Goal: Task Accomplishment & Management: Use online tool/utility

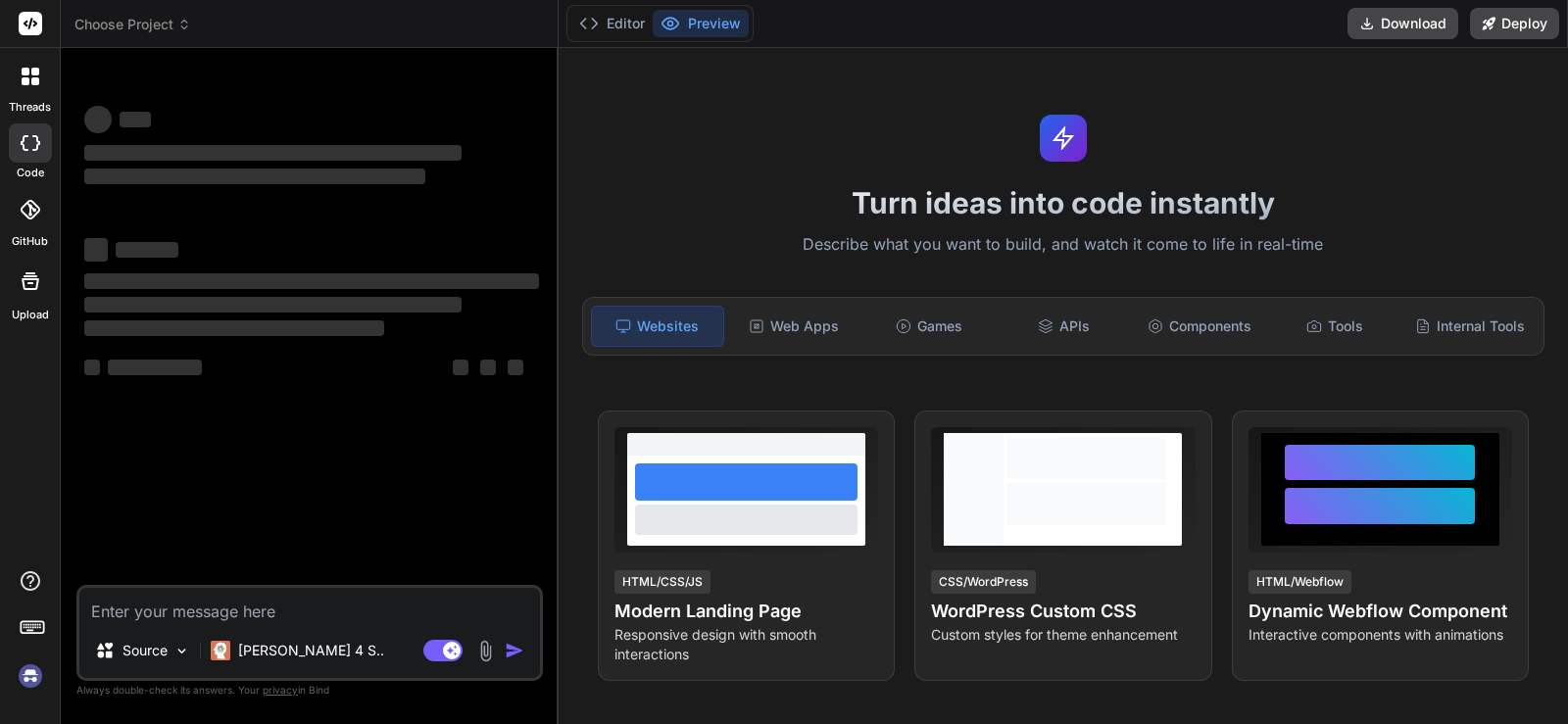
type textarea "x"
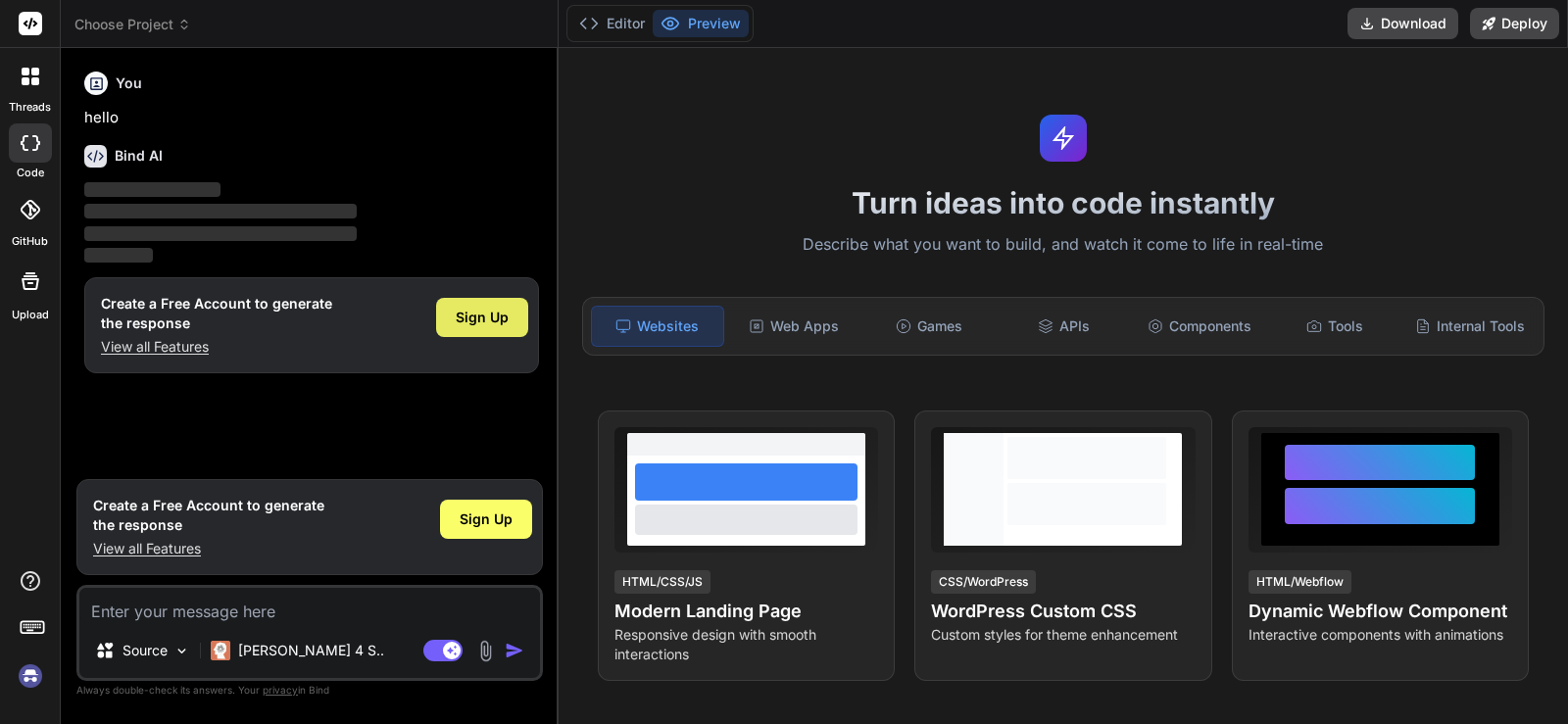
click at [492, 329] on div "Sign Up" at bounding box center [482, 317] width 92 height 39
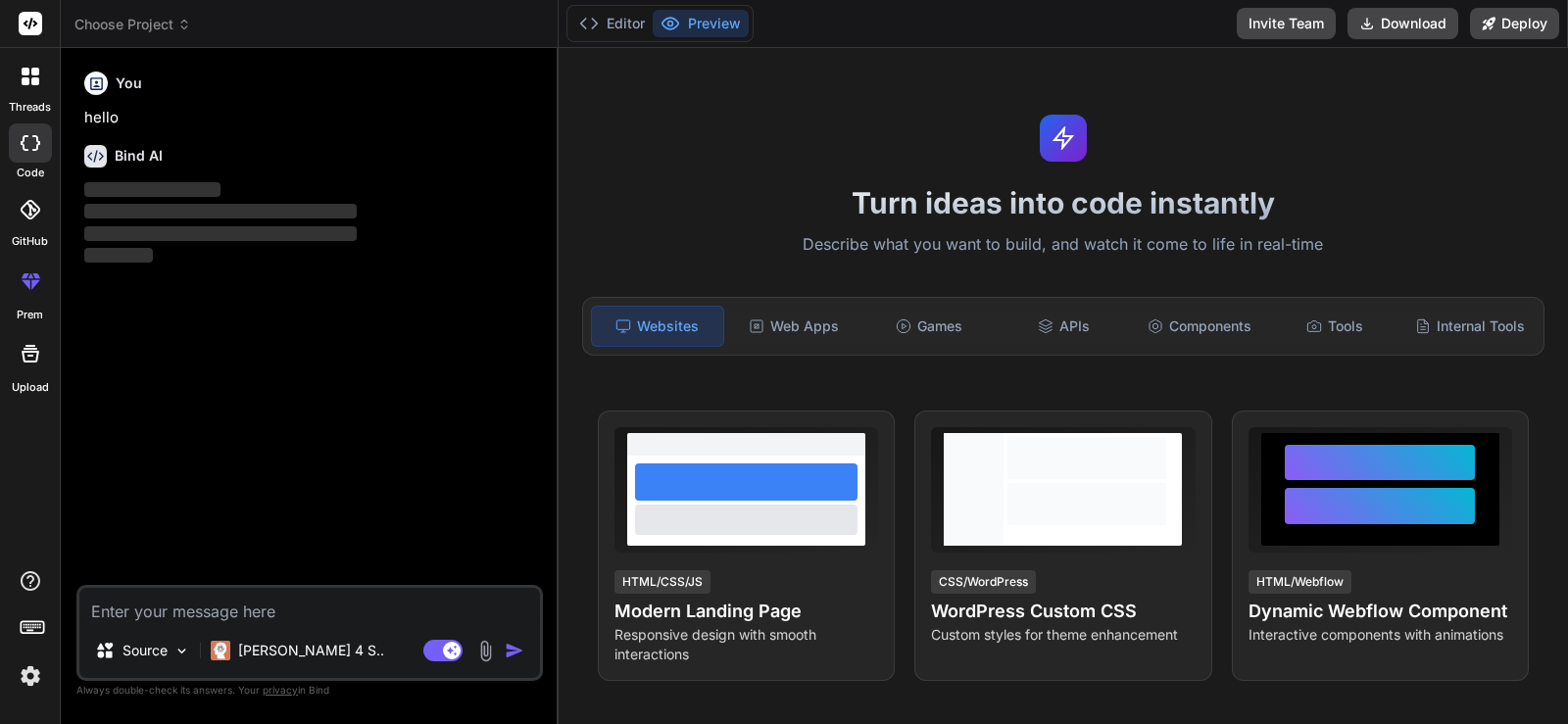
type textarea "x"
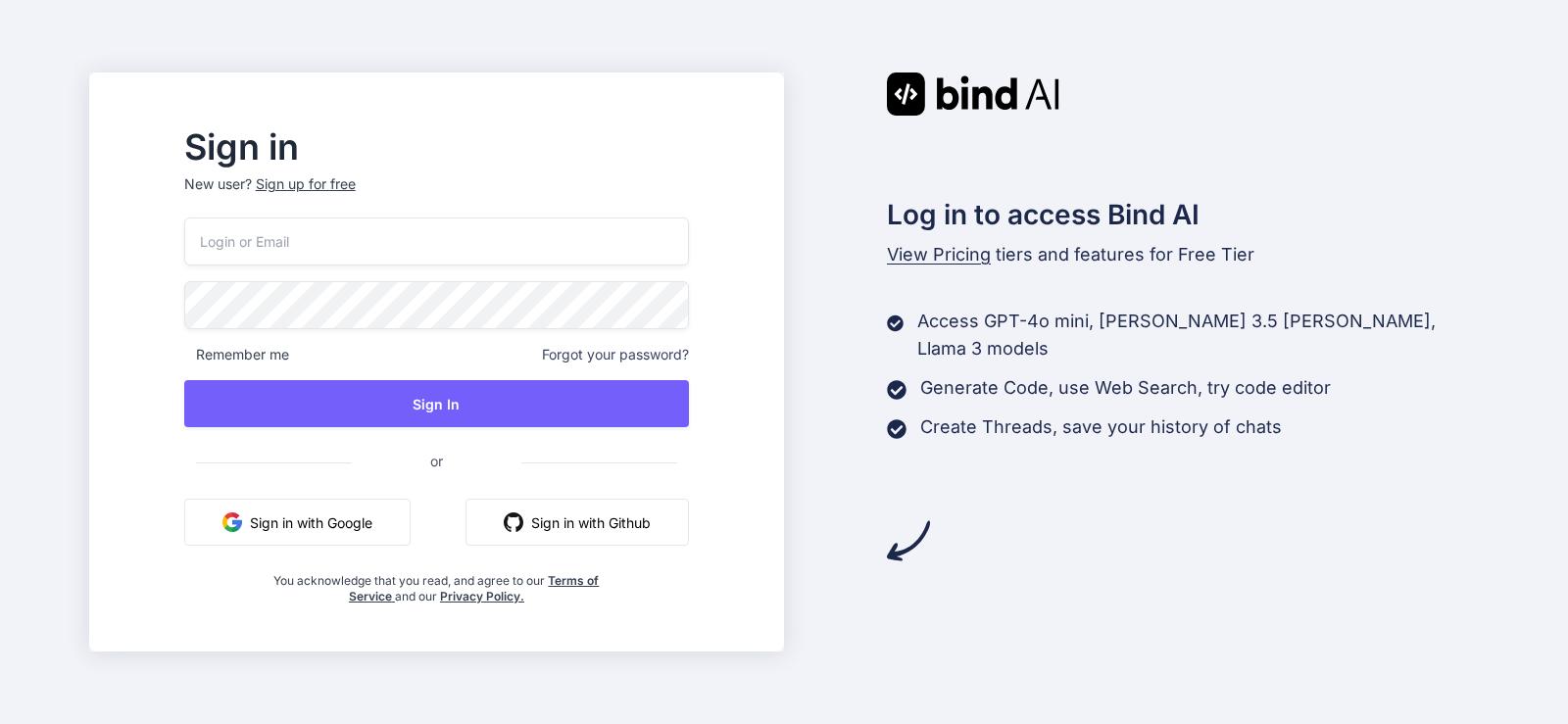
click at [388, 199] on p "New user? Sign up for free" at bounding box center [436, 195] width 505 height 43
click at [388, 194] on p "New user? Sign up for free" at bounding box center [436, 195] width 505 height 43
click at [356, 191] on div "Sign up for free" at bounding box center [306, 184] width 100 height 20
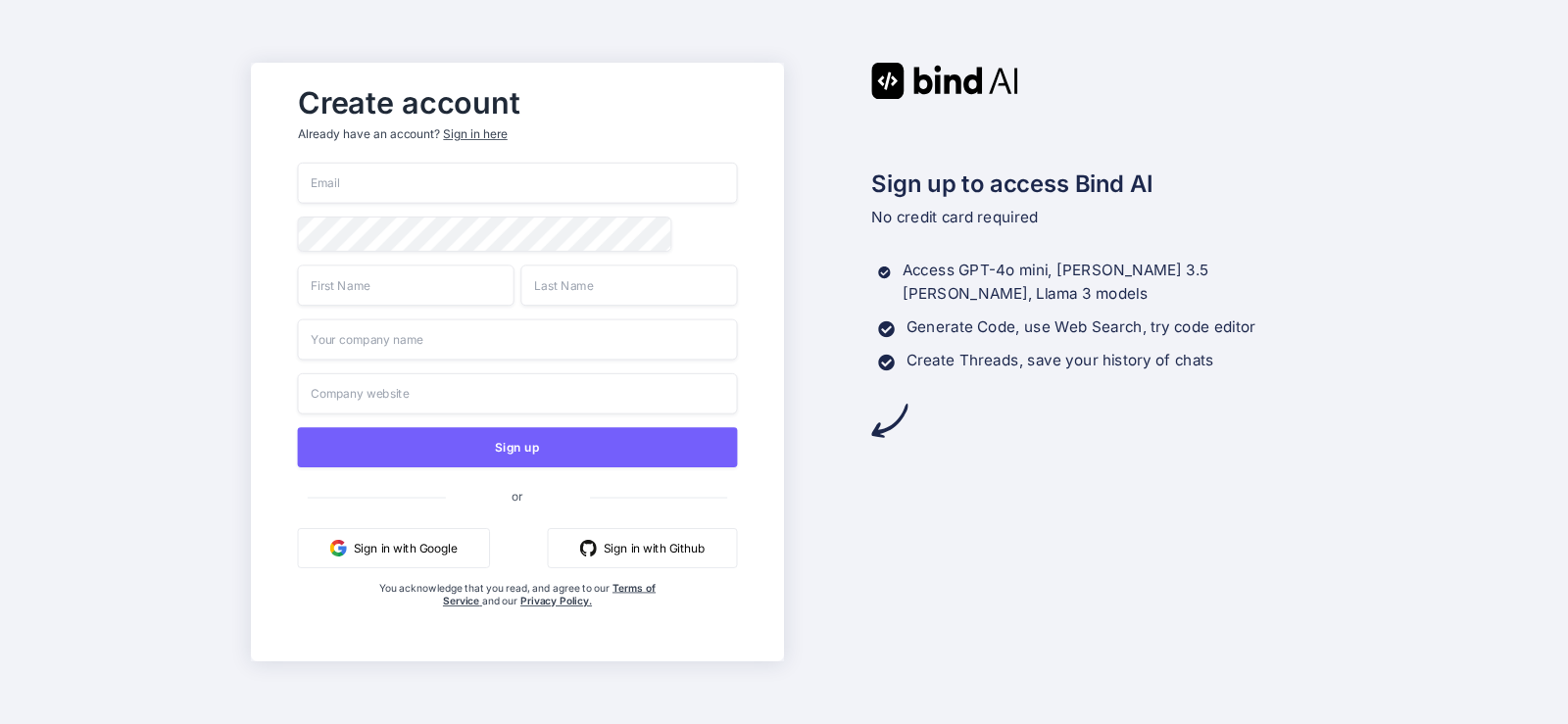
click at [474, 183] on input "email" at bounding box center [518, 182] width 440 height 41
paste input "[EMAIL_ADDRESS][DOMAIN_NAME]"
type input "[EMAIL_ADDRESS][DOMAIN_NAME]"
click at [459, 293] on input "text" at bounding box center [405, 285] width 216 height 41
type input "hmoet"
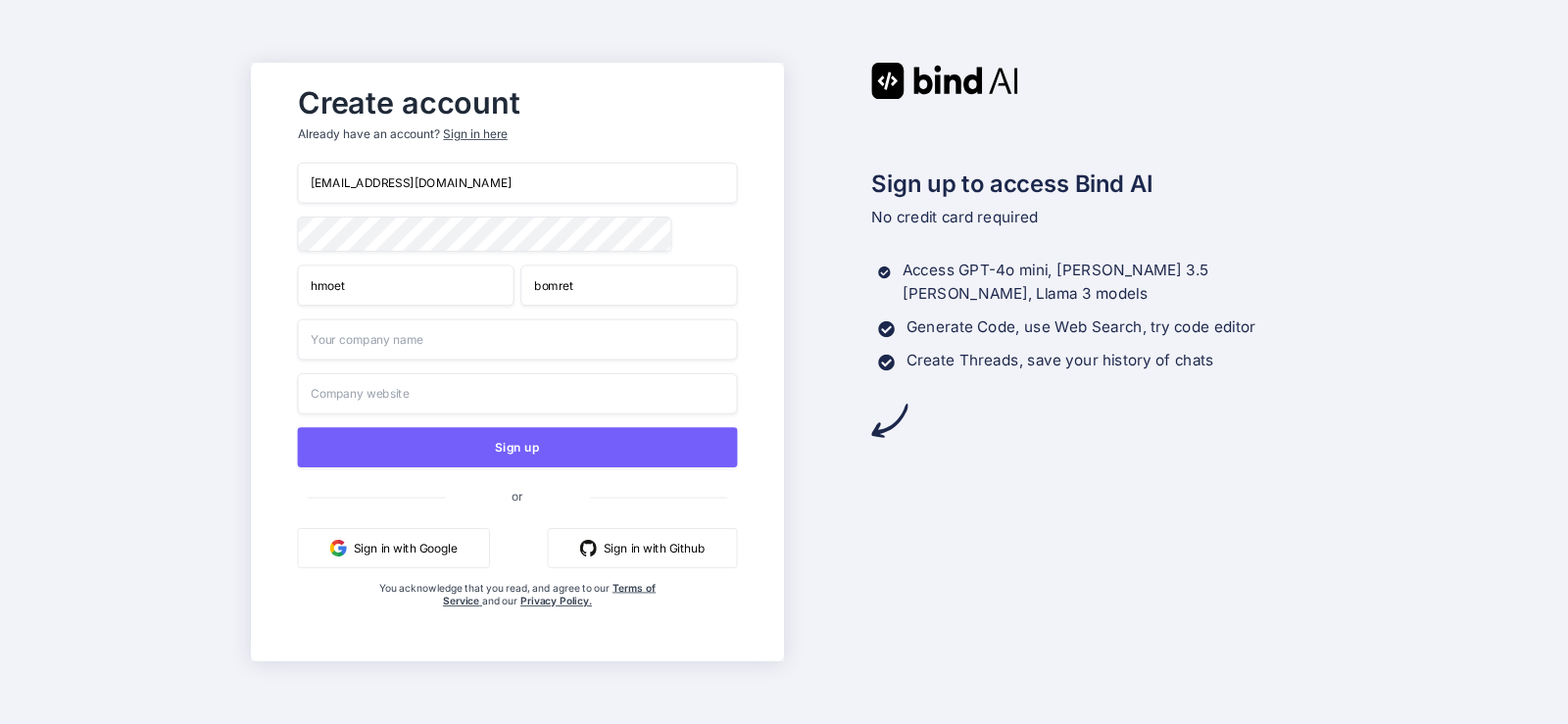
type input "bomret"
type input "bomere"
type input "bomre.com"
click at [625, 427] on div "ketog67229@certve.com hmoet bomret bomere bomre.com Sign up or Sign in with Goo…" at bounding box center [518, 404] width 440 height 485
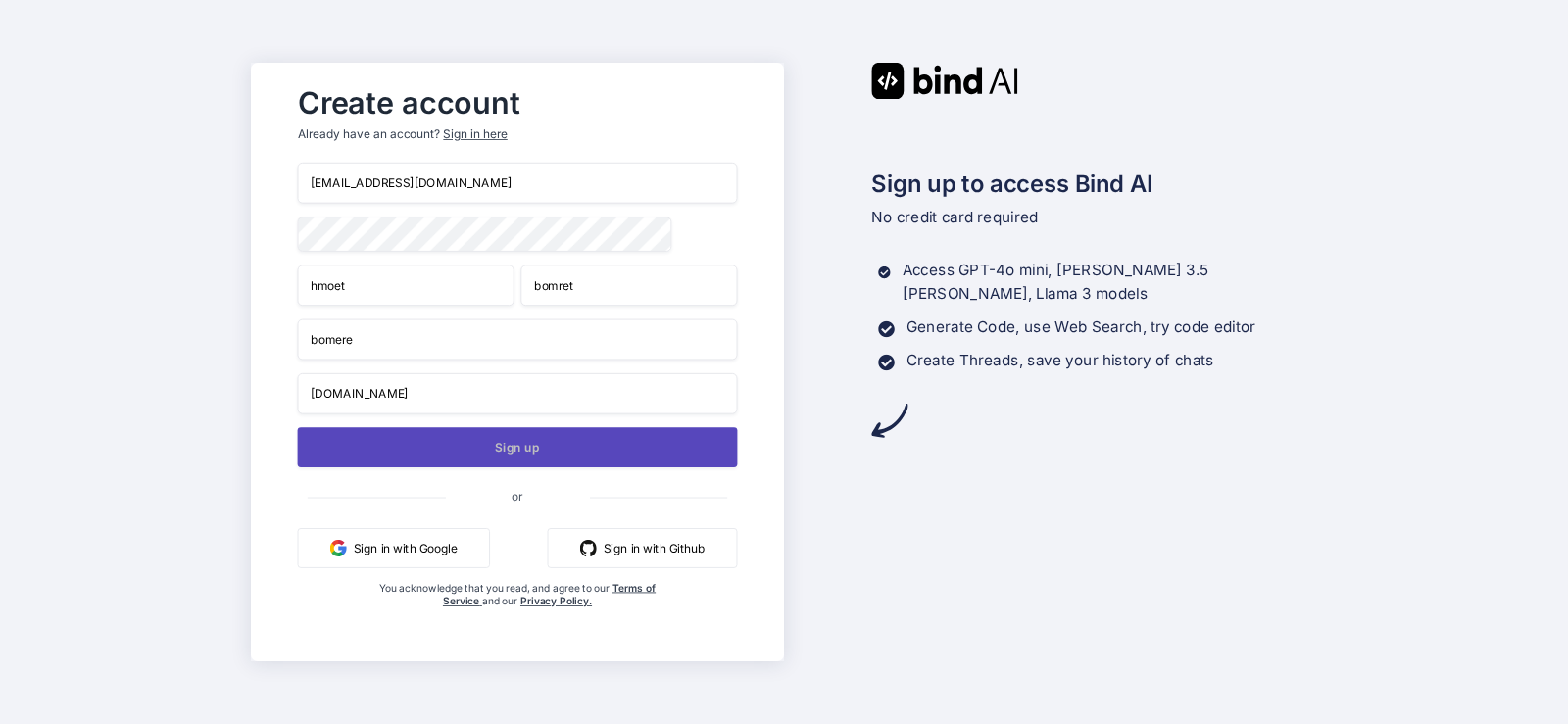
click at [624, 445] on button "Sign up" at bounding box center [518, 447] width 440 height 40
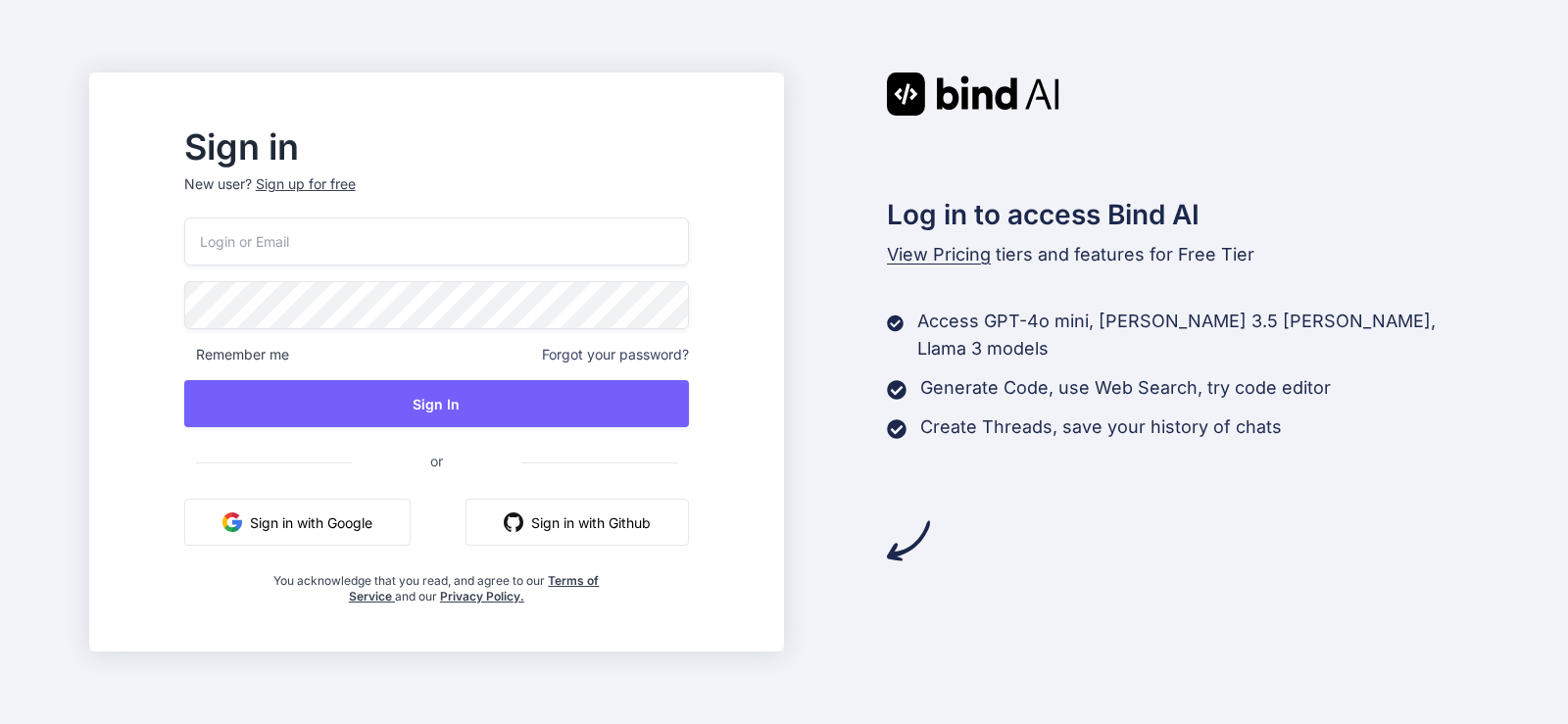
click at [415, 246] on input "email" at bounding box center [436, 241] width 505 height 48
paste input "[EMAIL_ADDRESS][DOMAIN_NAME]"
type input "ketog67229@certve.com"
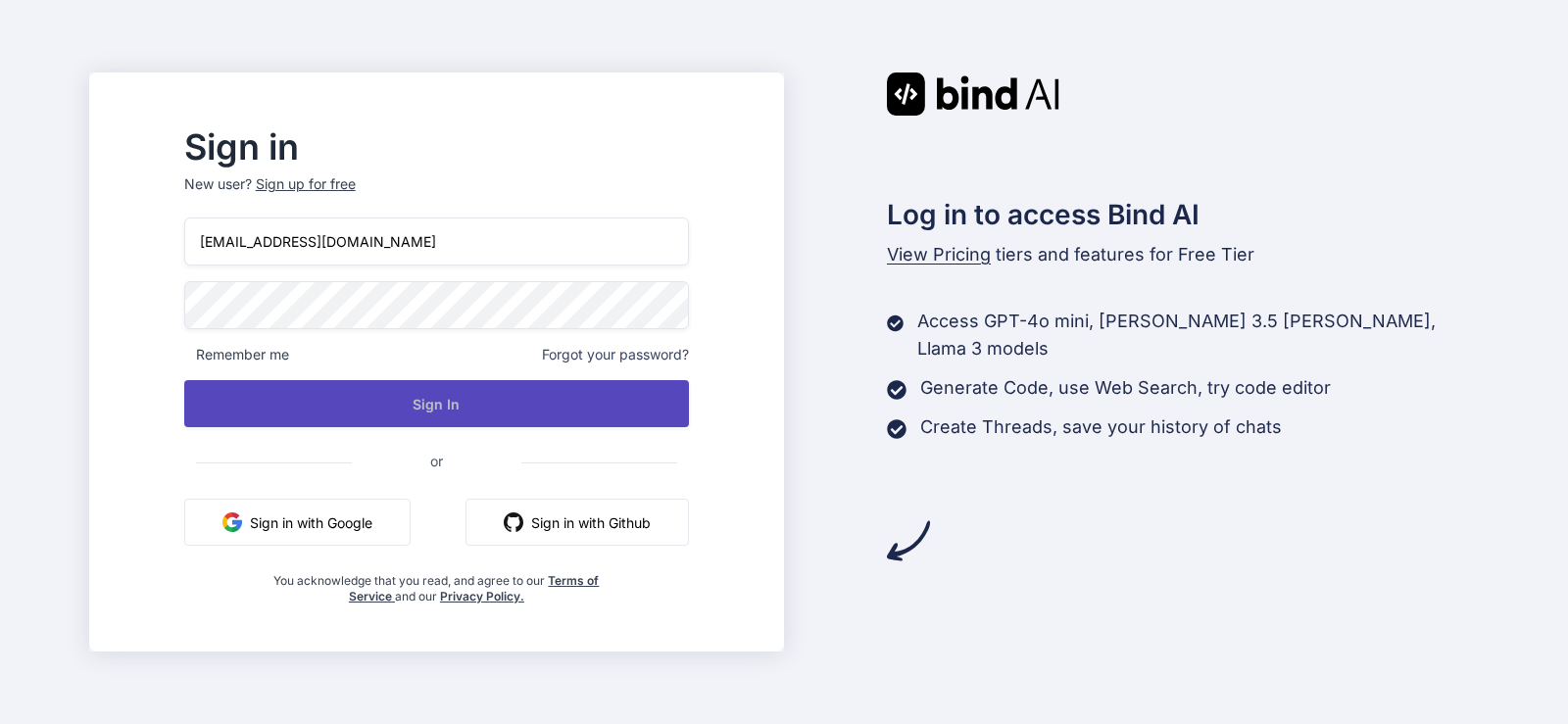
click at [466, 398] on button "Sign In" at bounding box center [436, 403] width 505 height 47
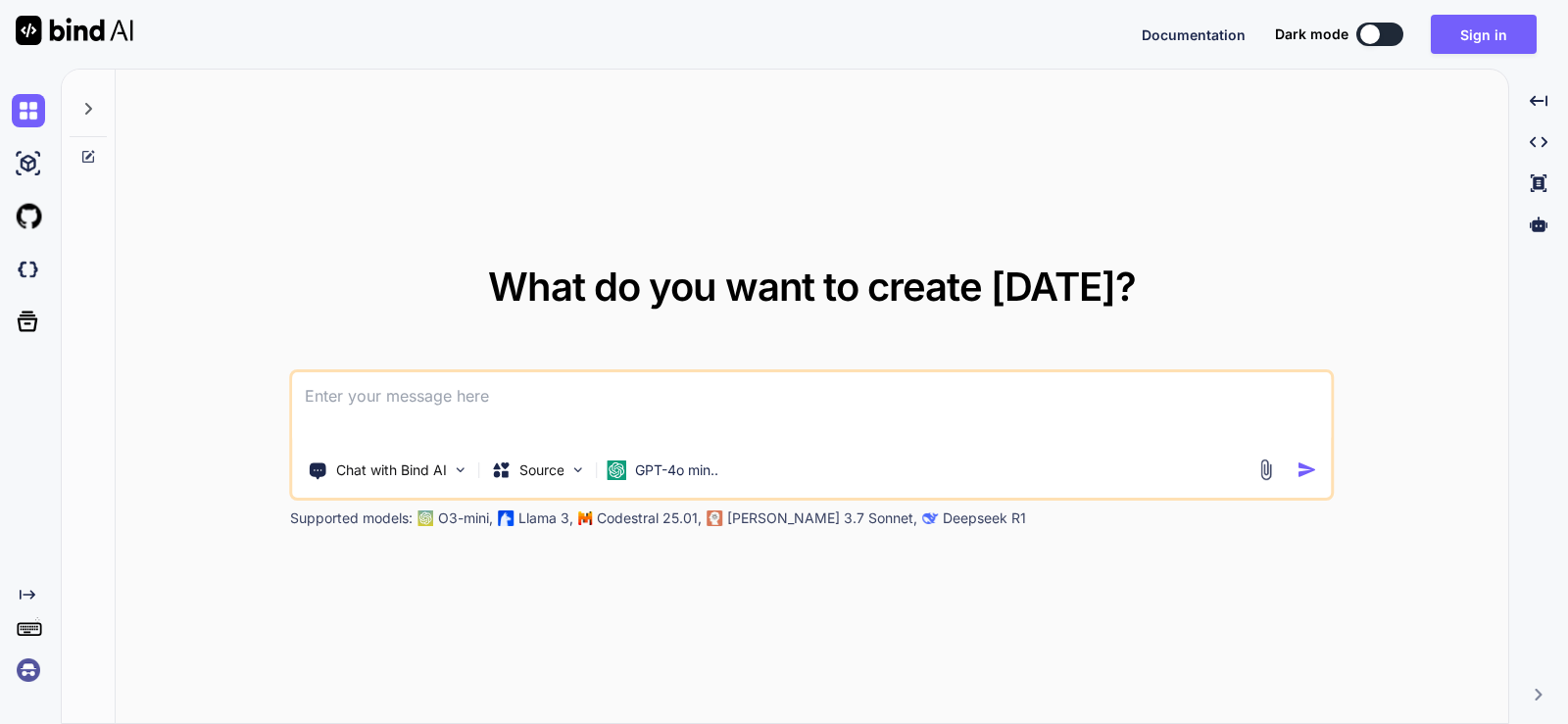
click at [1511, 46] on button "Sign in" at bounding box center [1483, 34] width 106 height 39
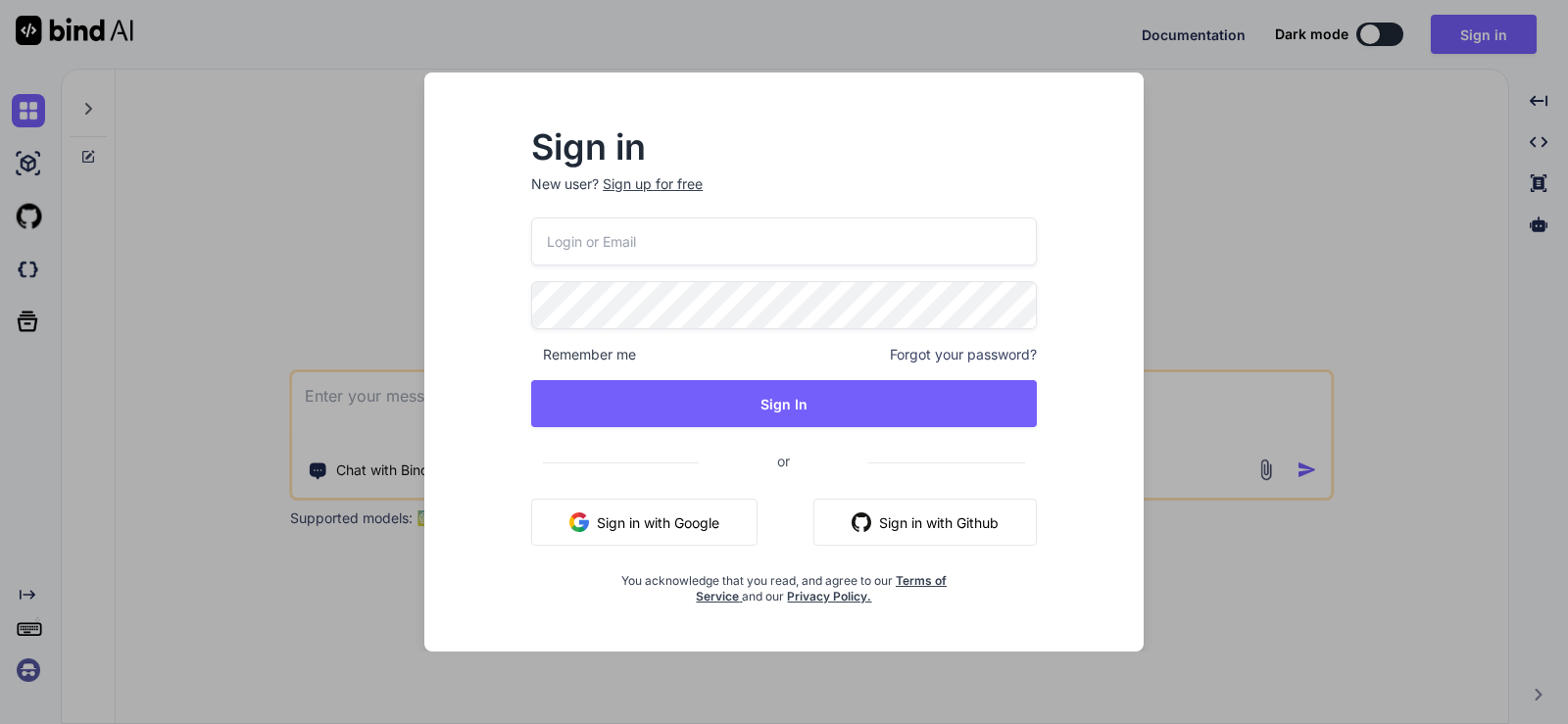
click at [645, 256] on input "email" at bounding box center [783, 241] width 505 height 48
paste input "ketog67229@certve.com"
type input "ketog67229@certve.com"
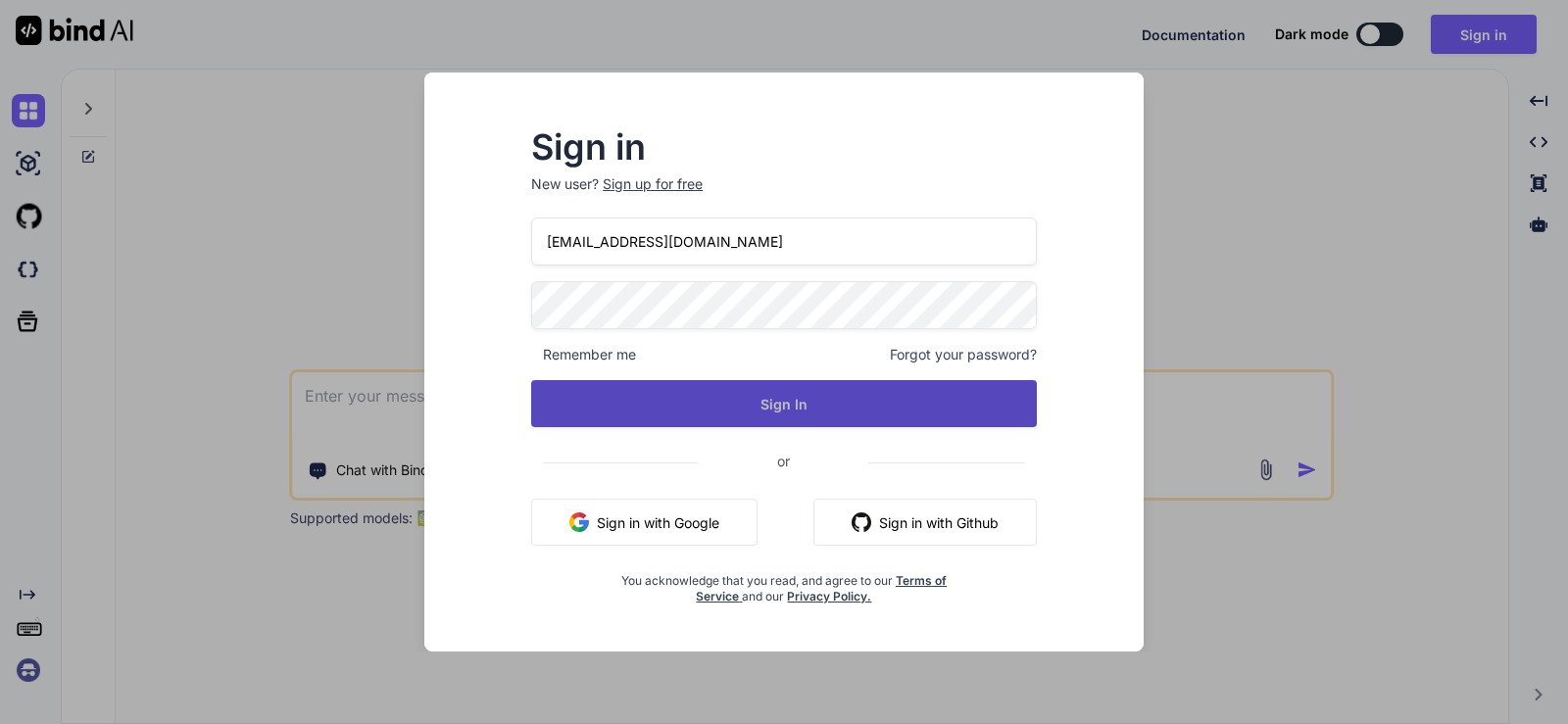
click at [681, 381] on button "Sign In" at bounding box center [783, 403] width 505 height 47
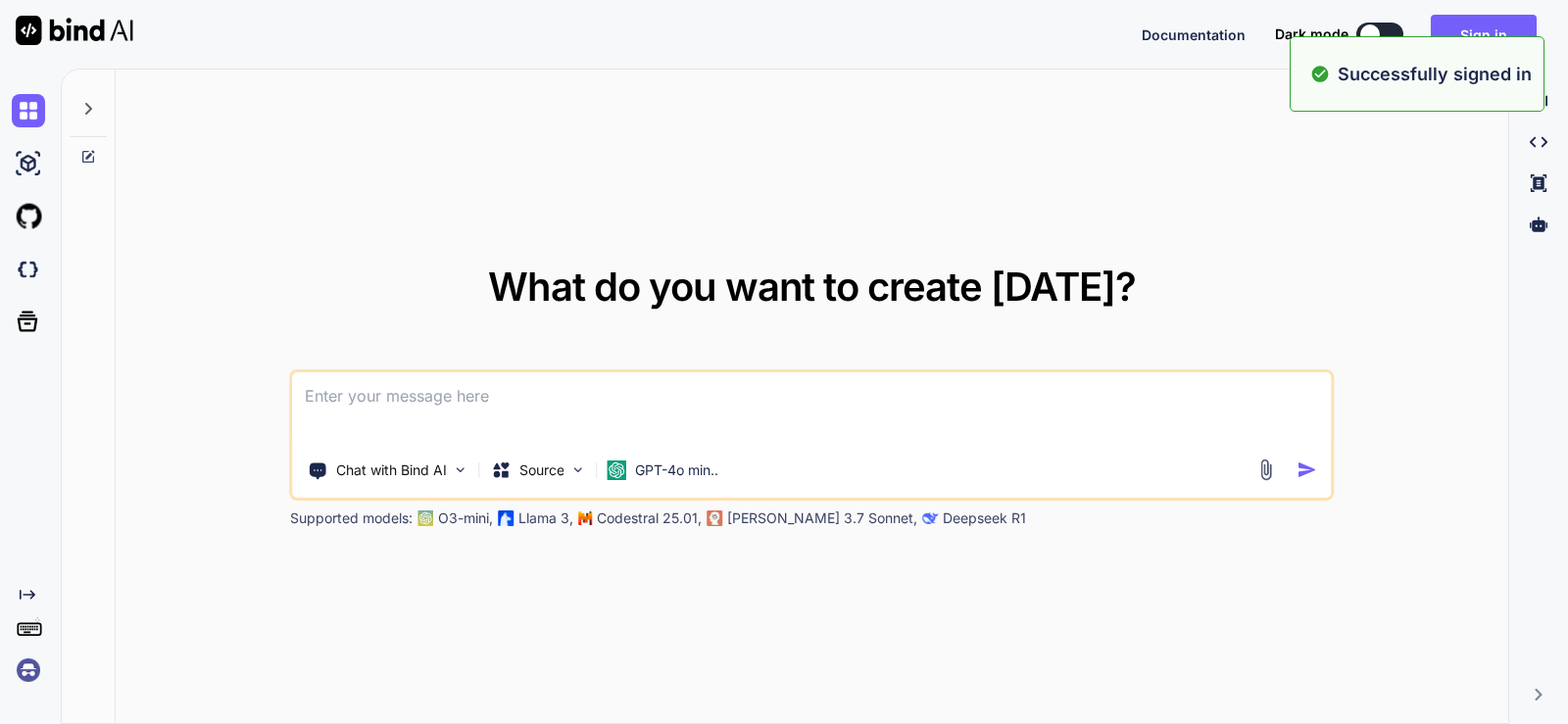
type textarea "x"
click at [37, 267] on img at bounding box center [28, 269] width 33 height 33
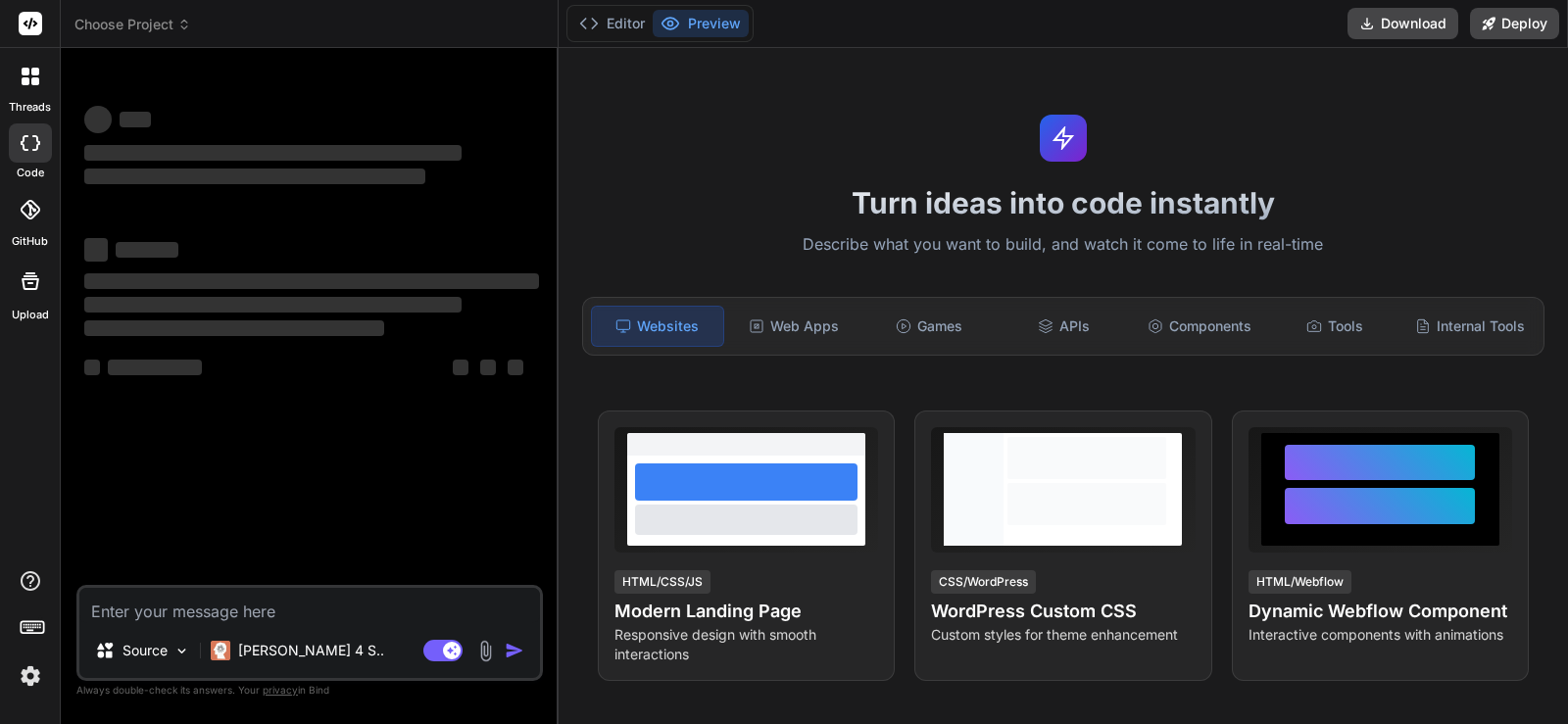
click at [312, 606] on textarea at bounding box center [310, 604] width 460 height 35
click at [307, 642] on p "[PERSON_NAME] 4 S.." at bounding box center [311, 650] width 146 height 20
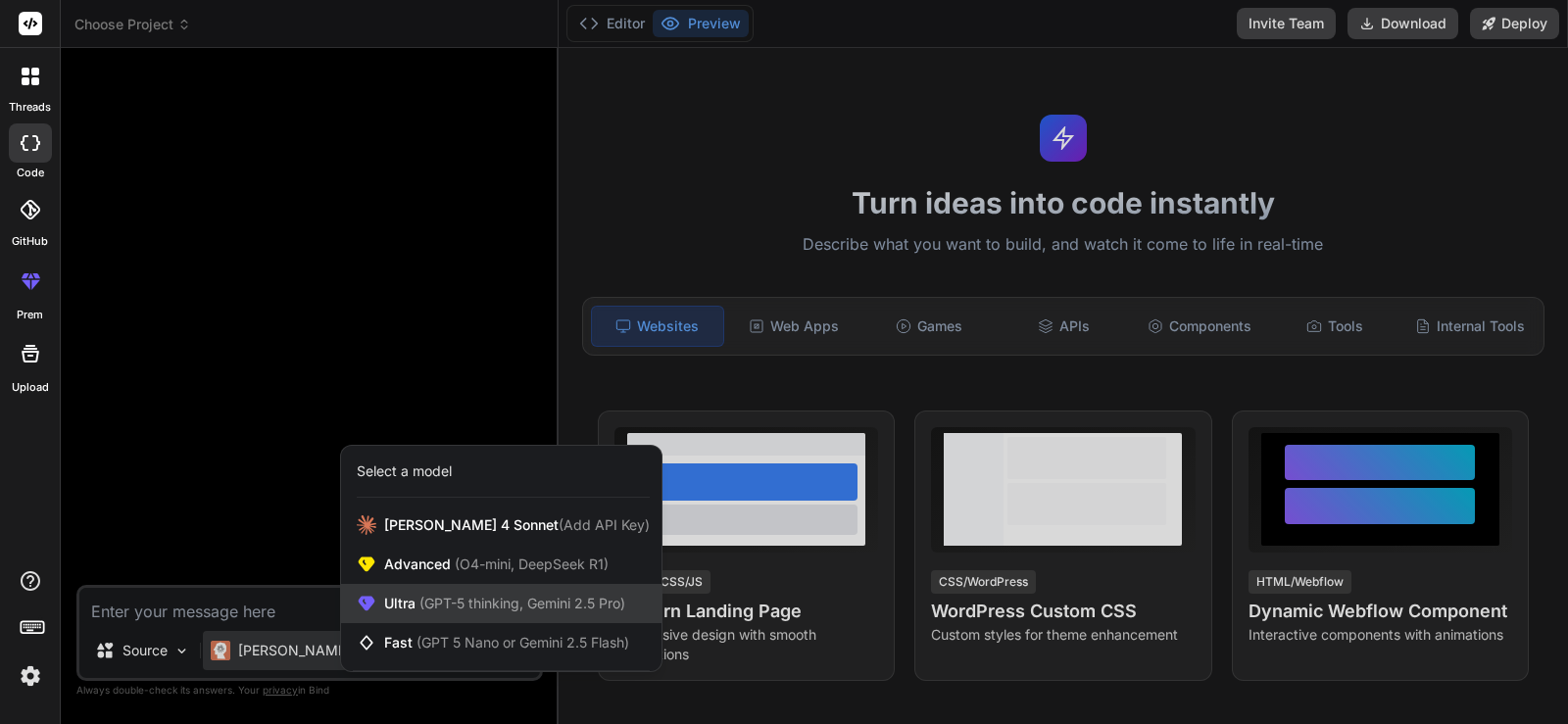
click at [435, 608] on span "(GPT-5 thinking, Gemini 2.5 Pro)" at bounding box center [520, 603] width 209 height 17
type textarea "x"
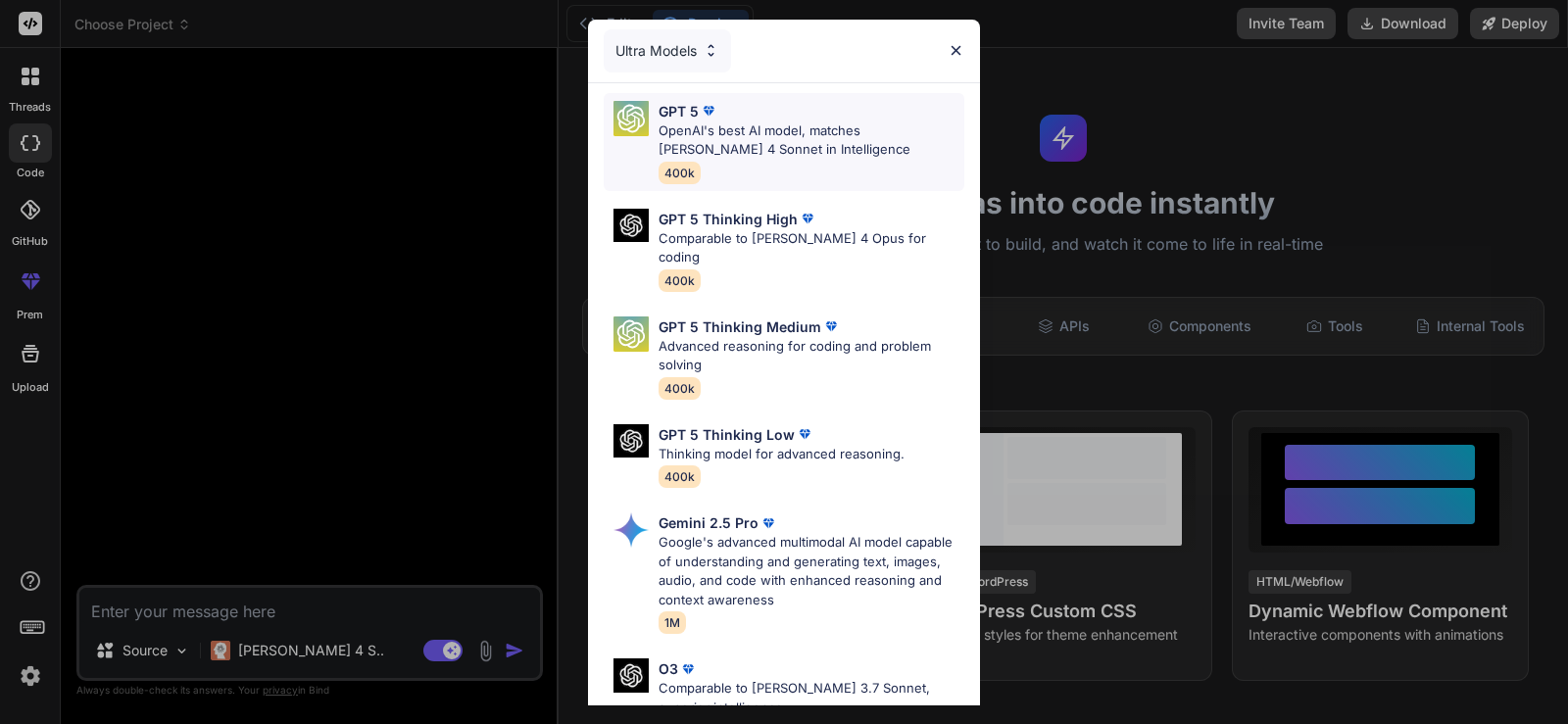
click at [753, 183] on div "GPT 5 OpenAI's best AI model, matches Claude 4 Sonnet in Intelligence 400k" at bounding box center [784, 141] width 361 height 98
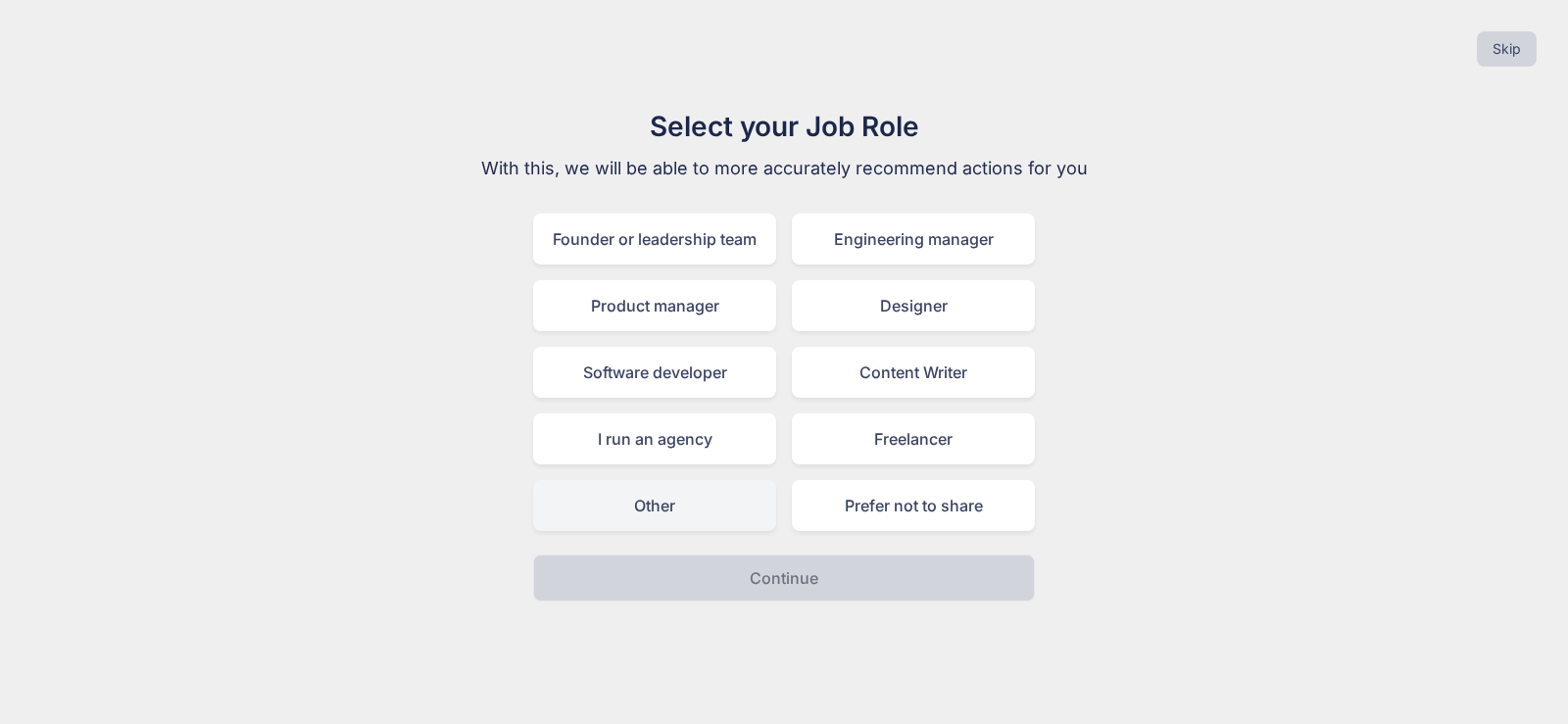
click at [754, 513] on div "Other" at bounding box center [654, 505] width 243 height 51
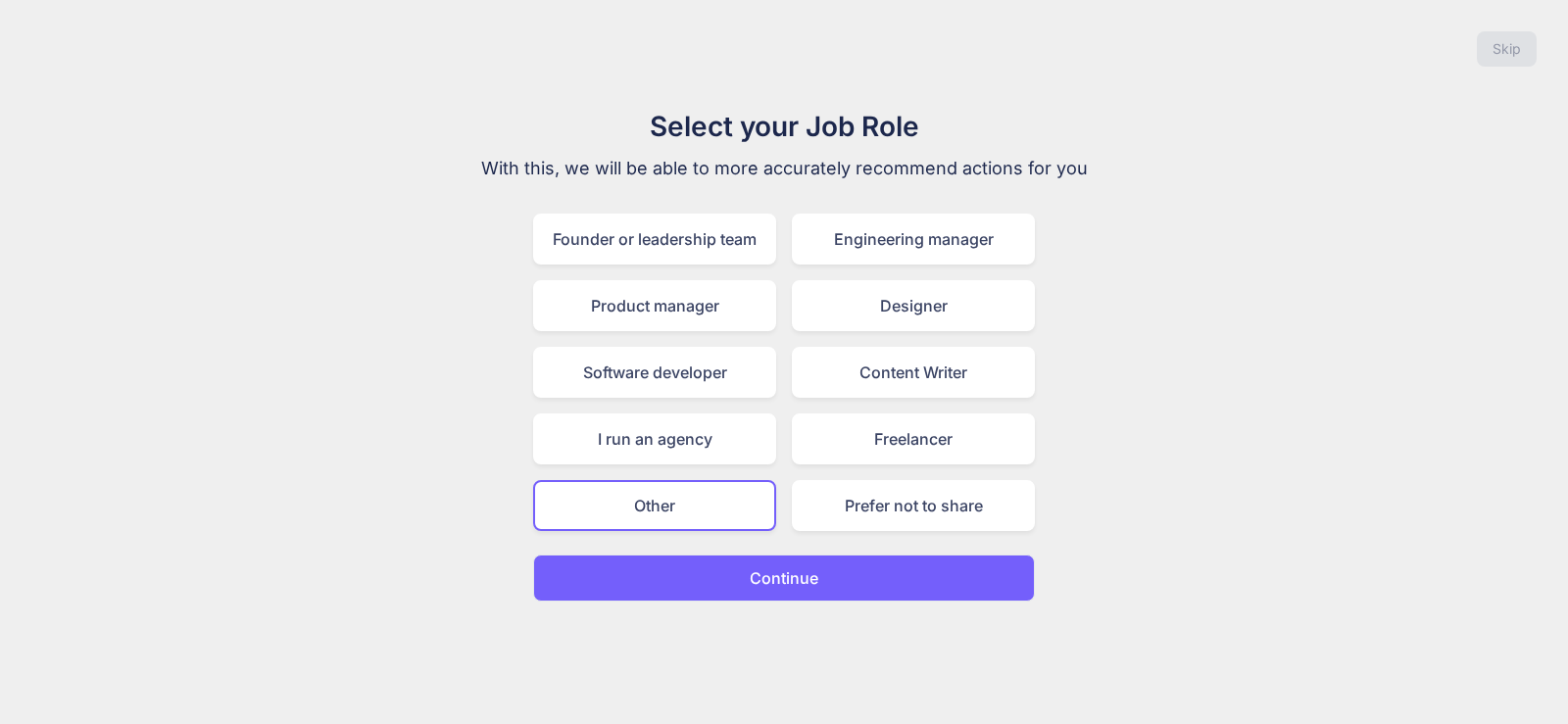
click at [834, 572] on button "Continue" at bounding box center [784, 578] width 502 height 47
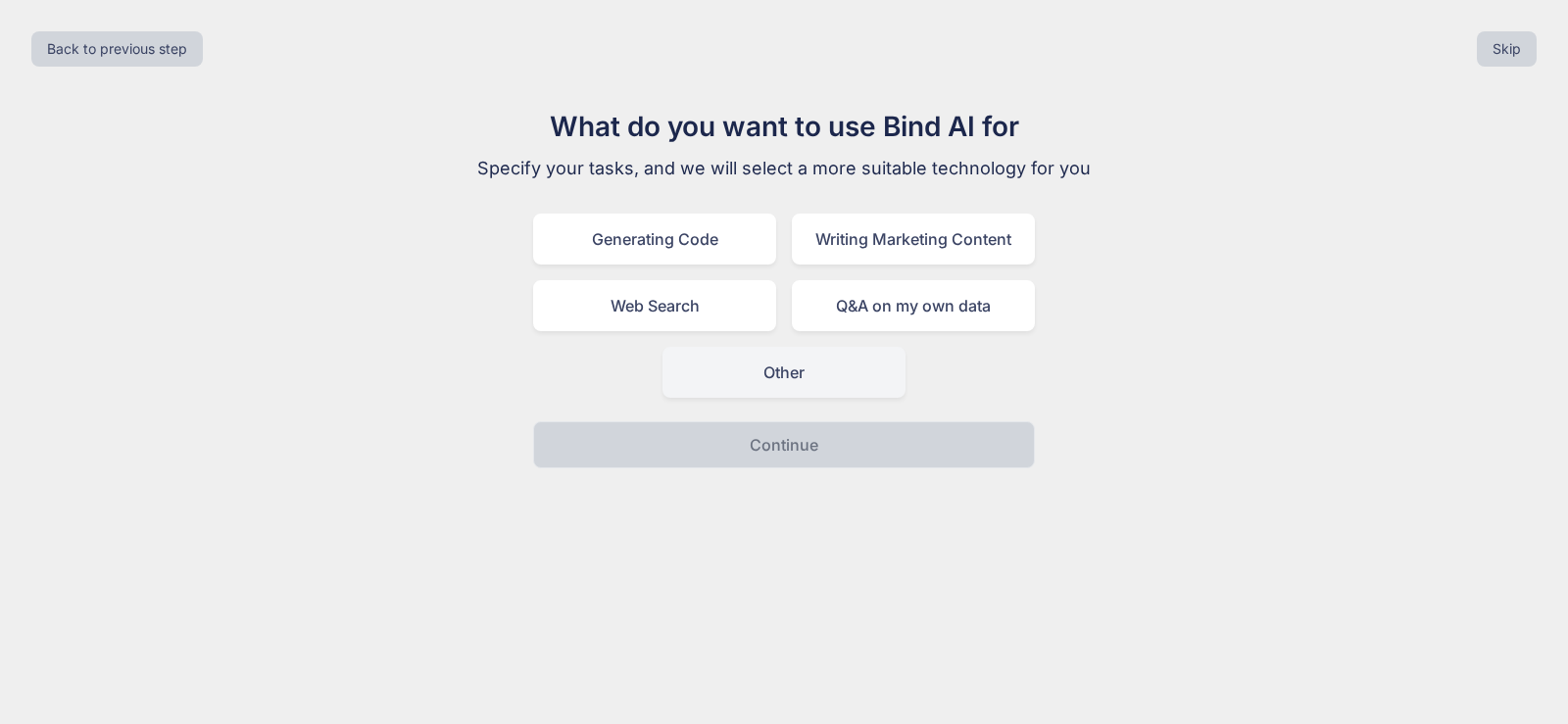
click at [748, 361] on div "Other" at bounding box center [784, 371] width 243 height 51
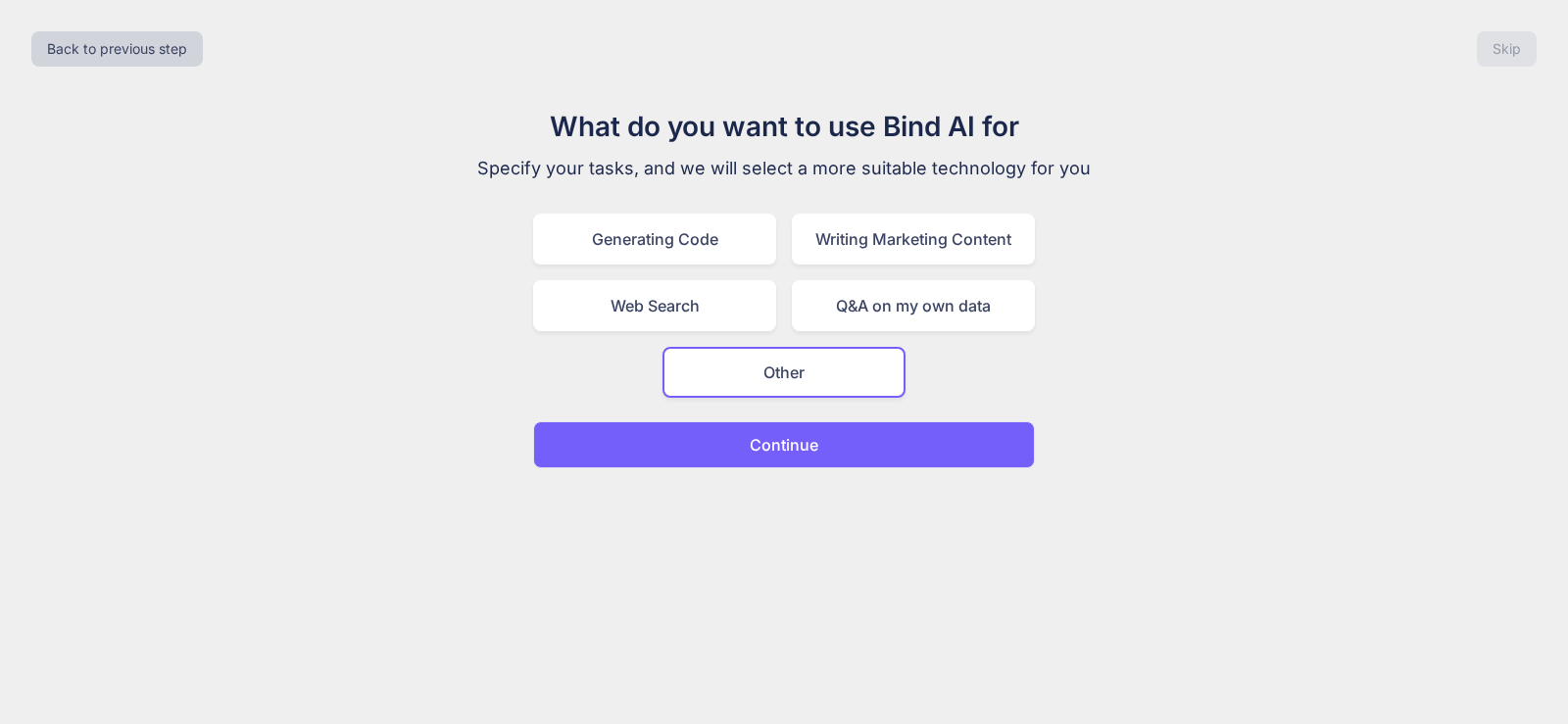
click at [753, 452] on p "Continue" at bounding box center [783, 445] width 69 height 24
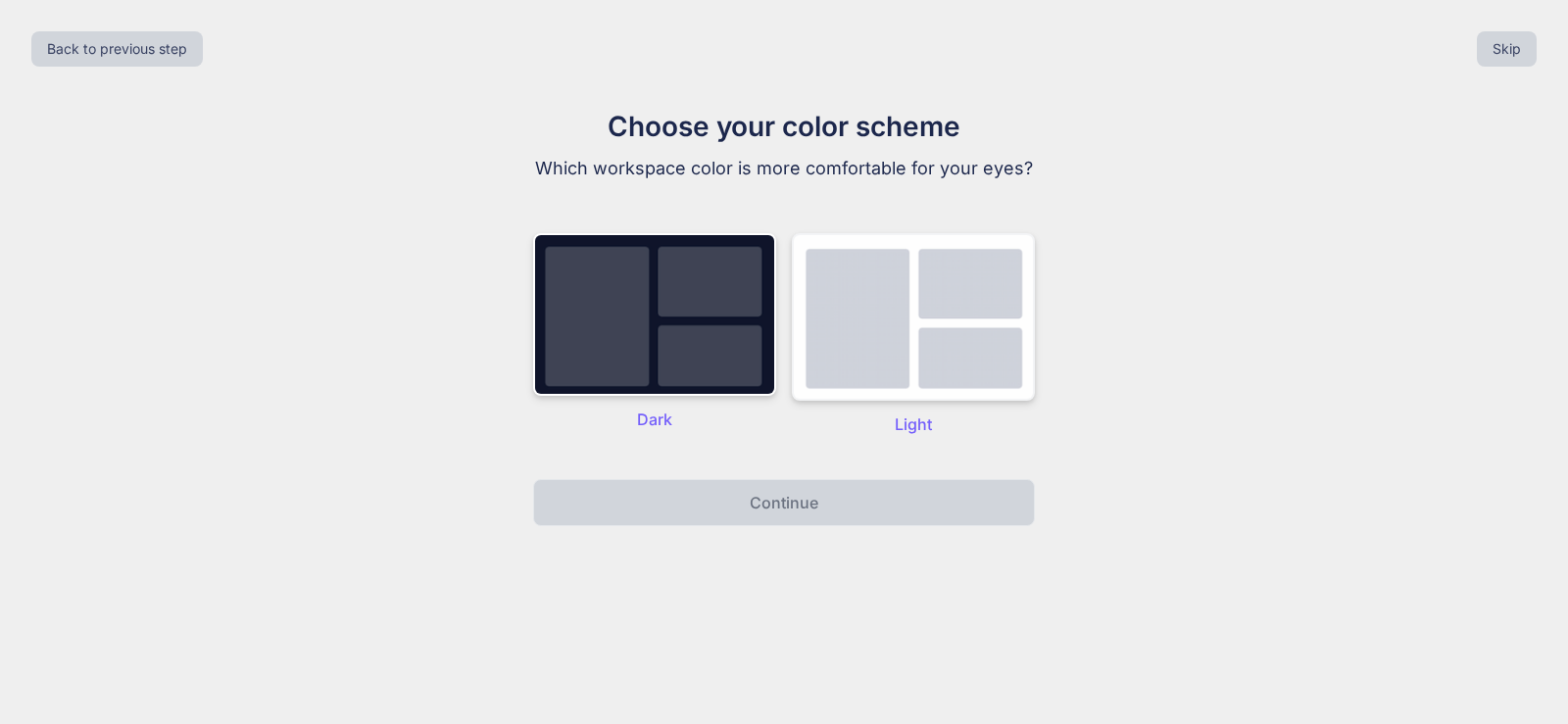
click at [872, 363] on img at bounding box center [914, 317] width 243 height 167
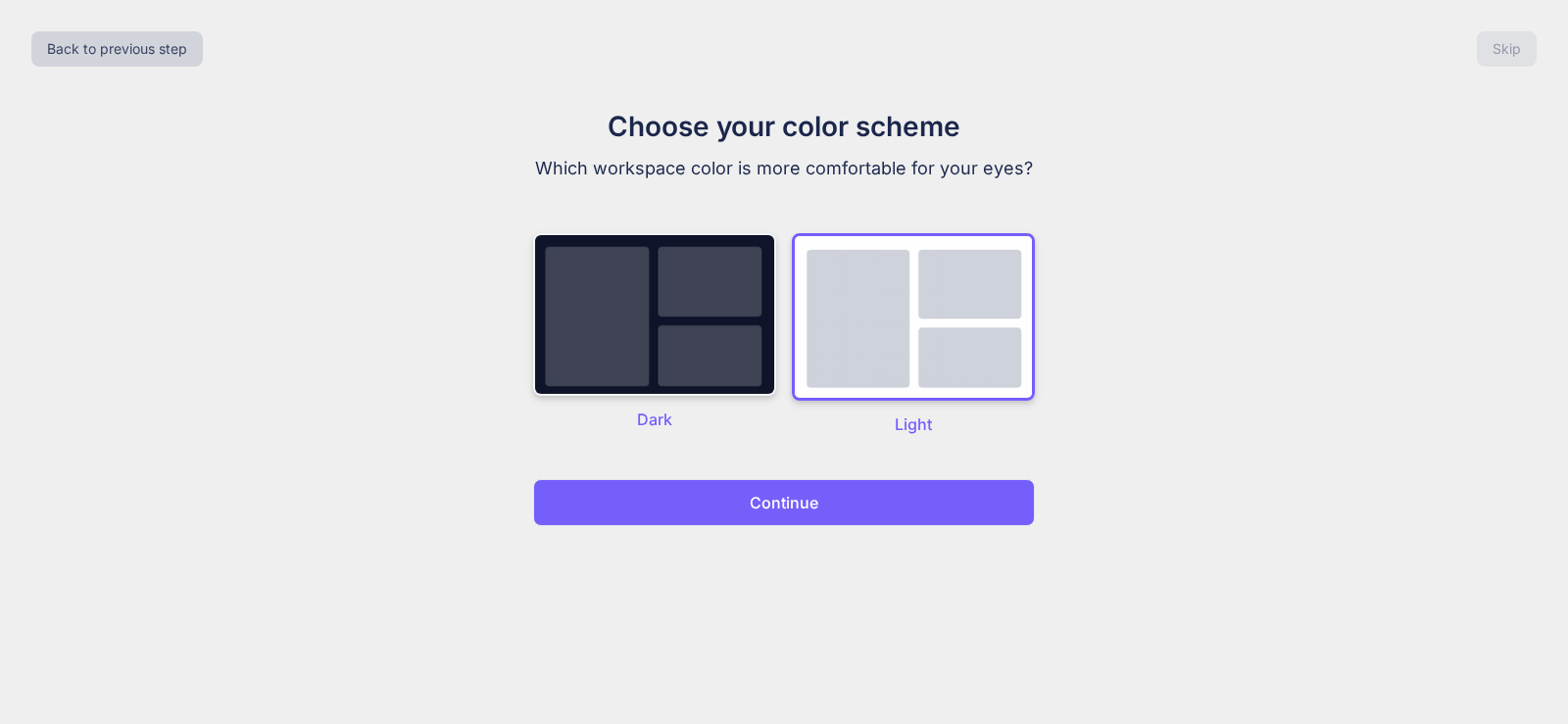
click at [729, 348] on img at bounding box center [654, 314] width 243 height 162
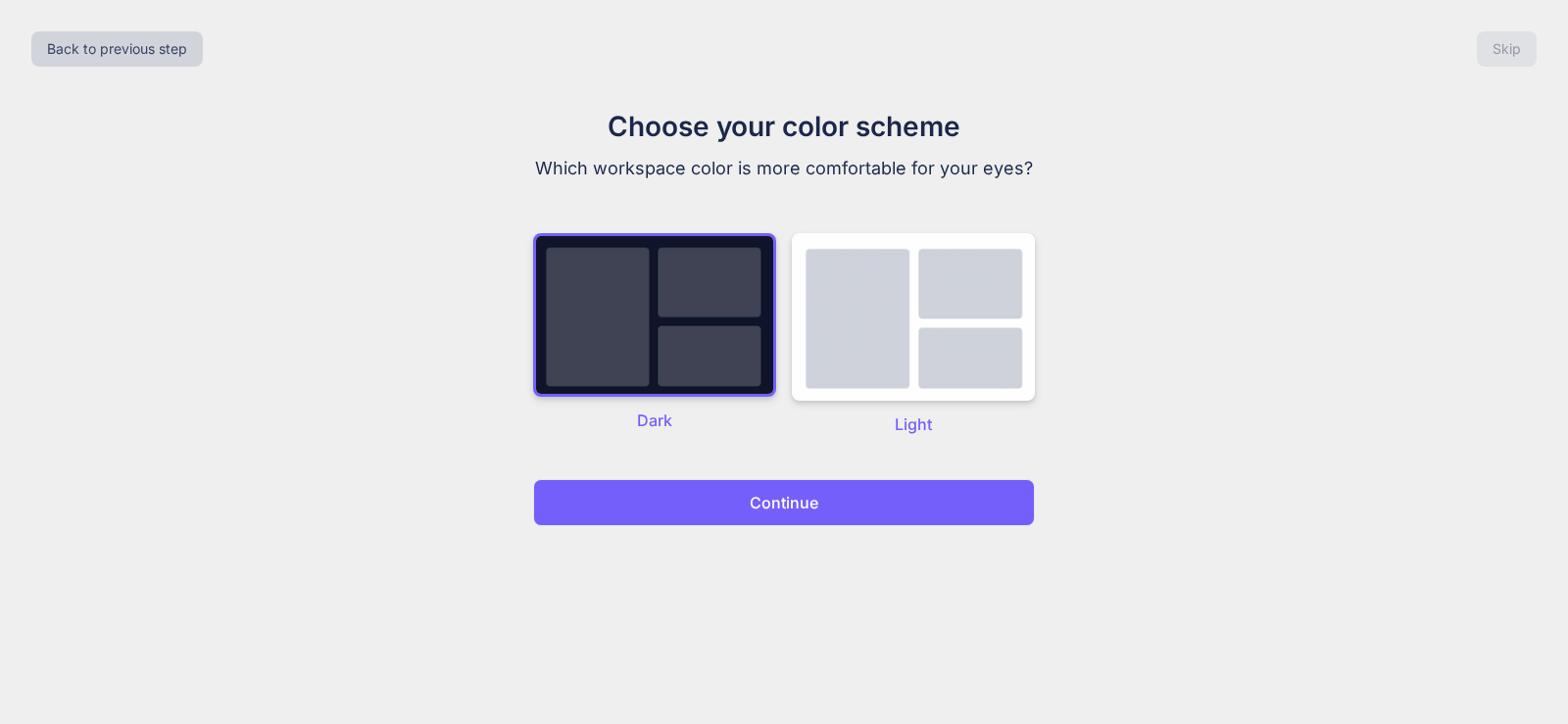
drag, startPoint x: 802, startPoint y: 496, endPoint x: 910, endPoint y: 493, distance: 108.0
click at [802, 495] on p "Continue" at bounding box center [783, 503] width 69 height 24
click at [889, 516] on button "Continue" at bounding box center [784, 502] width 502 height 47
click at [890, 513] on button "Continue" at bounding box center [784, 502] width 502 height 47
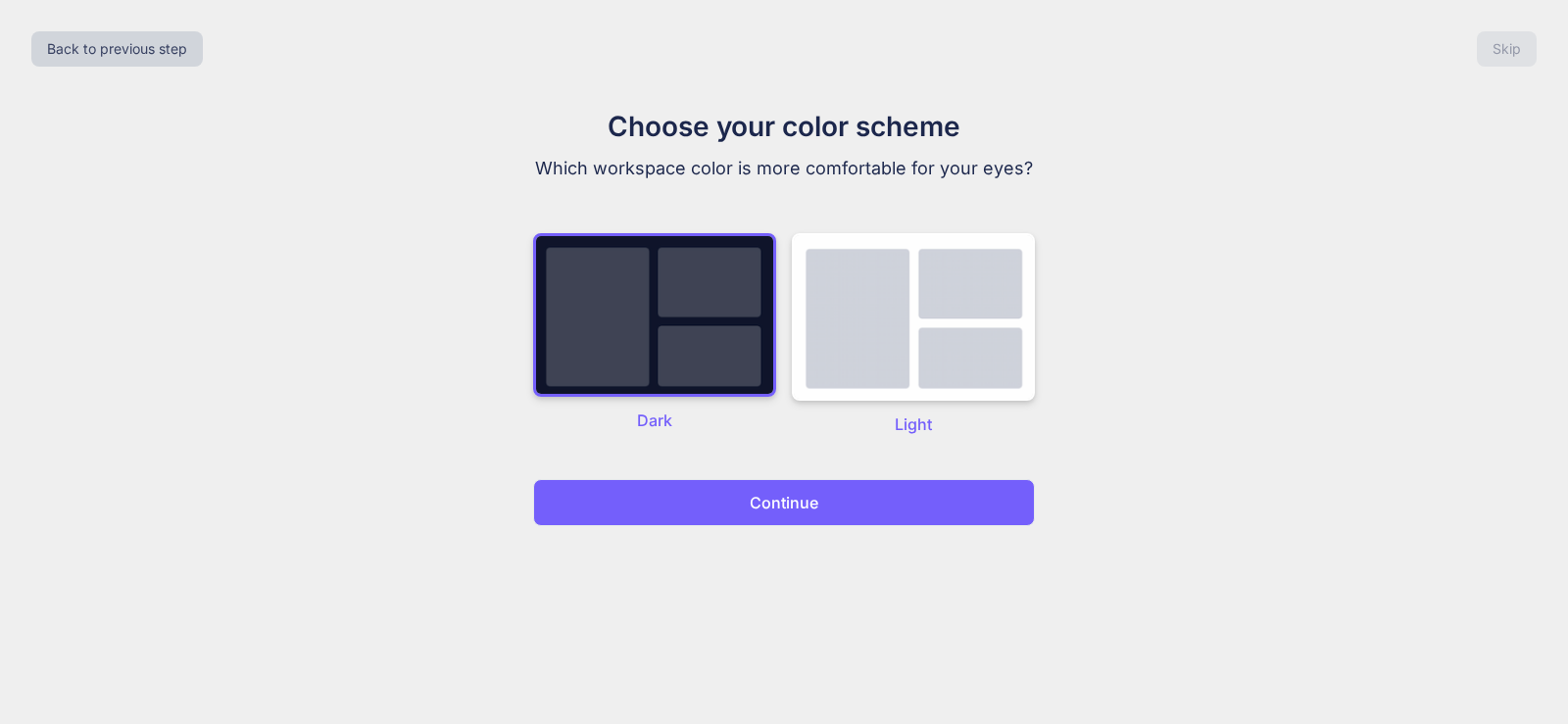
click at [890, 513] on button "Continue" at bounding box center [784, 502] width 502 height 47
click at [806, 412] on p "Light" at bounding box center [914, 424] width 243 height 24
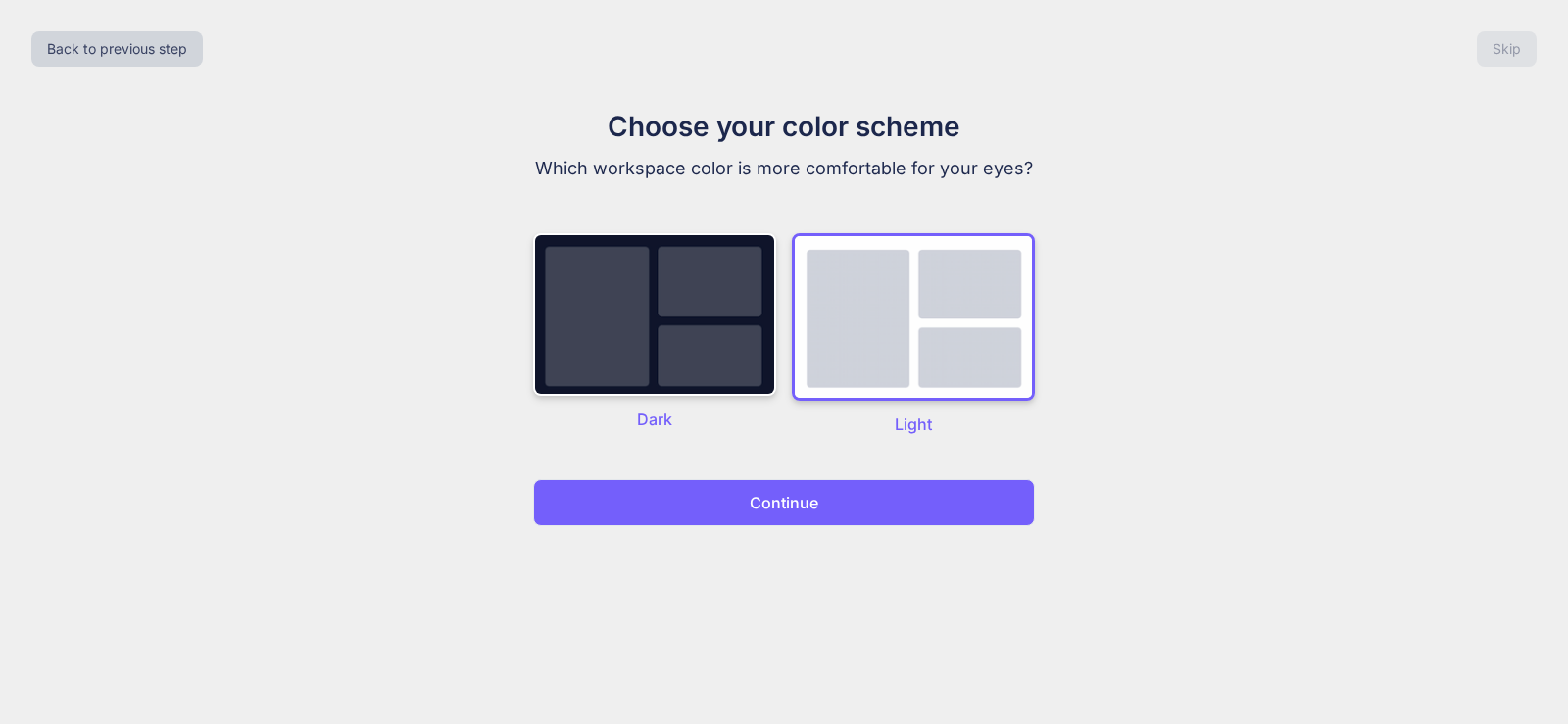
click at [832, 365] on img at bounding box center [914, 317] width 243 height 167
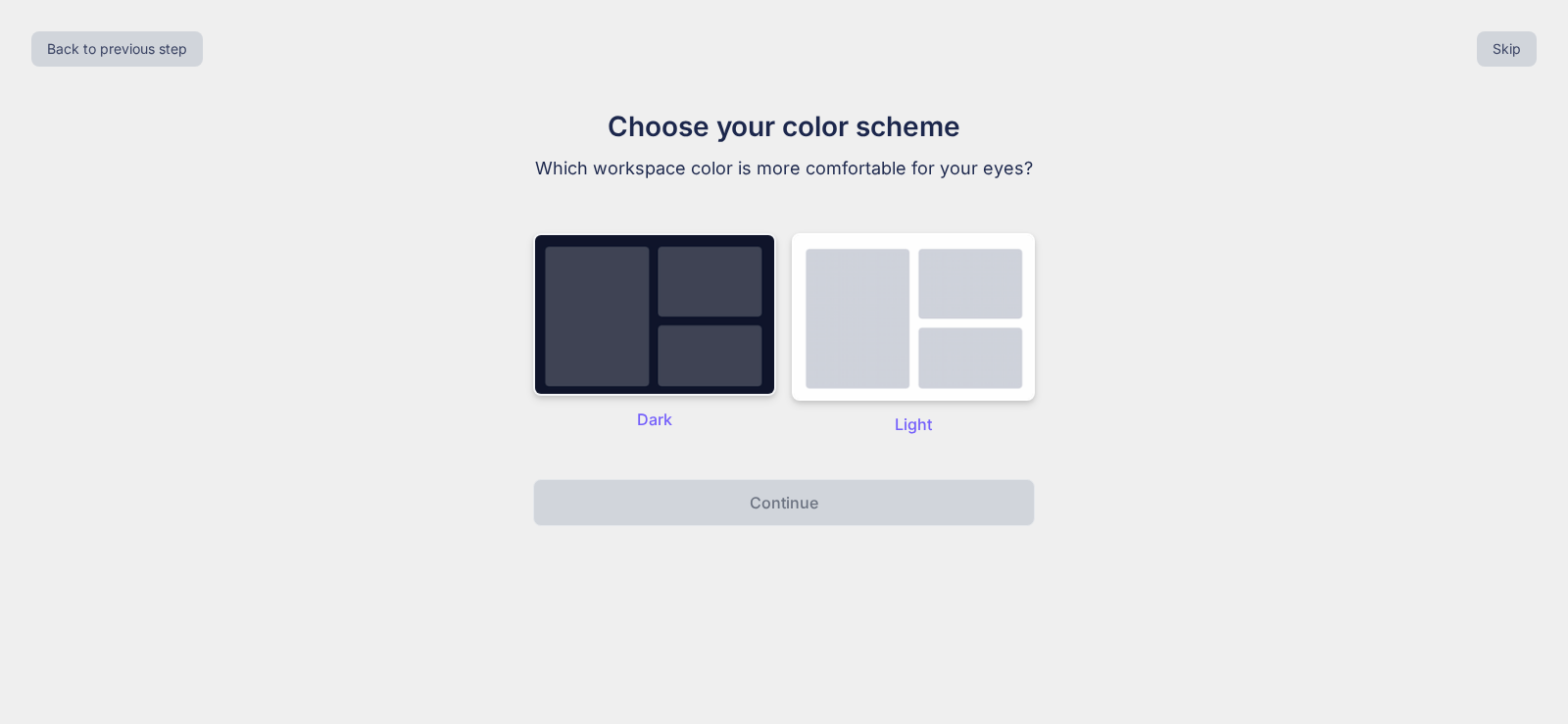
click at [668, 328] on img at bounding box center [654, 314] width 243 height 162
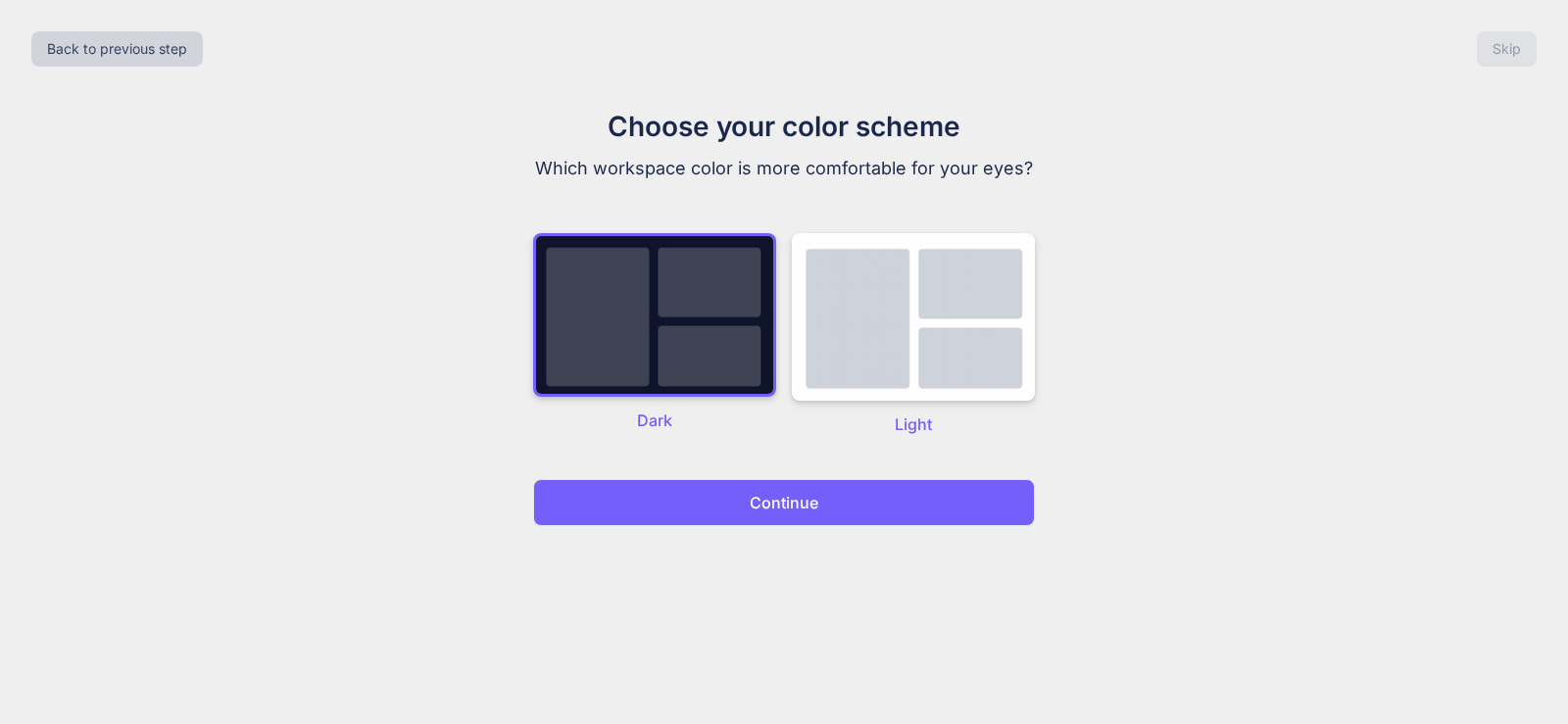
click at [914, 504] on button "Continue" at bounding box center [784, 502] width 502 height 47
click at [913, 504] on button "Continue" at bounding box center [784, 502] width 502 height 47
click at [937, 327] on img at bounding box center [914, 317] width 243 height 167
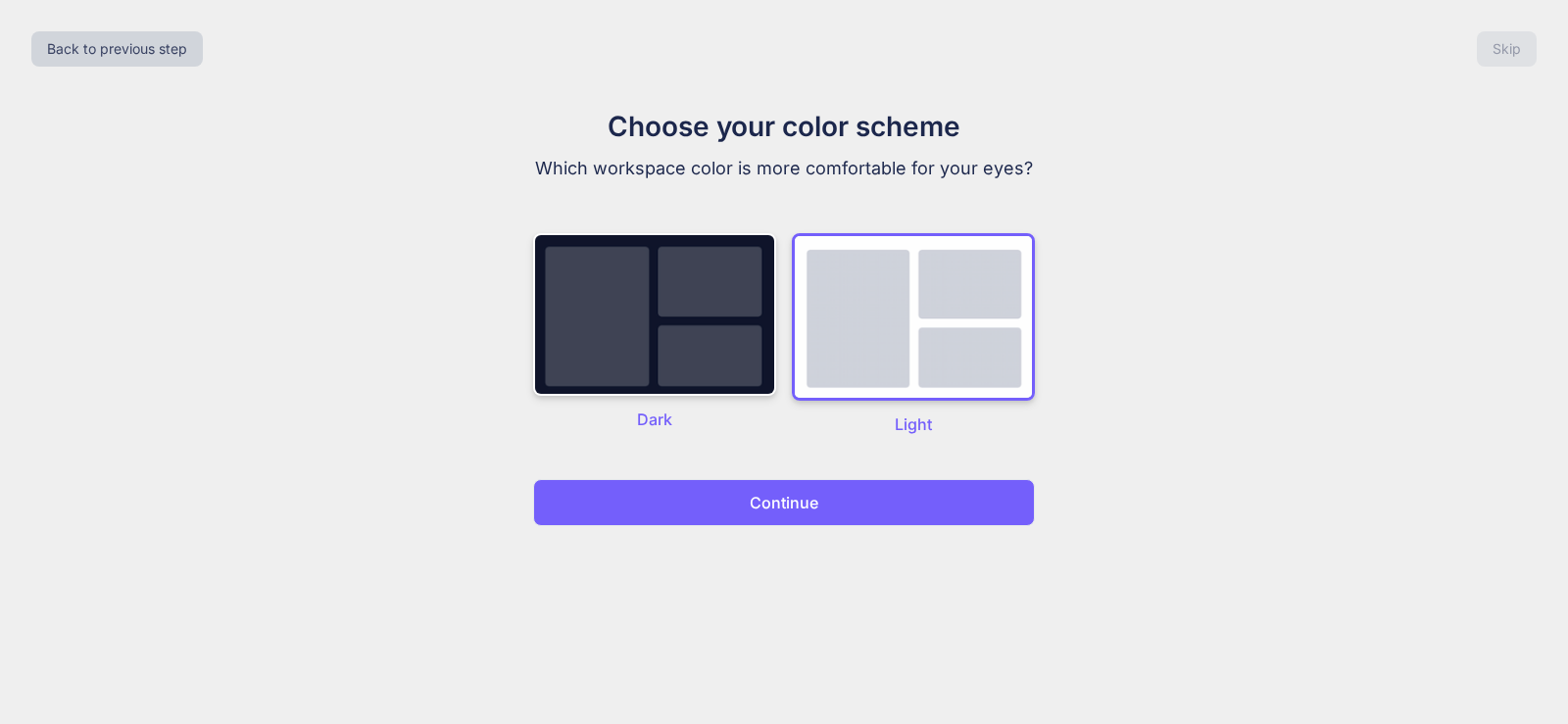
click at [920, 511] on button "Continue" at bounding box center [784, 502] width 502 height 47
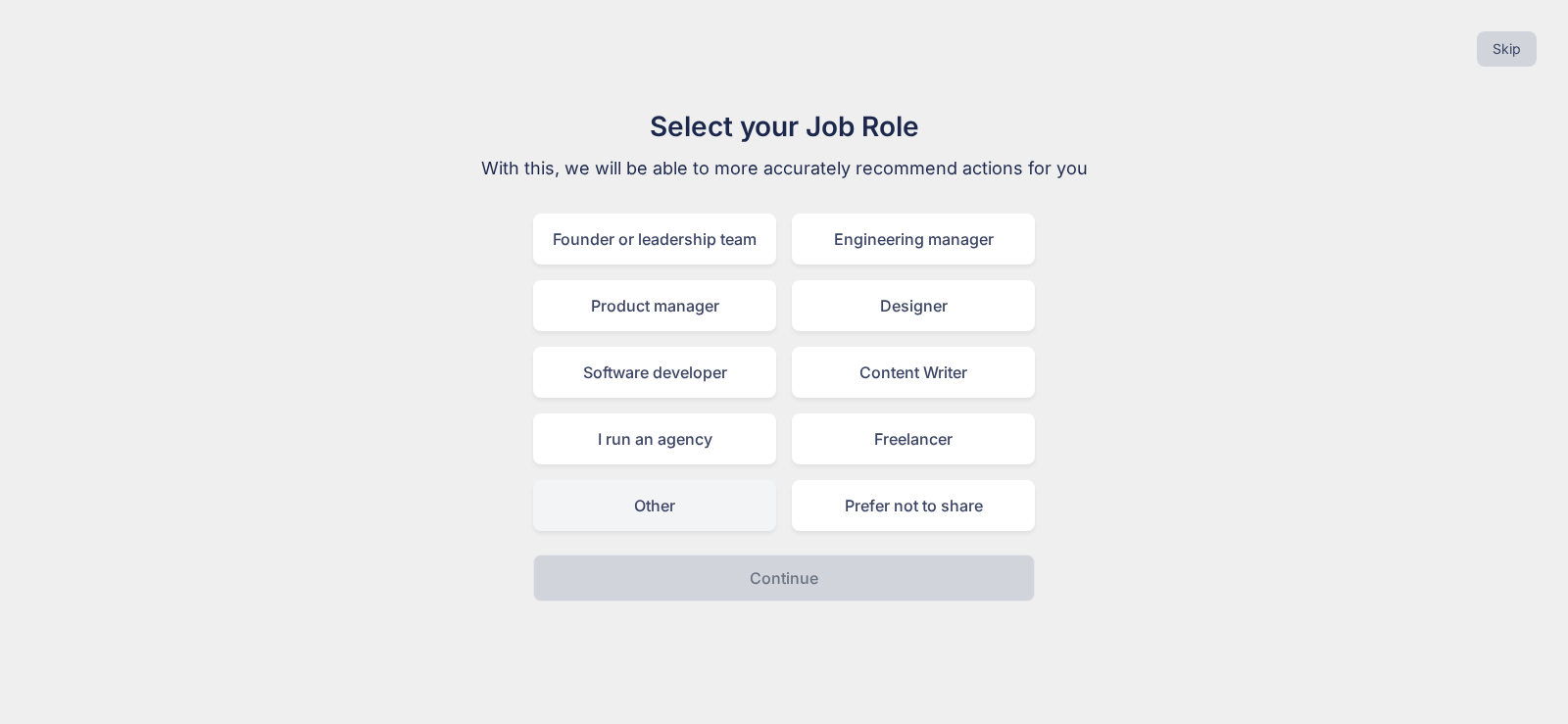
click at [703, 495] on div "Other" at bounding box center [654, 505] width 243 height 51
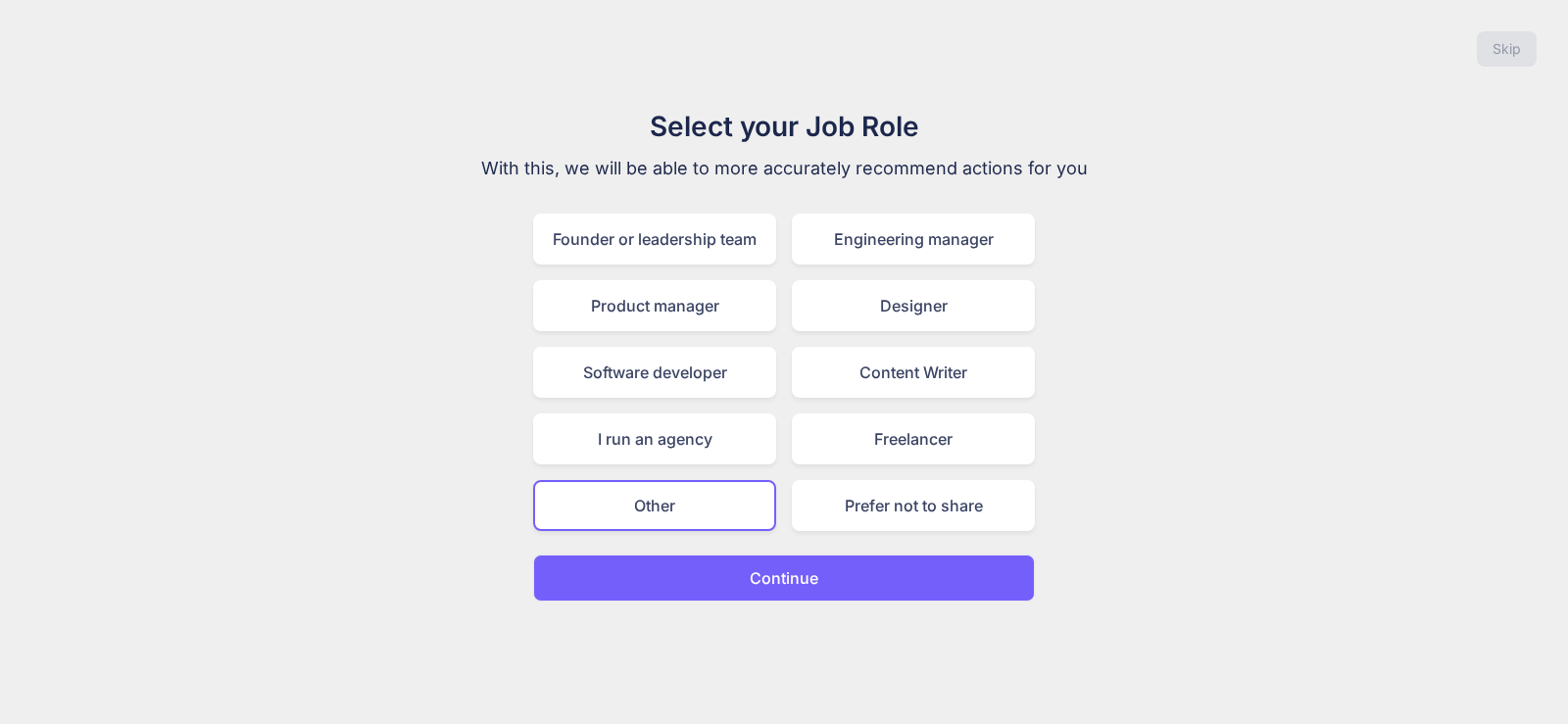
click at [764, 579] on p "Continue" at bounding box center [783, 578] width 69 height 24
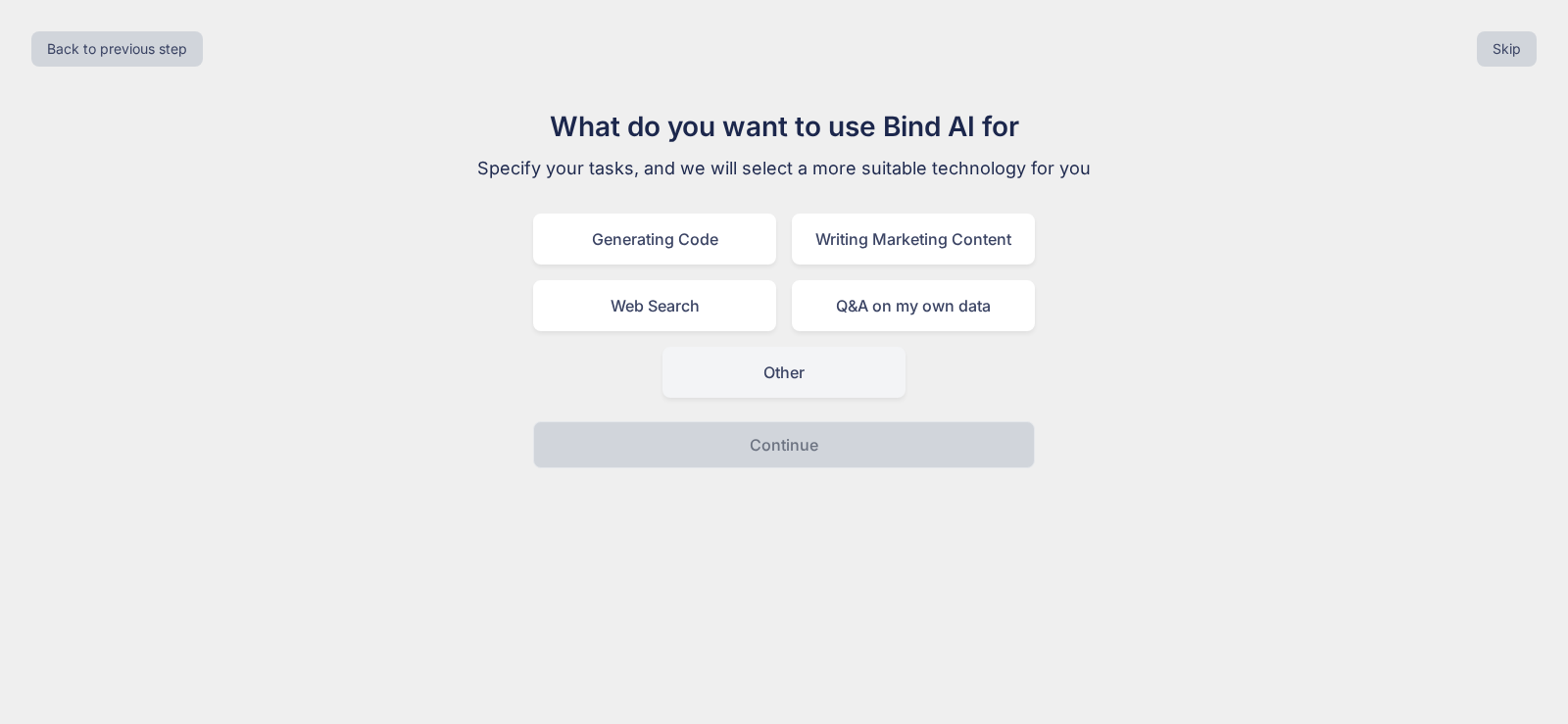
click at [761, 367] on div "Other" at bounding box center [784, 371] width 243 height 51
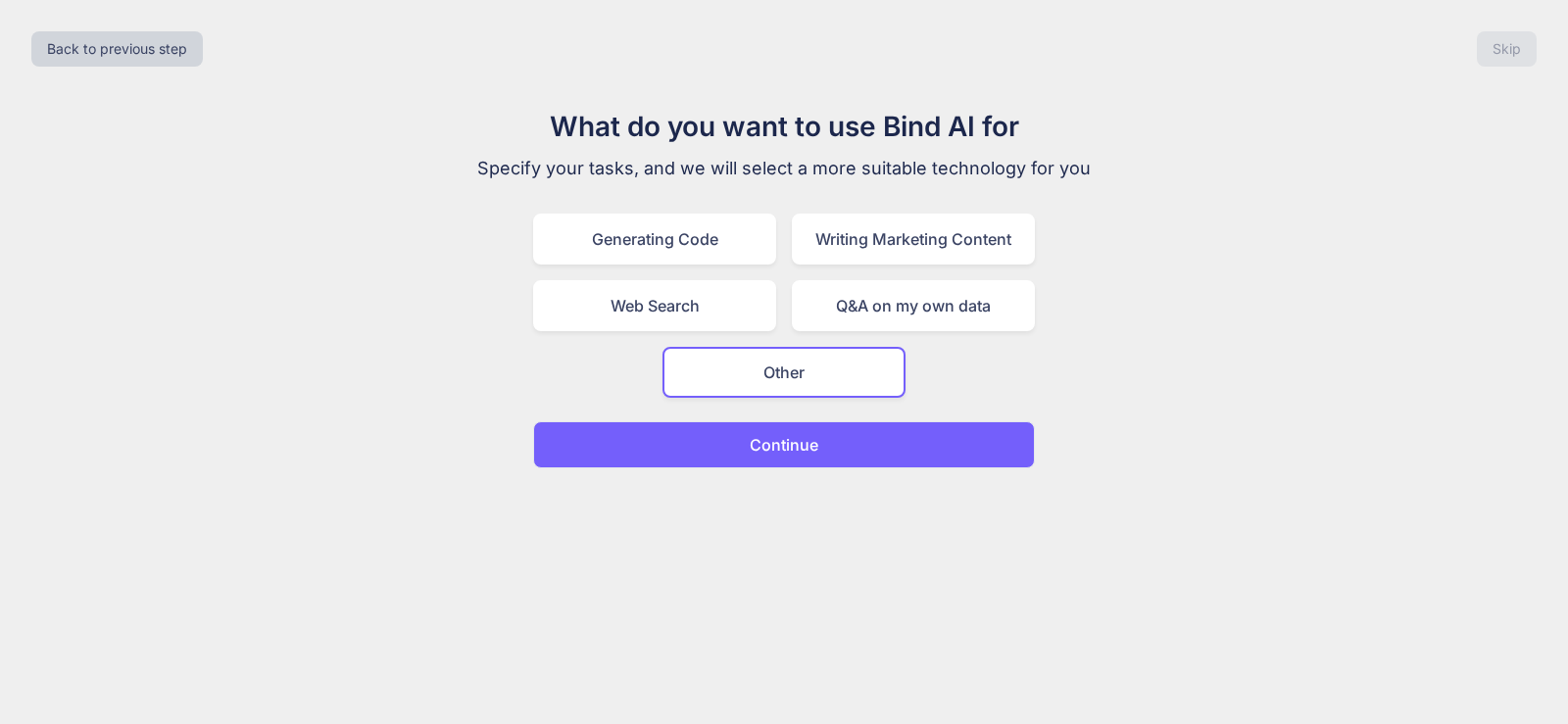
click at [761, 459] on button "Continue" at bounding box center [784, 444] width 502 height 47
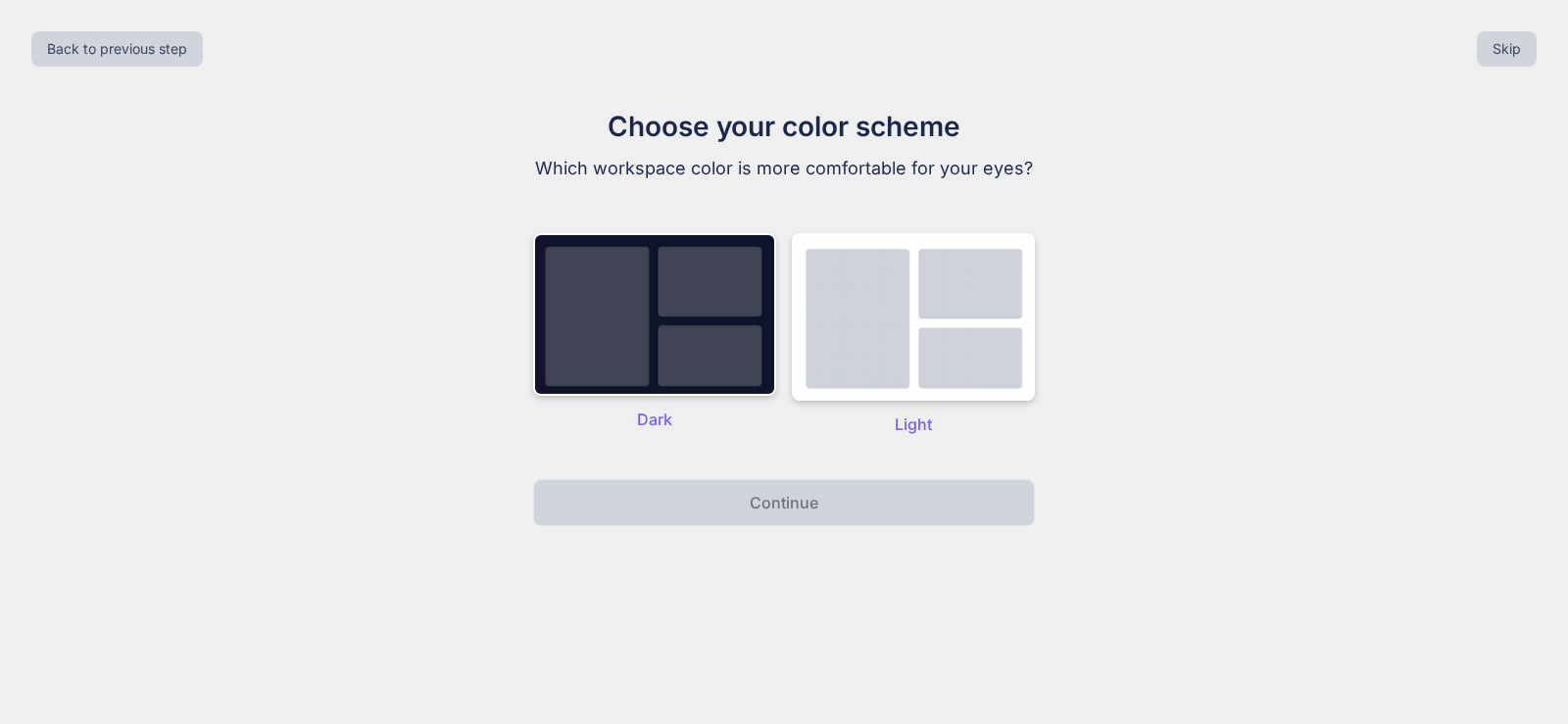
drag, startPoint x: 717, startPoint y: 386, endPoint x: 737, endPoint y: 448, distance: 65.1
click at [716, 386] on img at bounding box center [654, 314] width 243 height 162
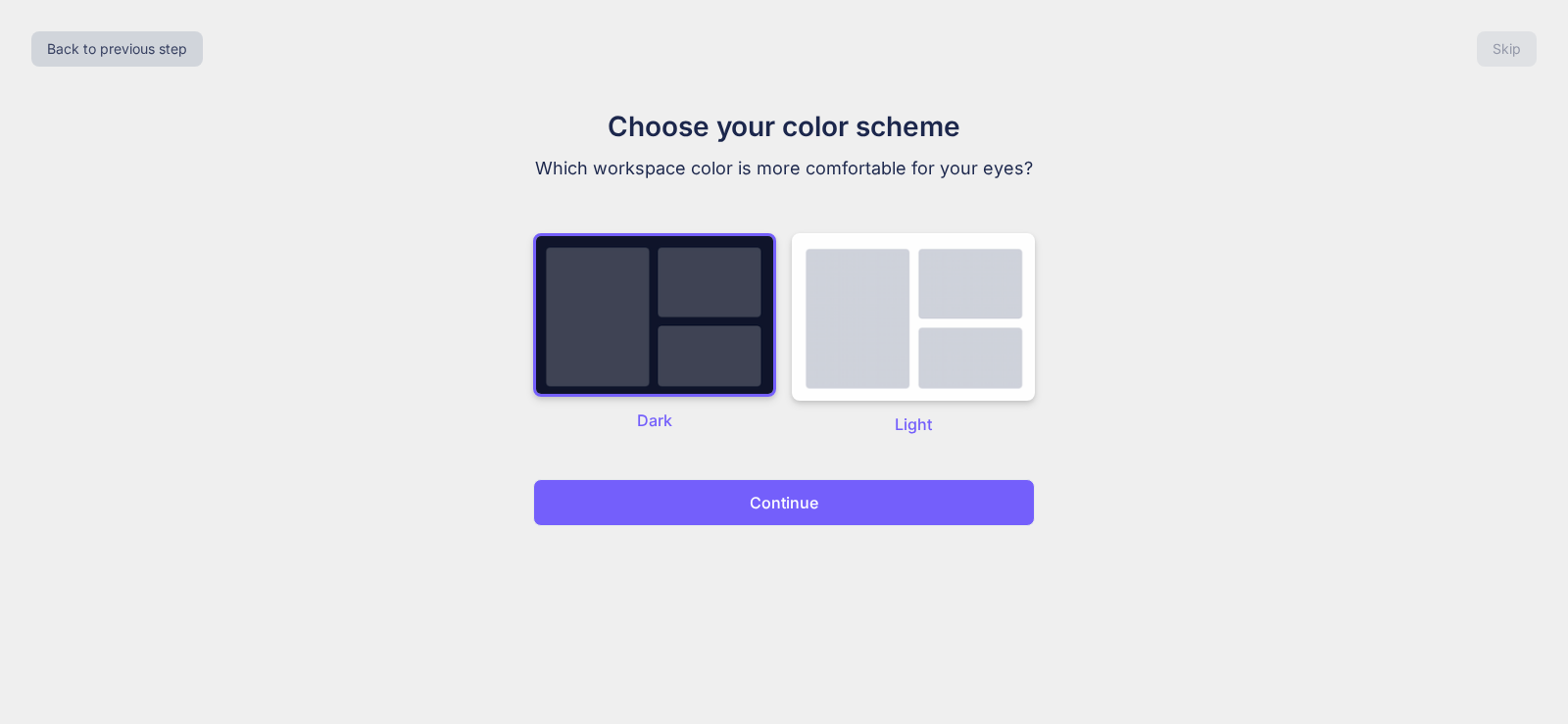
click at [797, 527] on div "Back to previous step Skip Choose your color scheme Which workspace color is mo…" at bounding box center [784, 362] width 1568 height 724
click at [797, 508] on p "Continue" at bounding box center [783, 503] width 69 height 24
click at [794, 504] on p "Continue" at bounding box center [783, 503] width 69 height 24
click at [793, 504] on p "Continue" at bounding box center [783, 503] width 69 height 24
click at [793, 503] on p "Continue" at bounding box center [783, 503] width 69 height 24
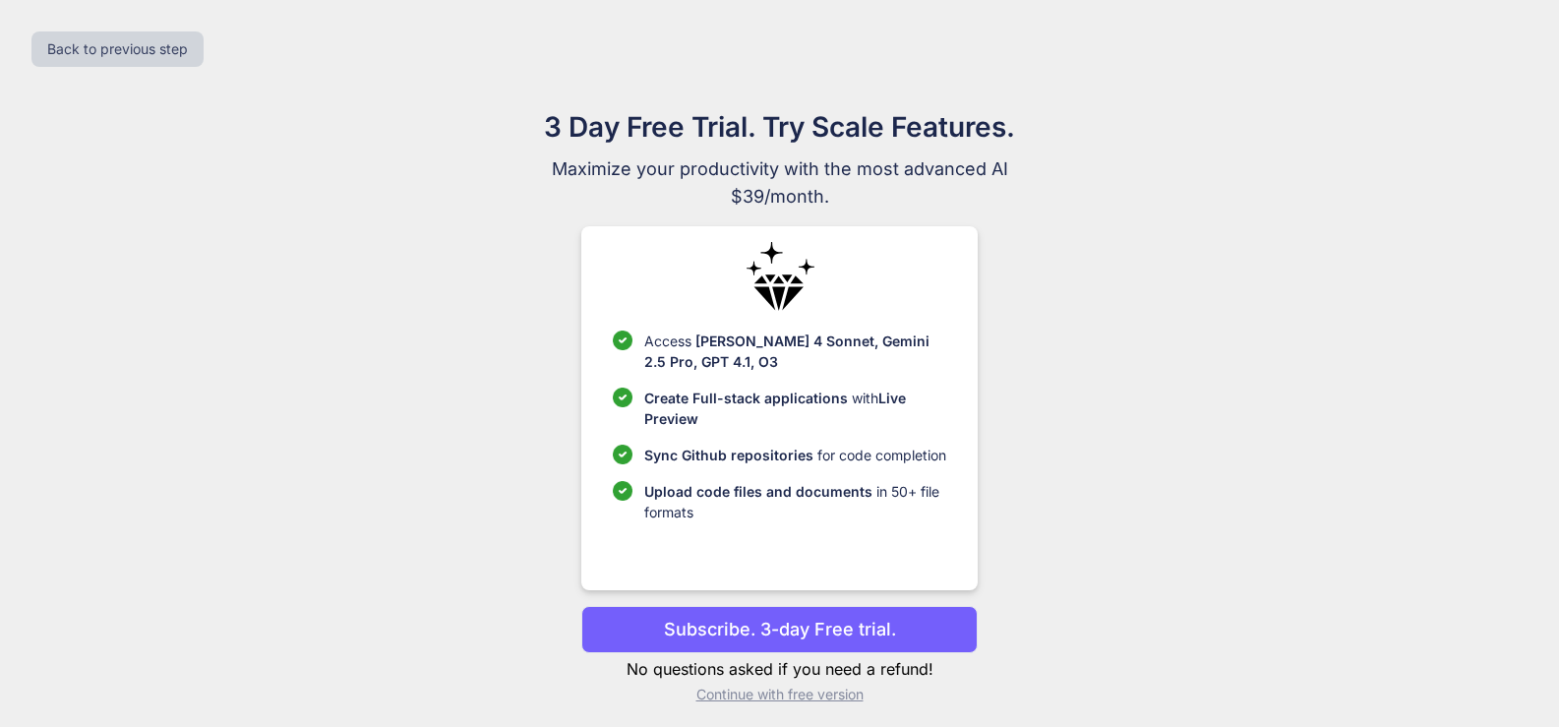
click at [1521, 61] on div "Back to previous step" at bounding box center [779, 49] width 1527 height 67
click at [828, 701] on p "Continue with free version" at bounding box center [779, 695] width 396 height 20
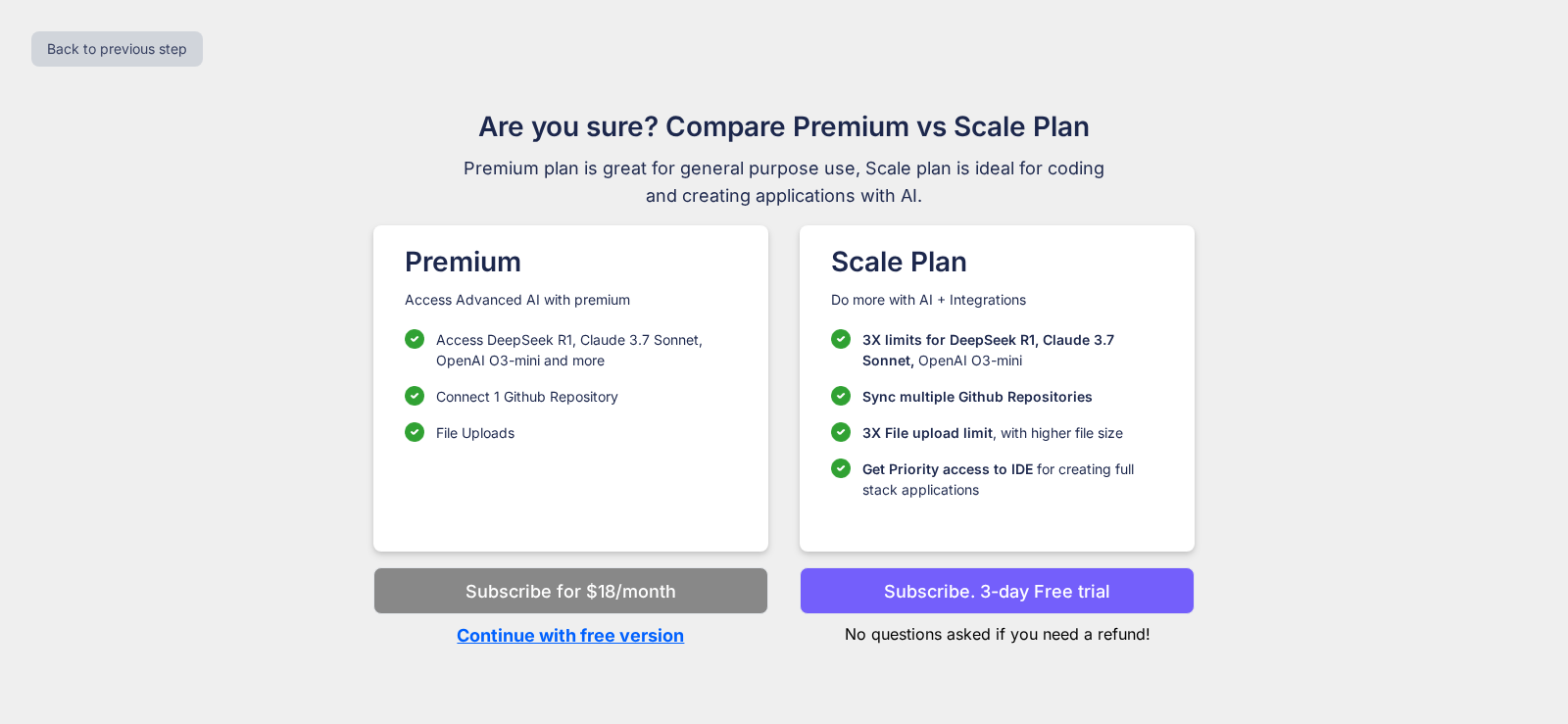
click at [645, 621] on div "Subscribe for $18/month Continue with free version" at bounding box center [571, 607] width 394 height 82
click at [652, 633] on p "Continue with free version" at bounding box center [571, 635] width 394 height 27
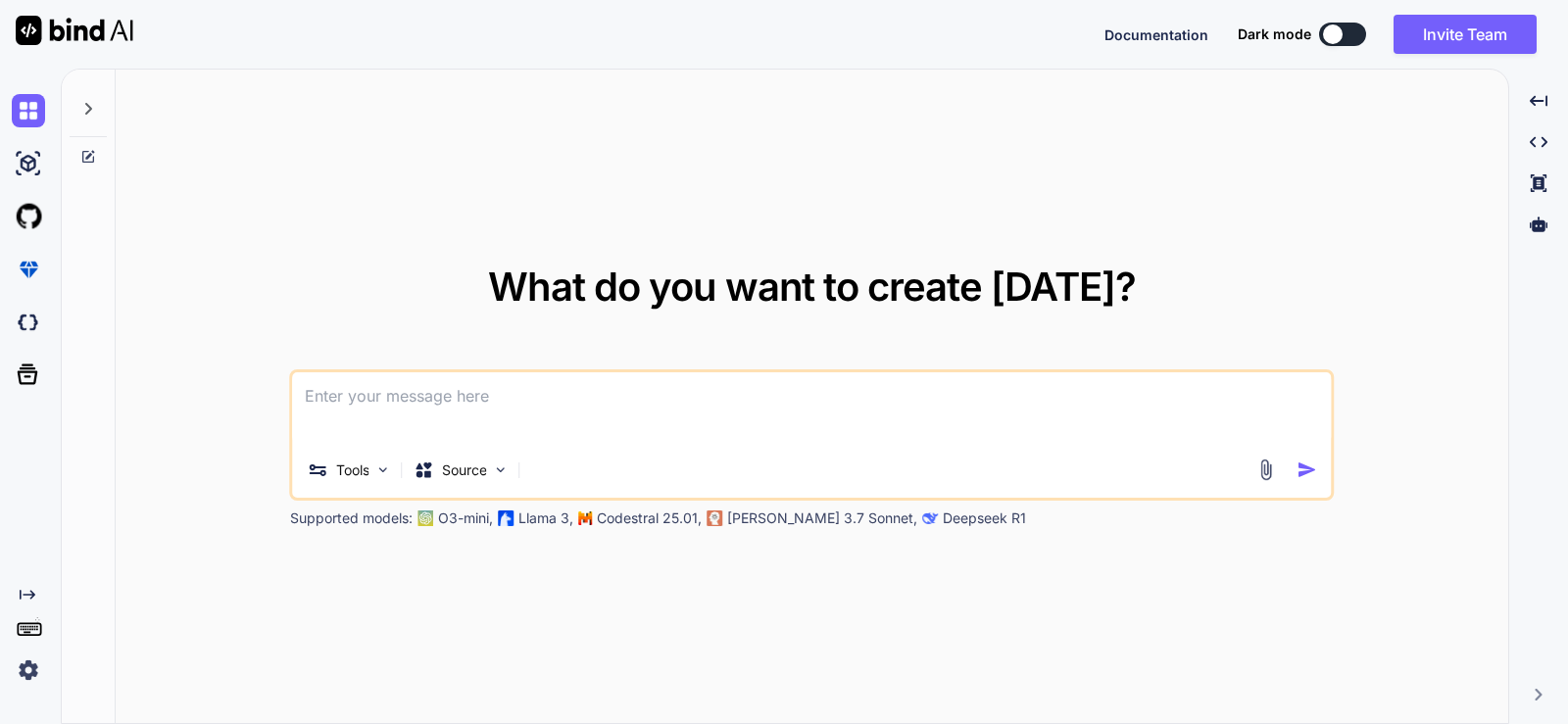
type textarea "x"
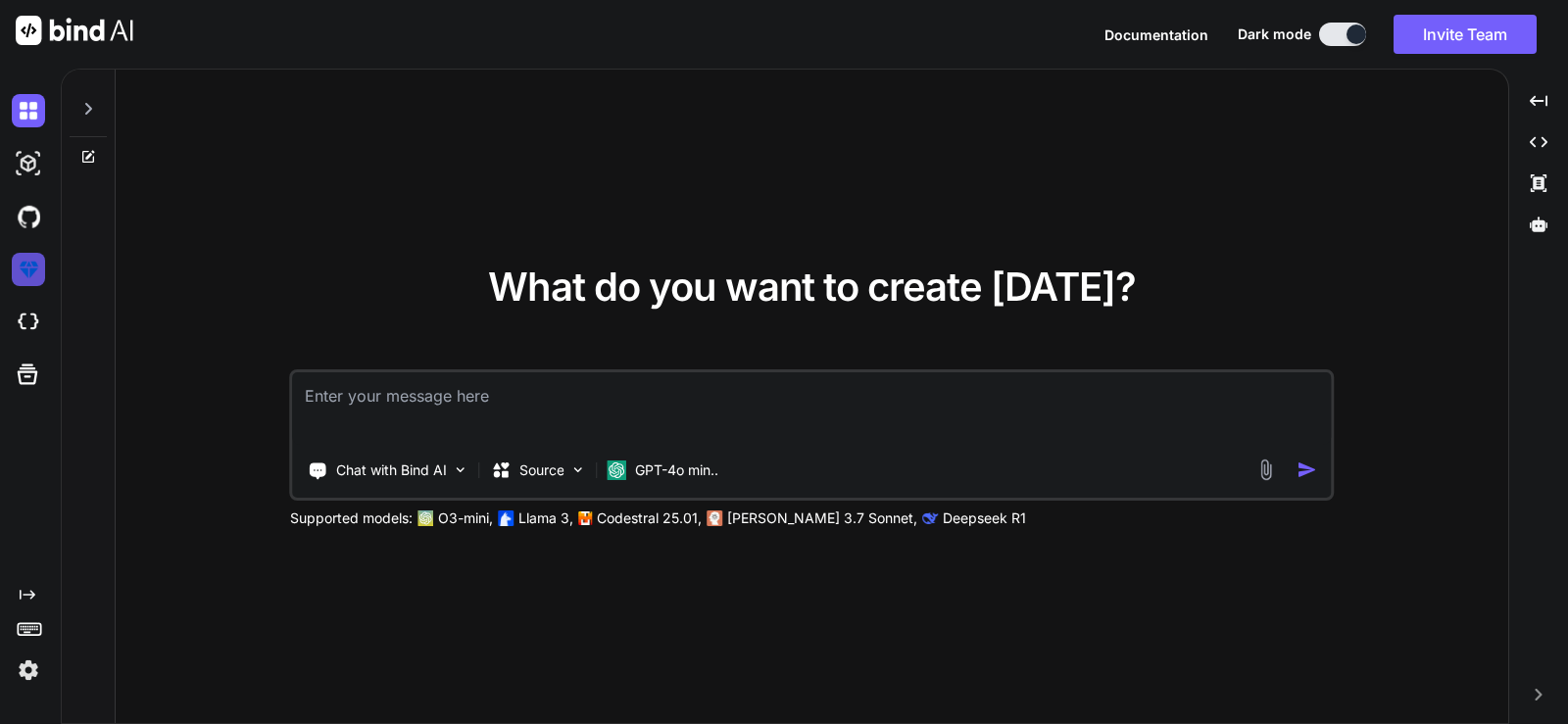
click at [30, 270] on img at bounding box center [28, 269] width 33 height 33
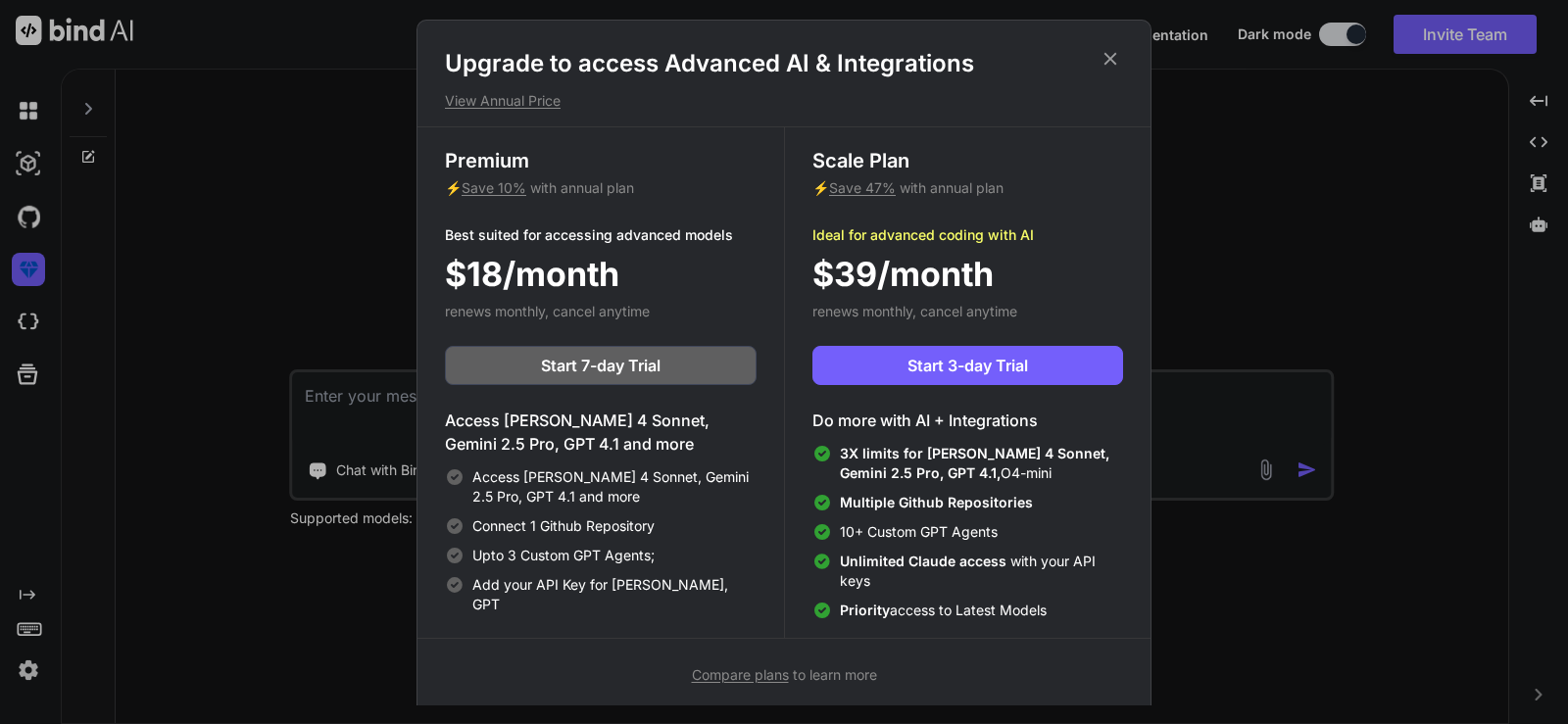
click at [39, 328] on div "Upgrade to access Advanced AI & Integrations View Annual Price Premium ⚡ Save 1…" at bounding box center [784, 362] width 1568 height 724
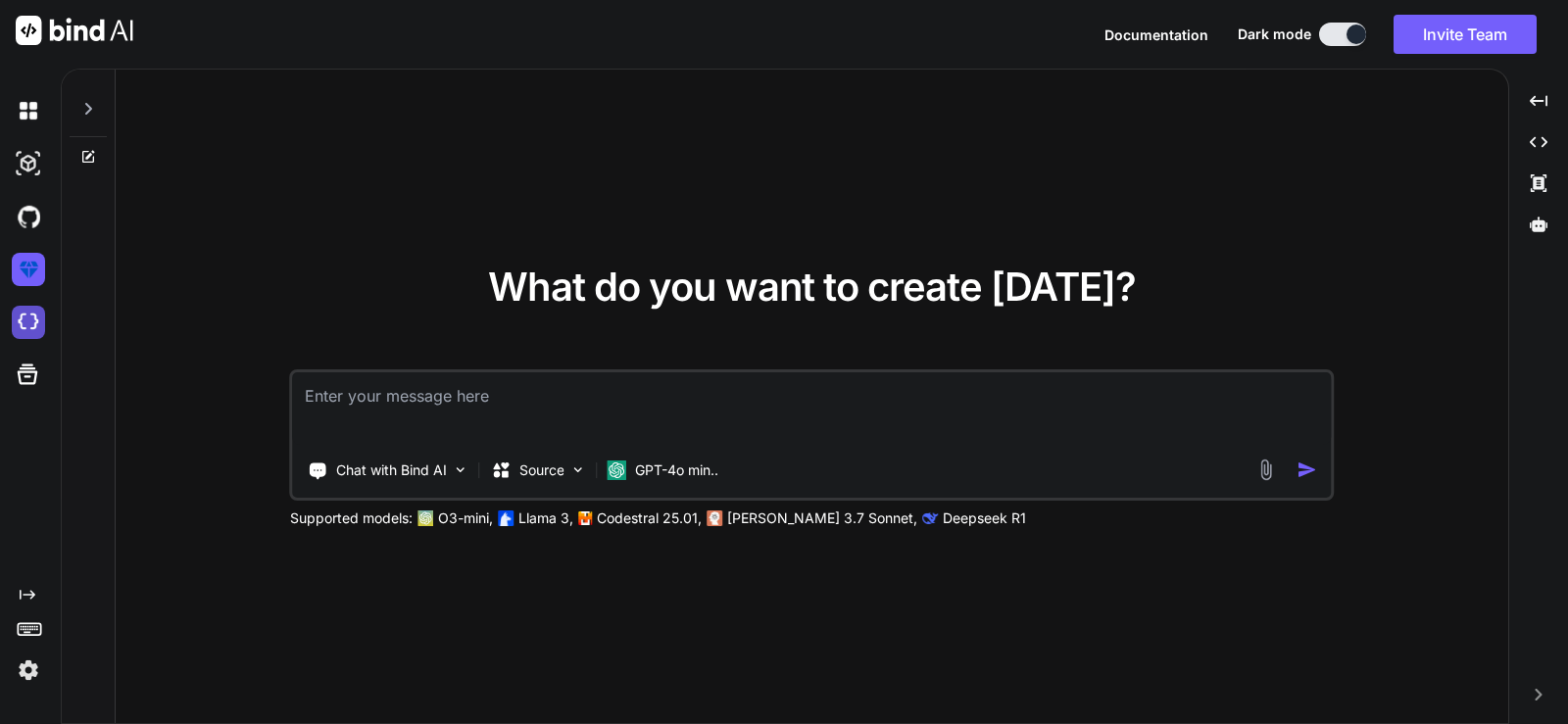
click at [33, 327] on img at bounding box center [28, 322] width 33 height 33
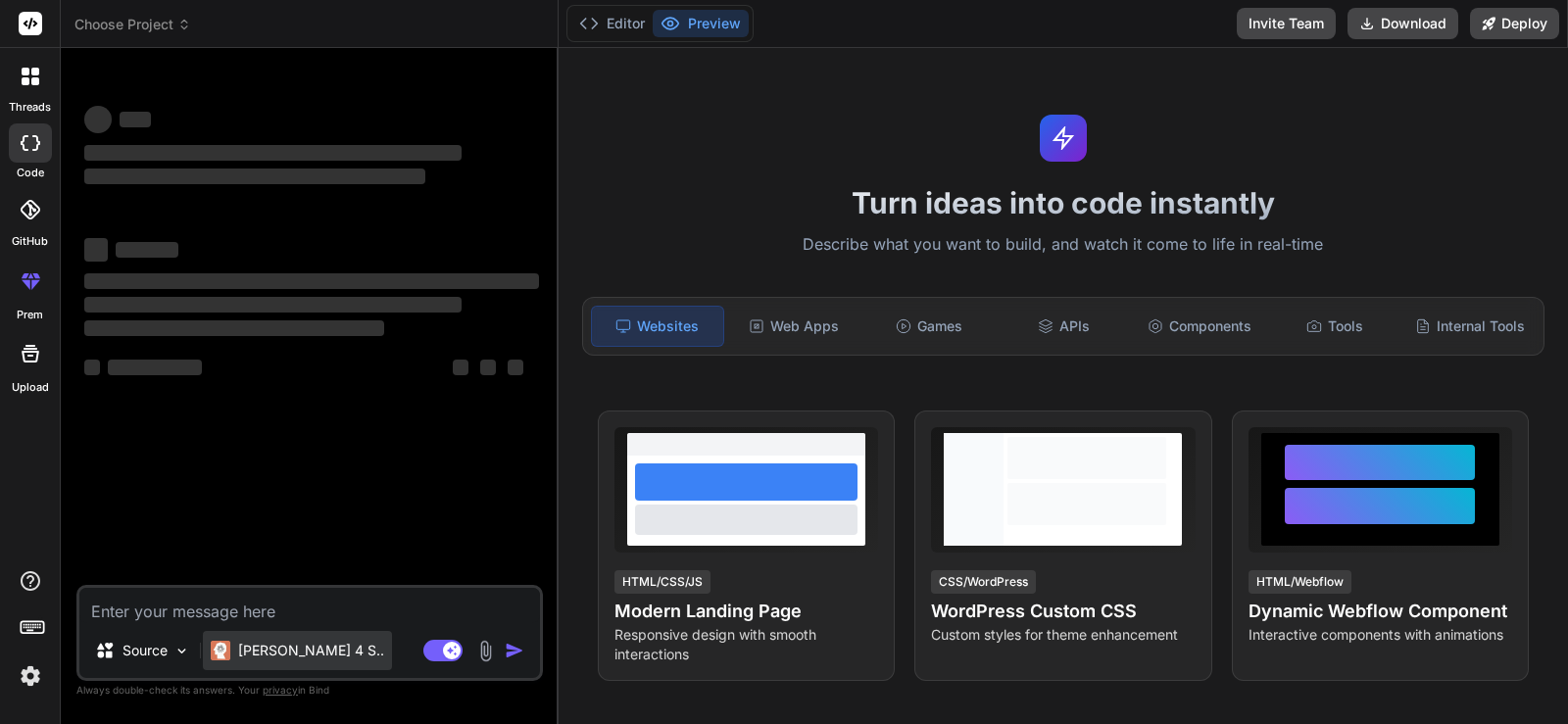
click at [291, 659] on p "[PERSON_NAME] 4 S.." at bounding box center [311, 650] width 146 height 20
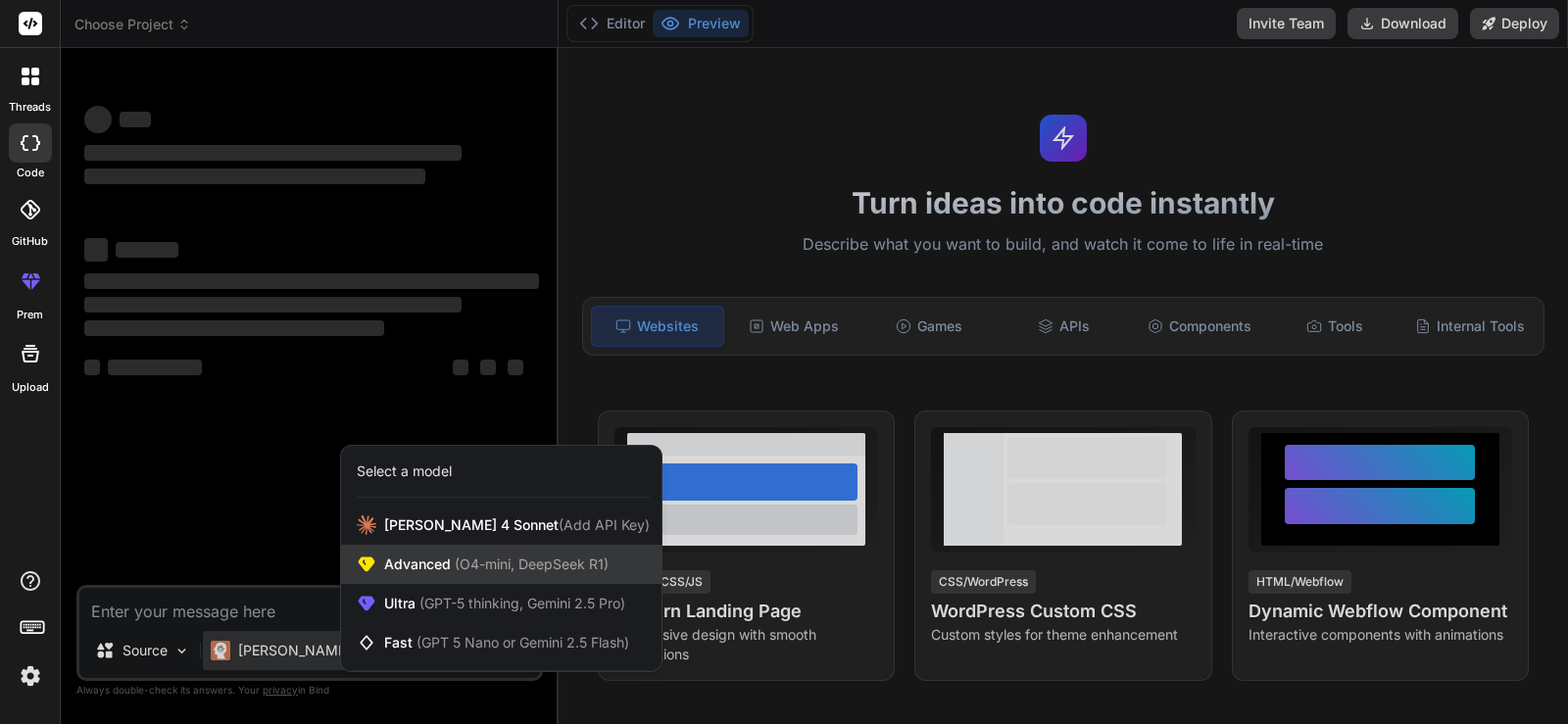
click at [497, 581] on div "Advanced (O4-mini, DeepSeek R1)" at bounding box center [501, 564] width 321 height 39
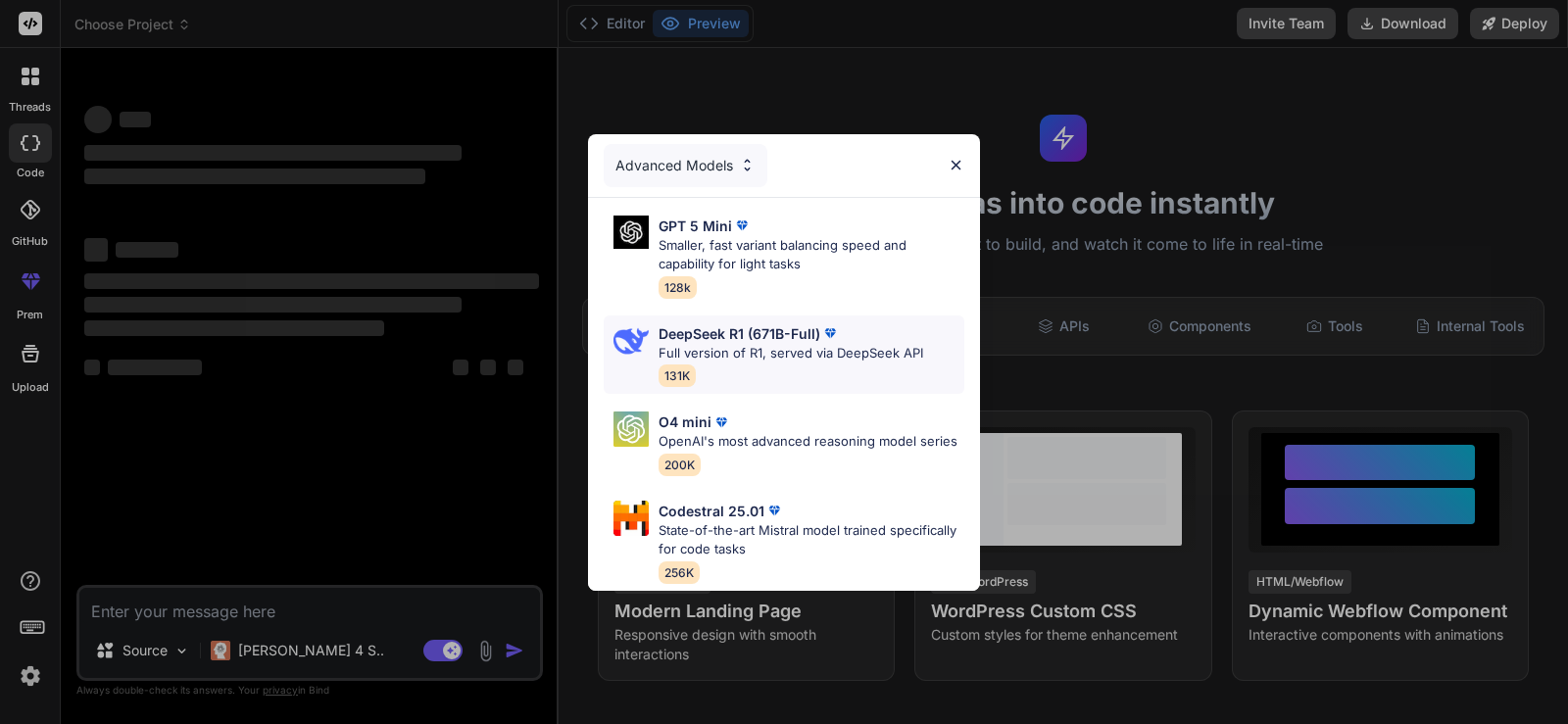
type textarea "x"
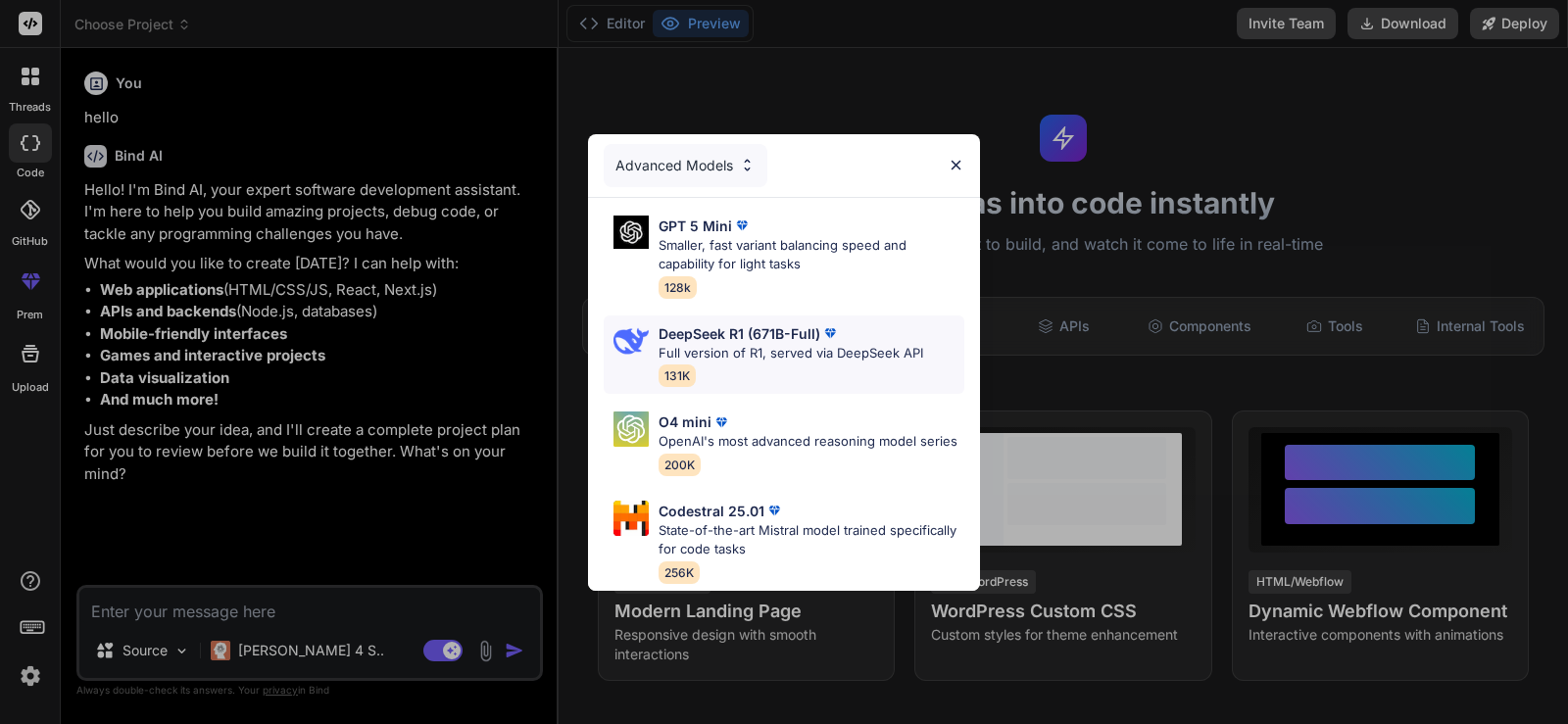
click at [839, 324] on img at bounding box center [830, 334] width 20 height 20
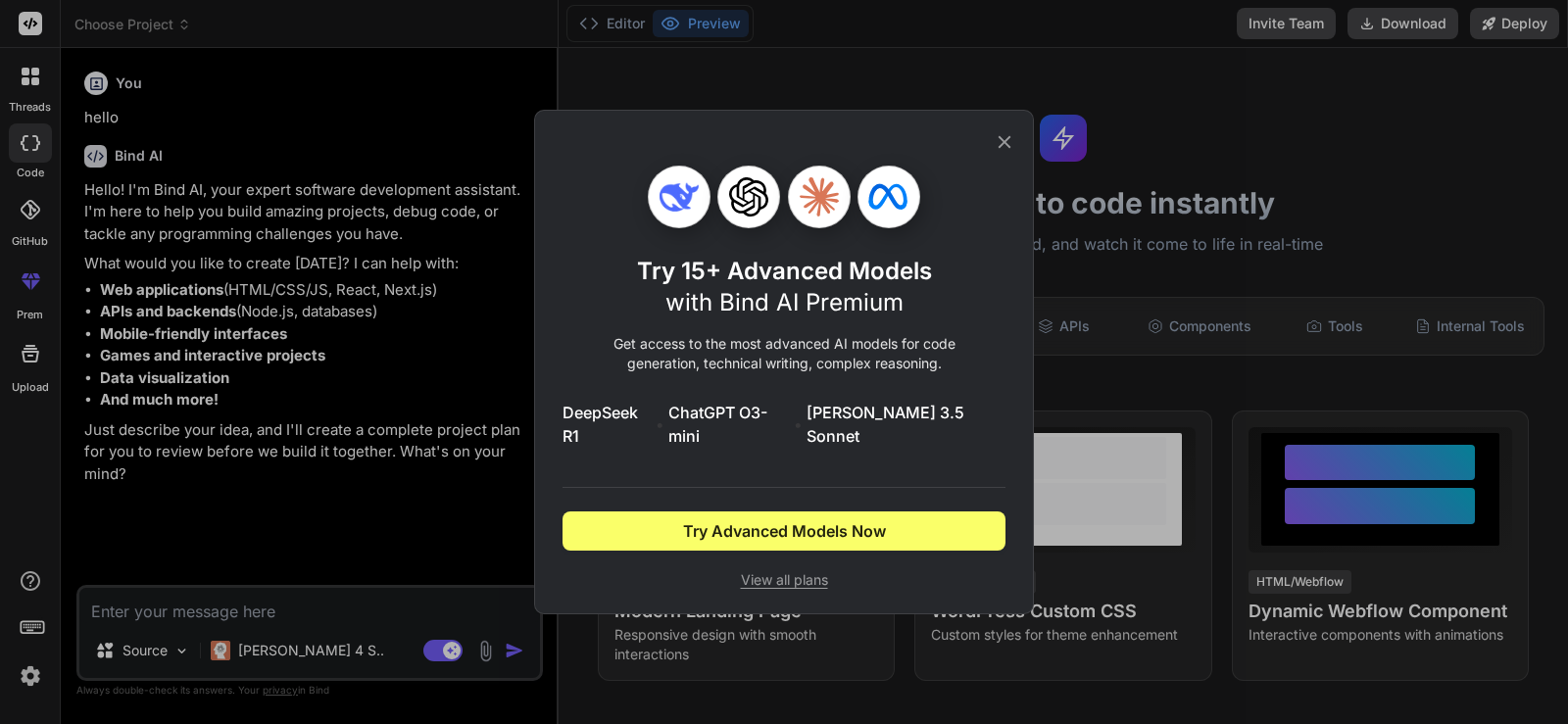
drag, startPoint x: 1012, startPoint y: 152, endPoint x: 1004, endPoint y: 167, distance: 17.0
click at [1012, 152] on icon at bounding box center [1004, 142] width 22 height 22
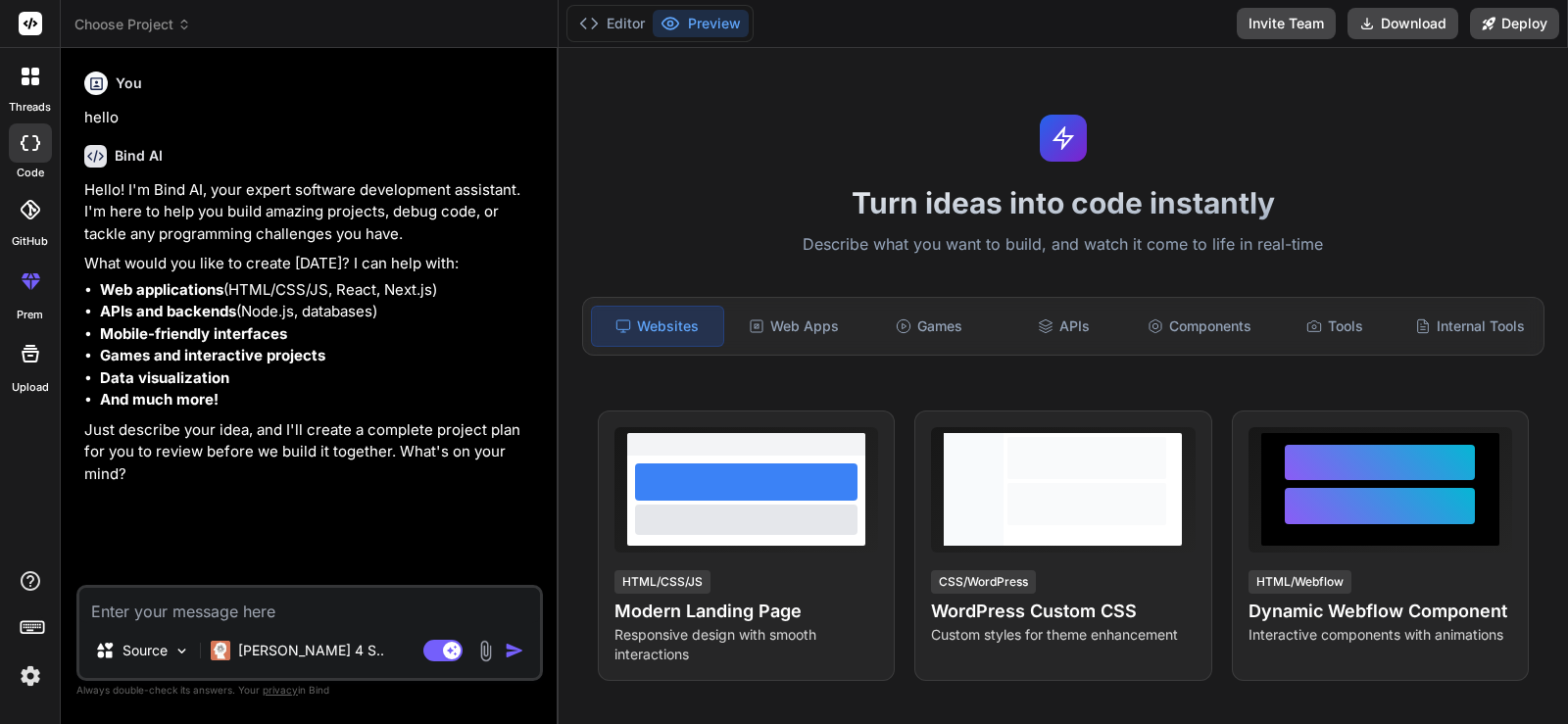
click at [372, 597] on textarea at bounding box center [310, 604] width 460 height 35
paste textarea ""Build me a professional Text Tools website that is lightweight, SEO-optimized,…"
type textarea ""Build me a professional Text Tools website that is lightweight, SEO-optimized,…"
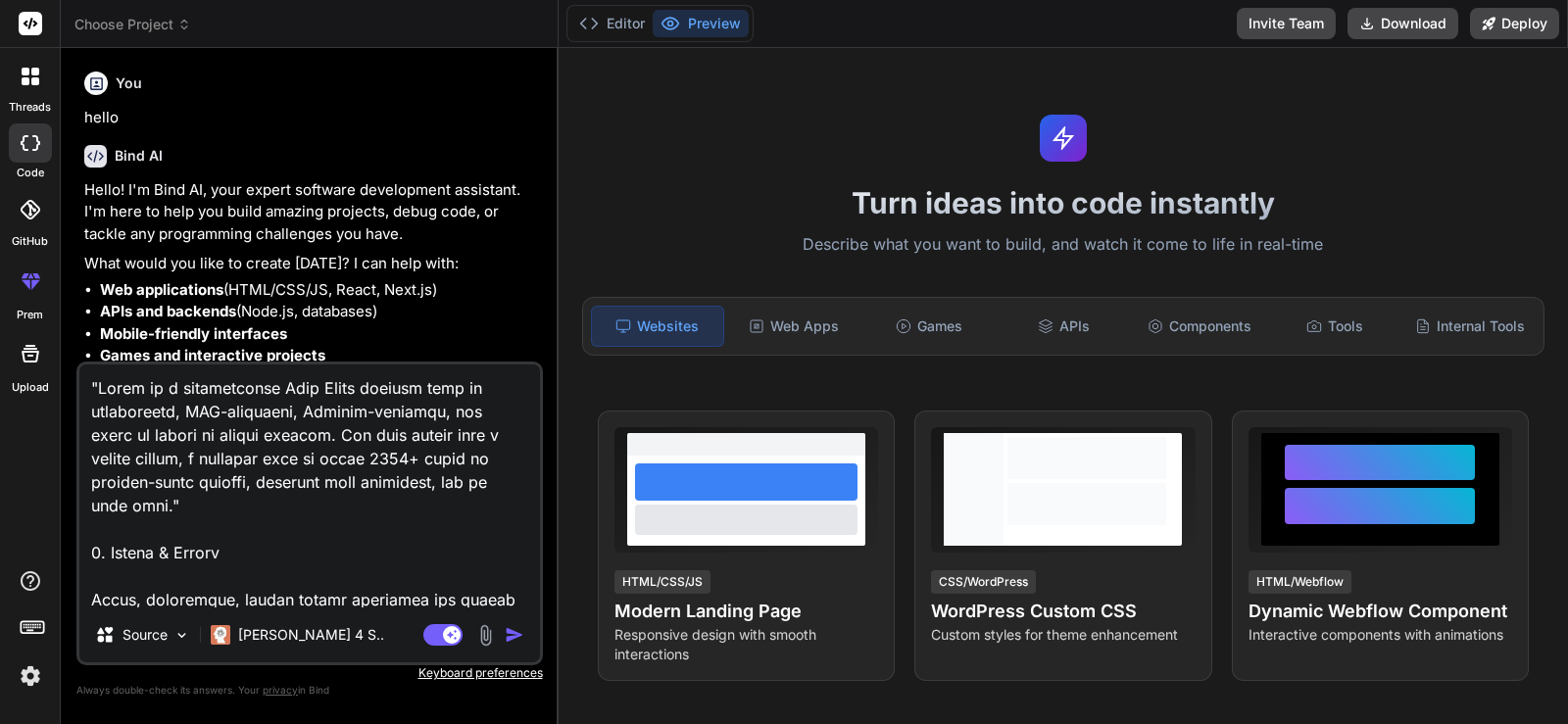
scroll to position [3269, 0]
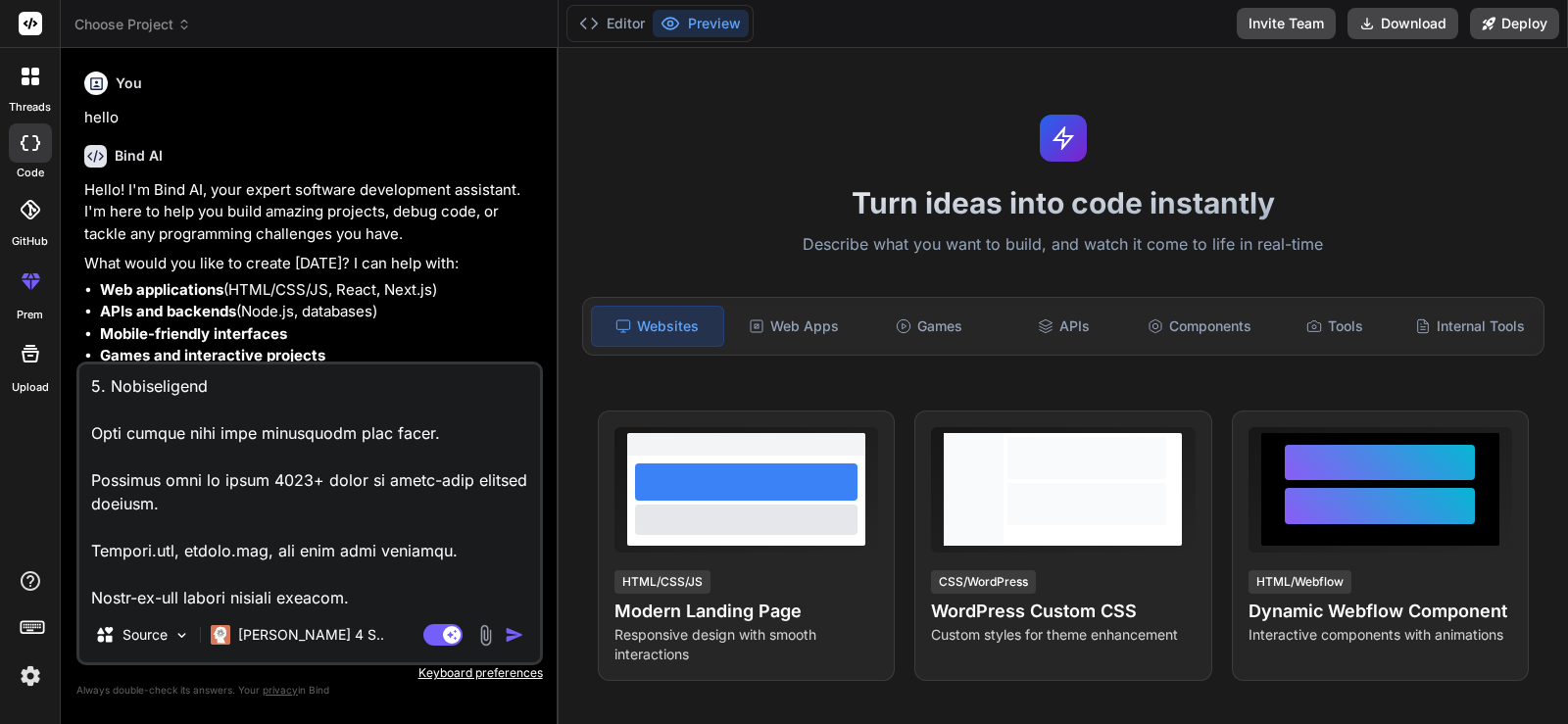
type textarea "x"
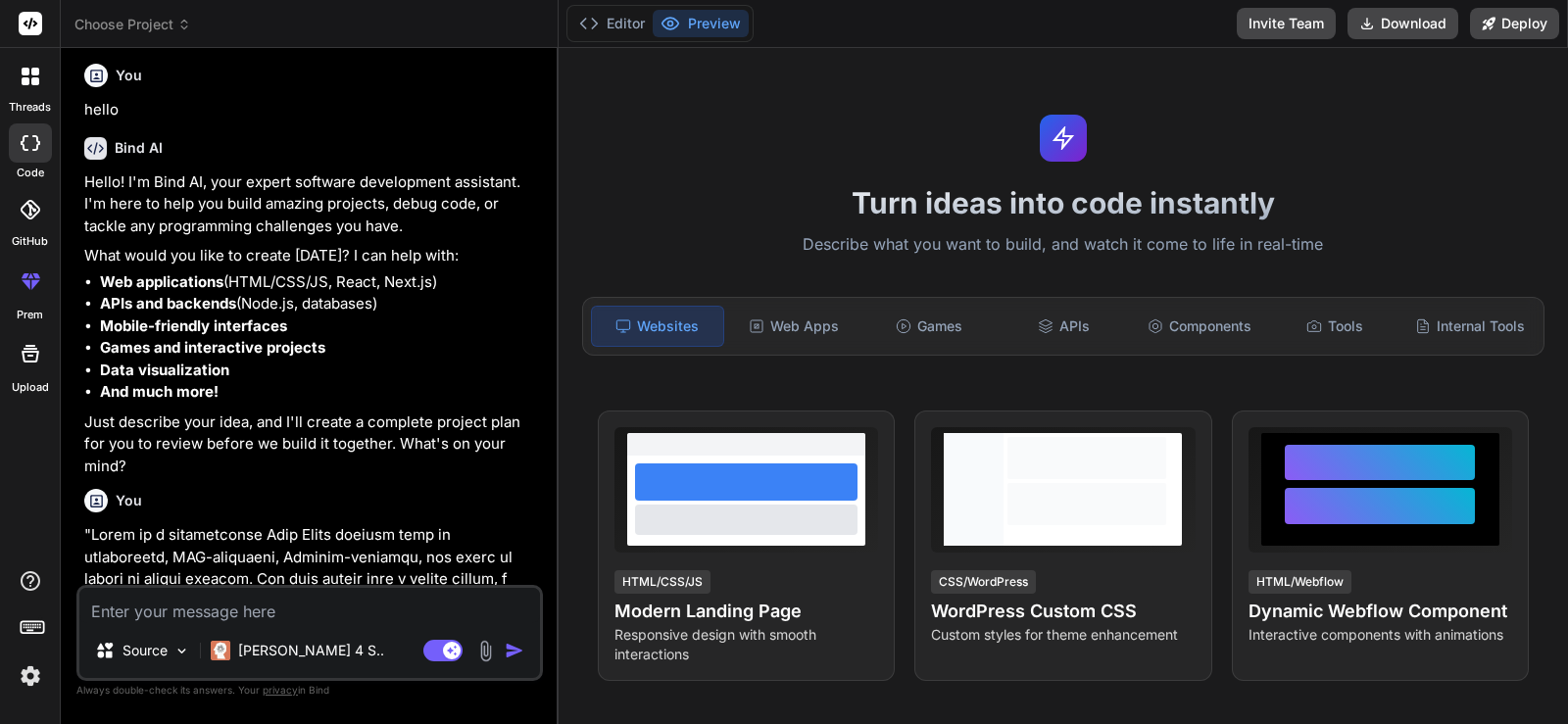
scroll to position [425, 0]
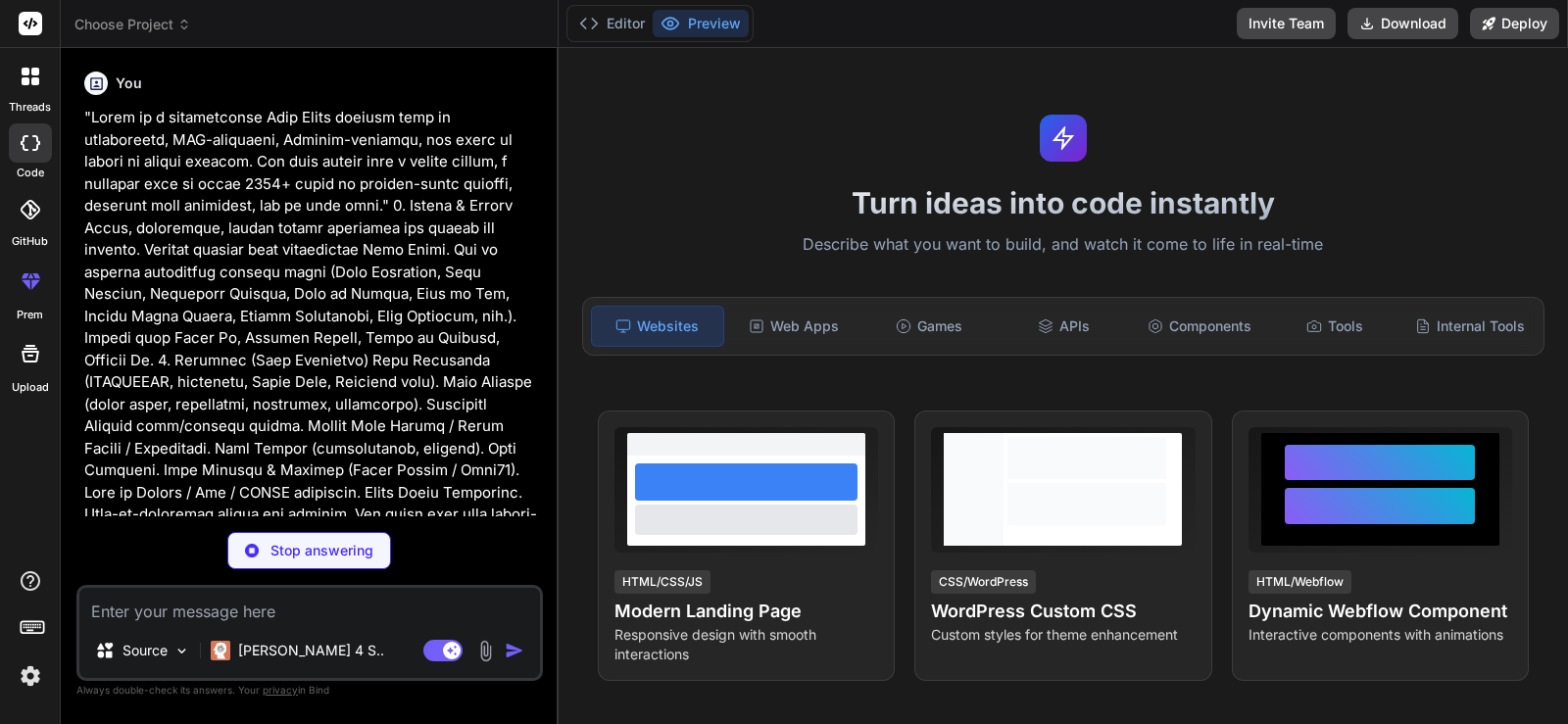
type textarea "x"
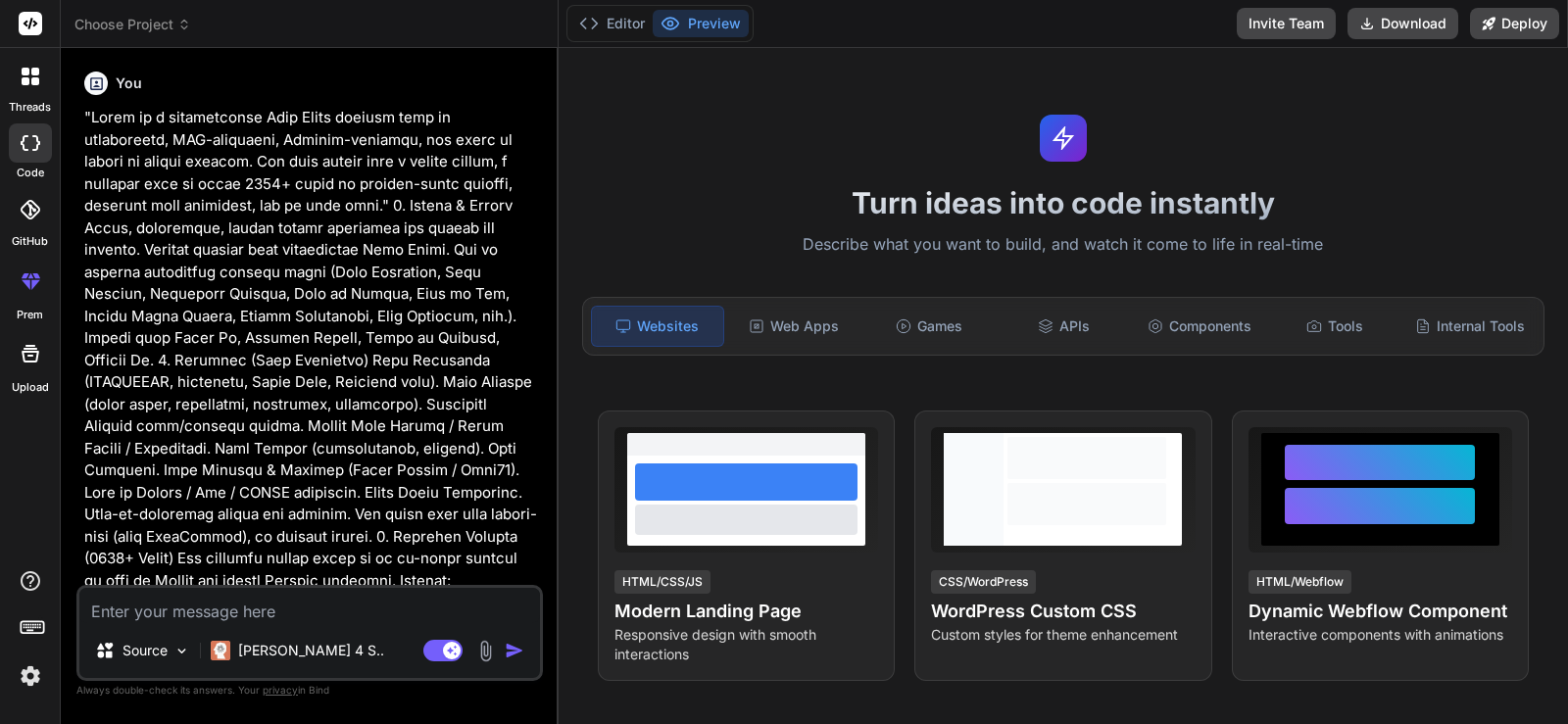
click at [462, 400] on p at bounding box center [312, 690] width 454 height 1168
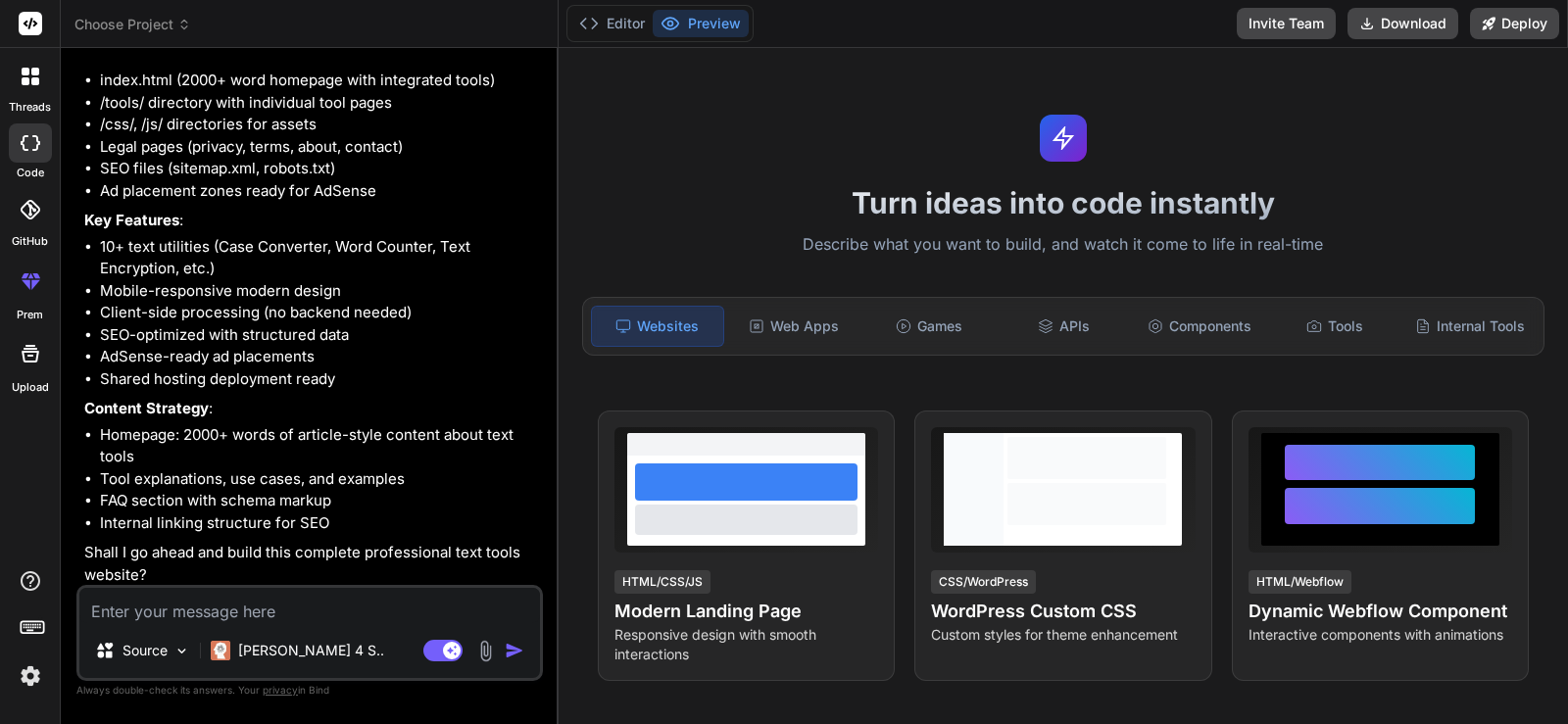
scroll to position [1755, 0]
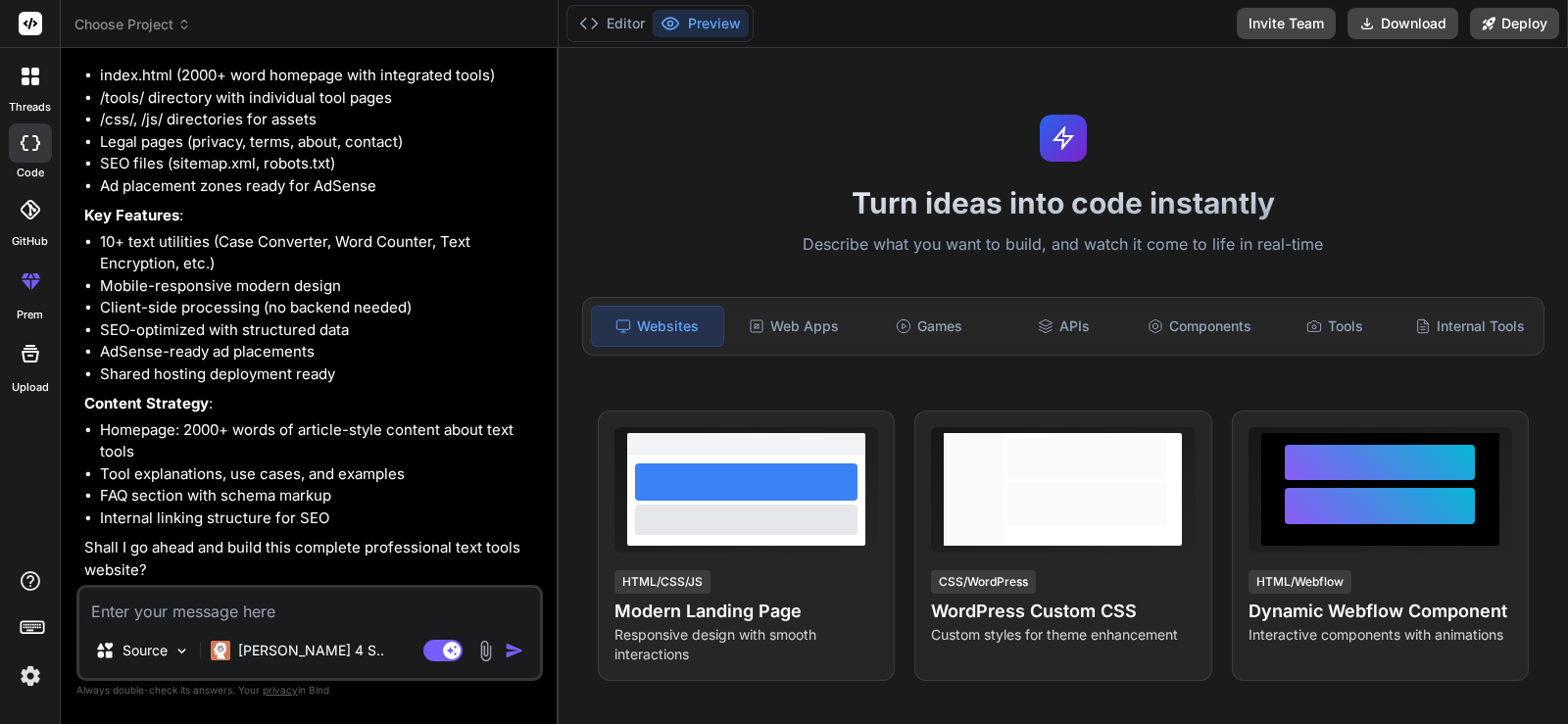
click at [226, 602] on textarea at bounding box center [310, 604] width 460 height 35
type textarea "o"
type textarea "x"
type textarea "ok"
type textarea "x"
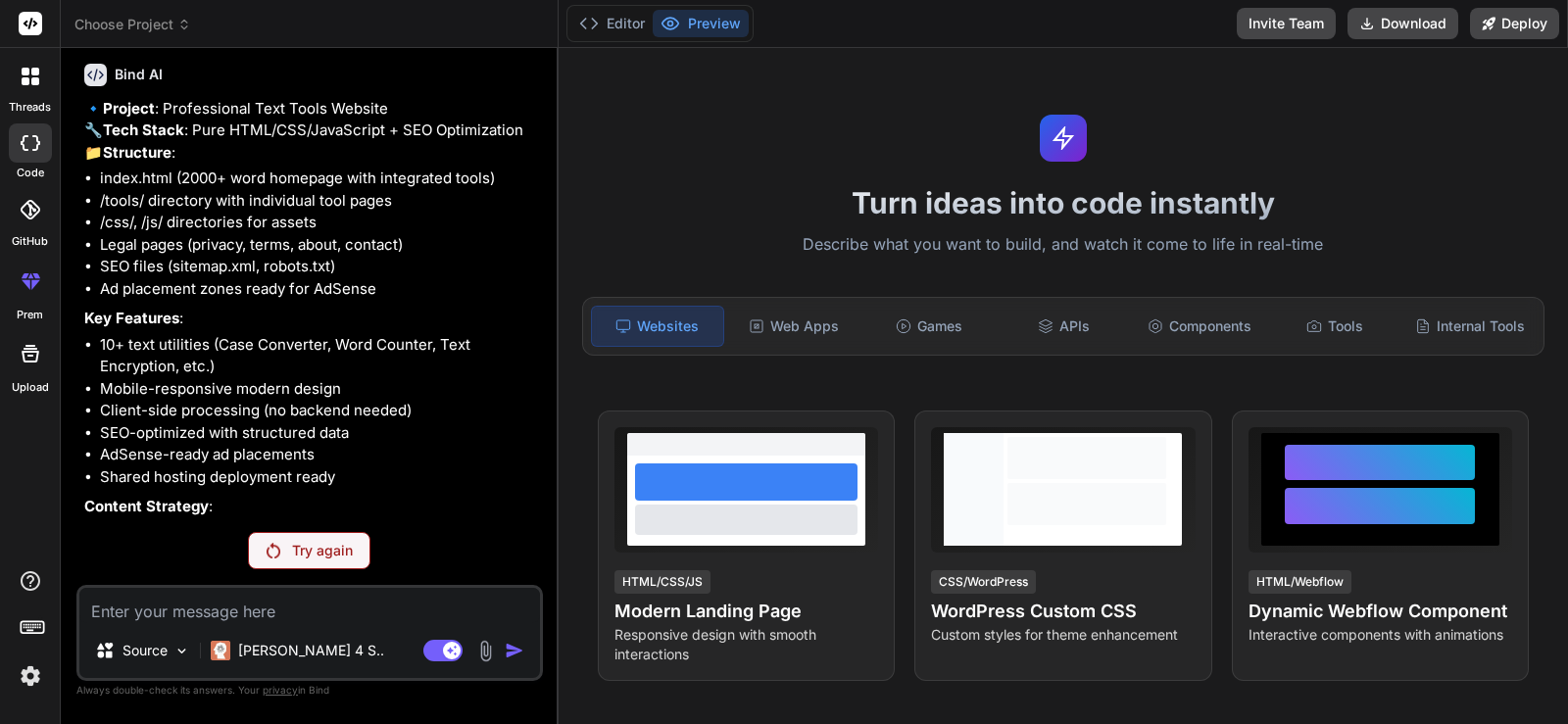
scroll to position [1592, 0]
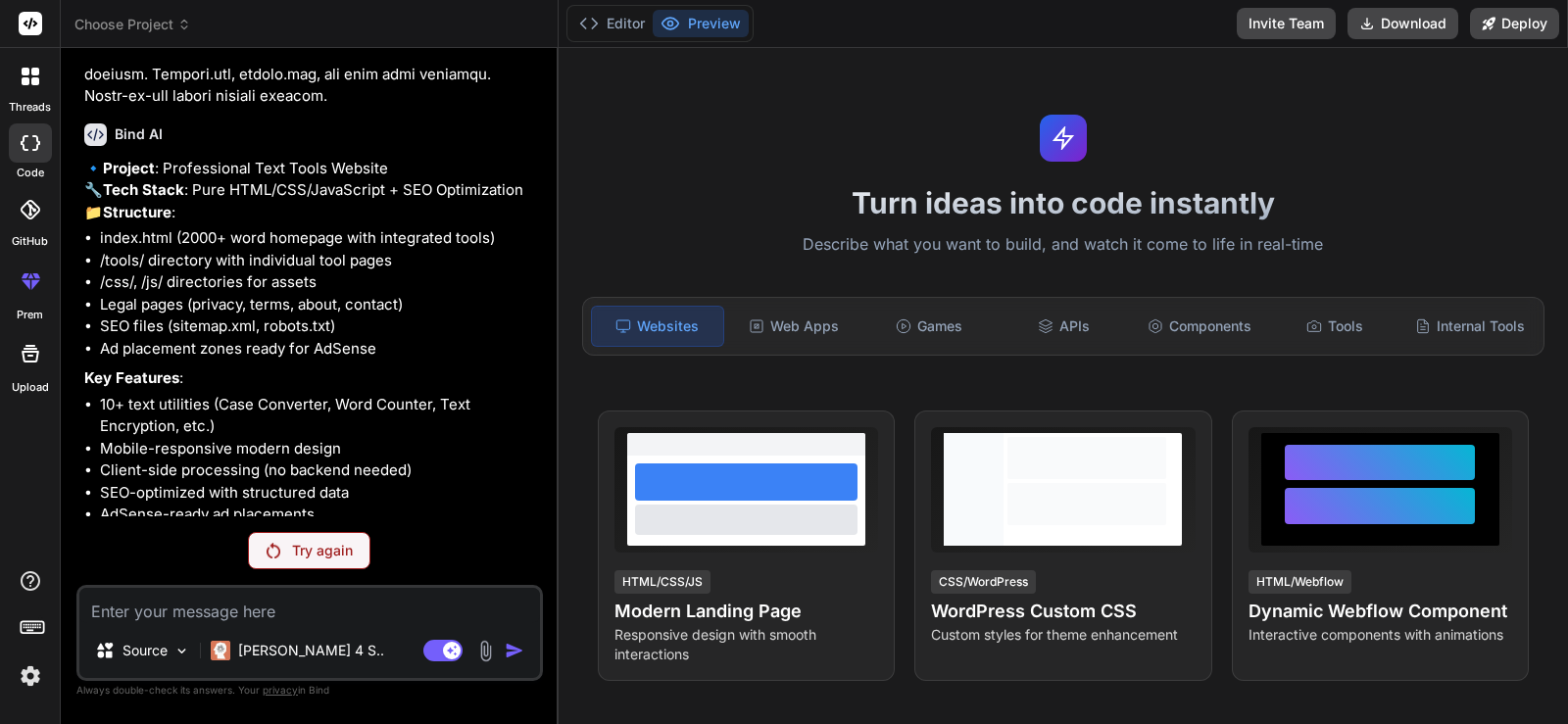
click at [318, 550] on p "Try again" at bounding box center [322, 551] width 61 height 20
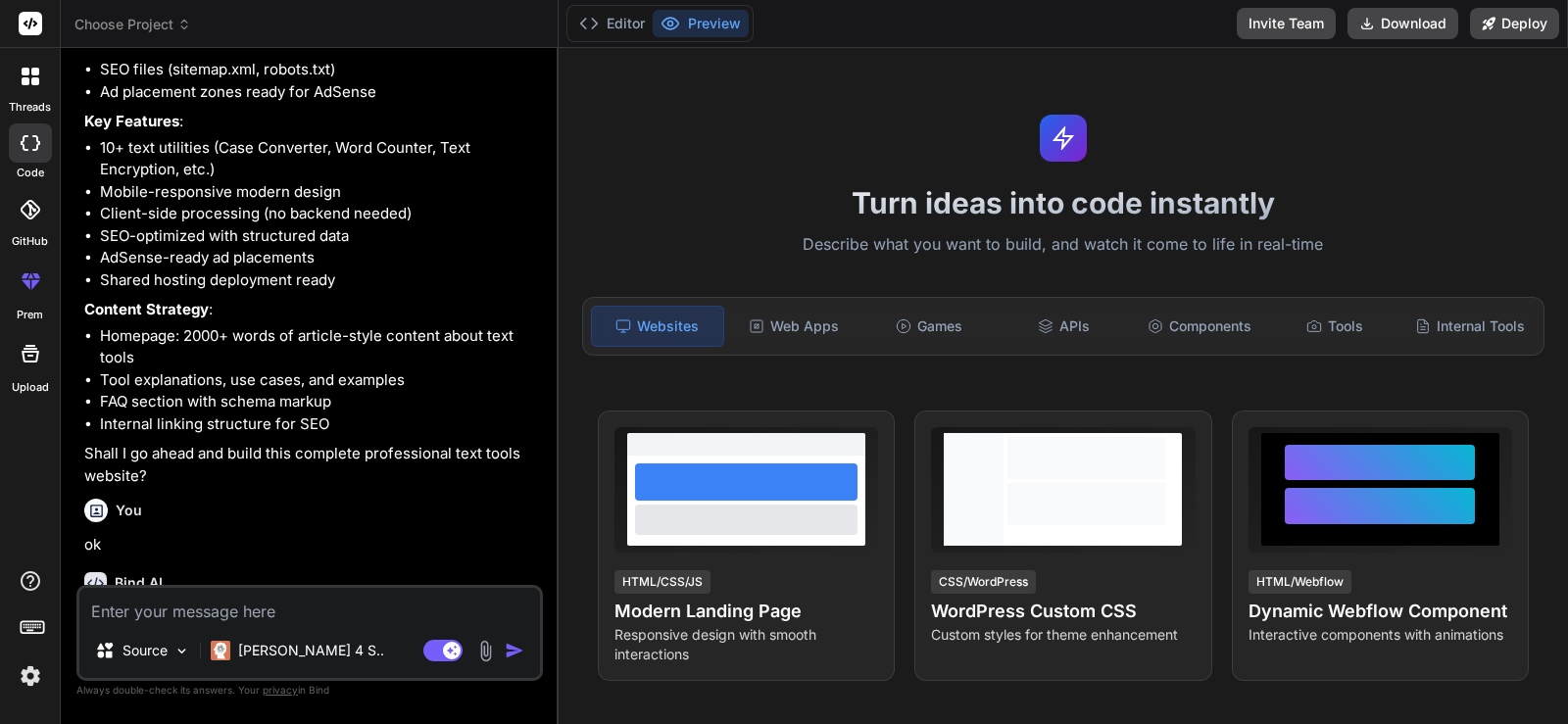
scroll to position [1959, 0]
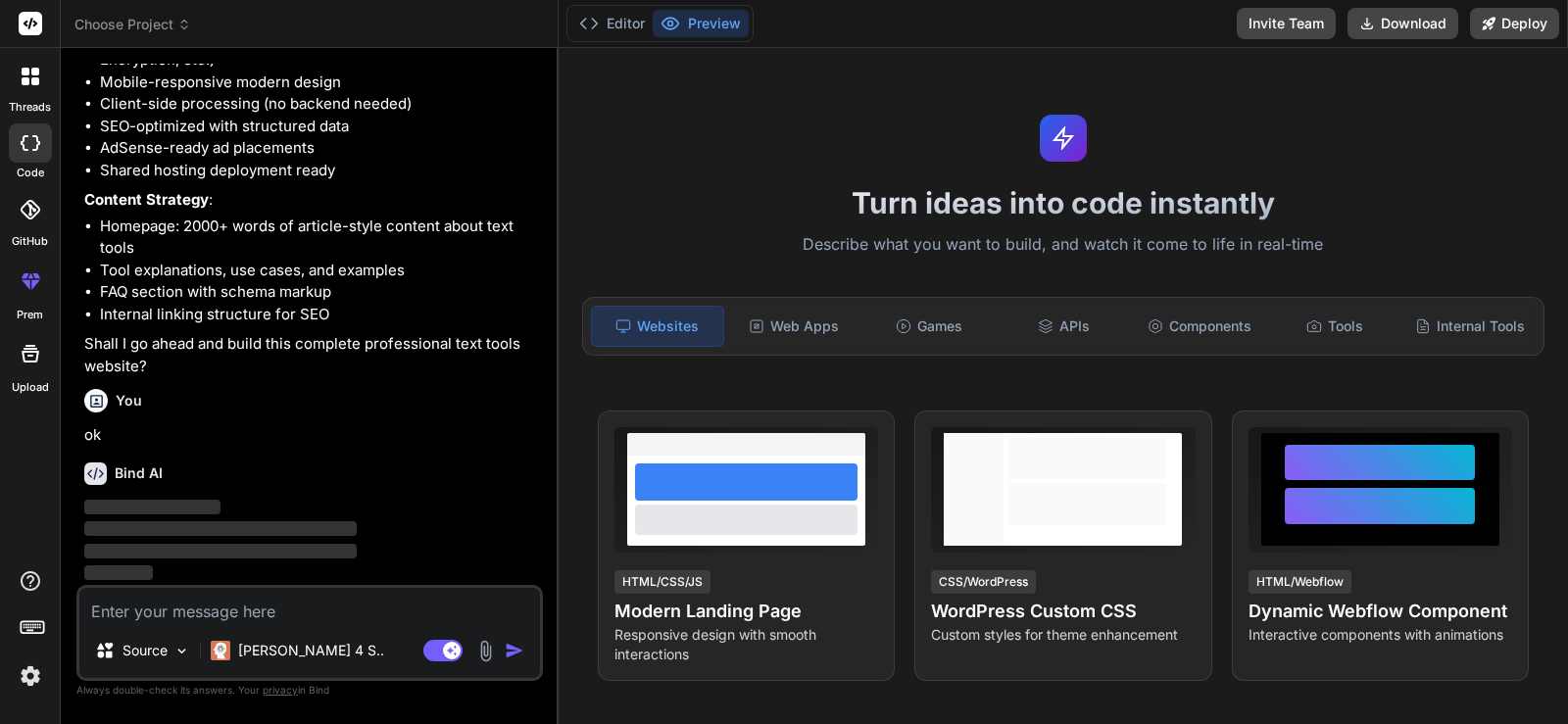
type textarea "x"
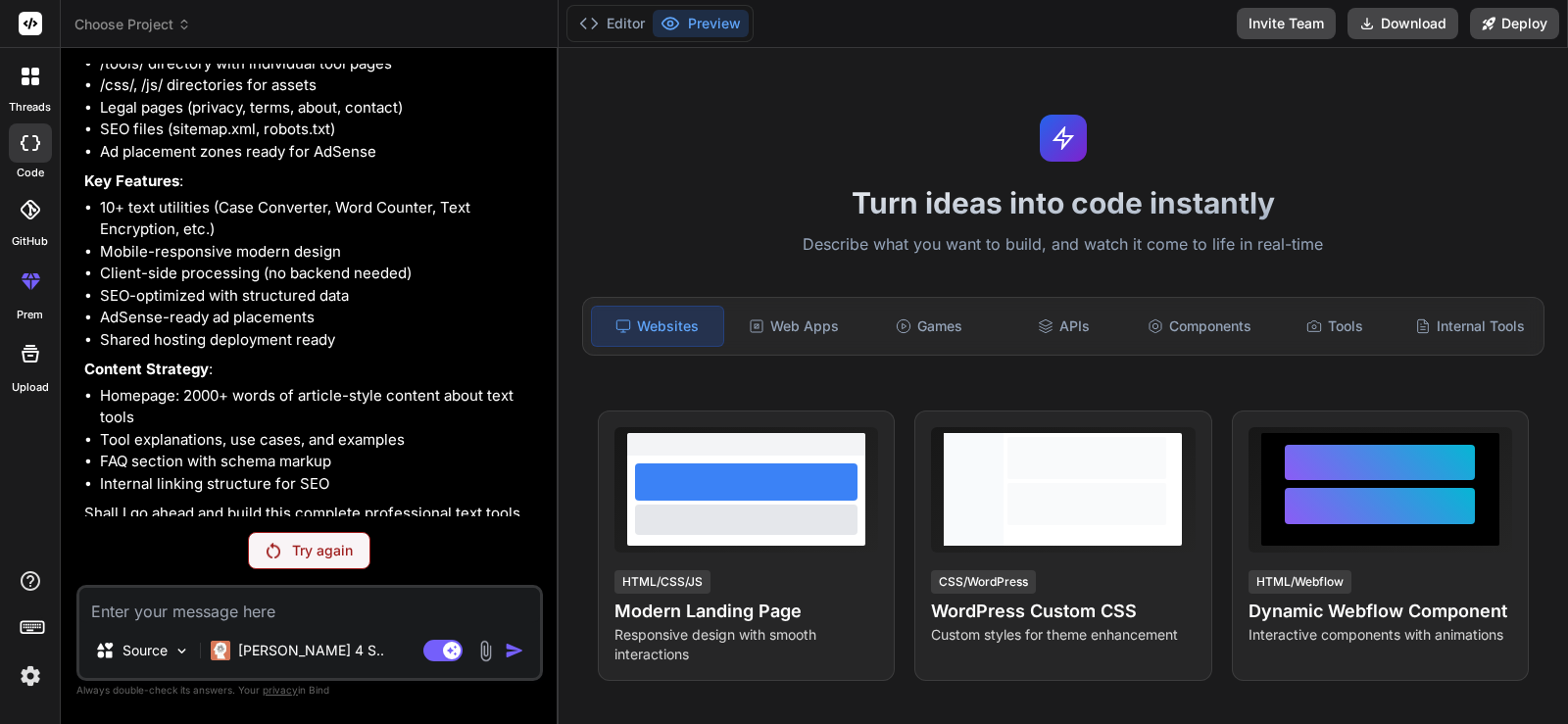
scroll to position [1592, 0]
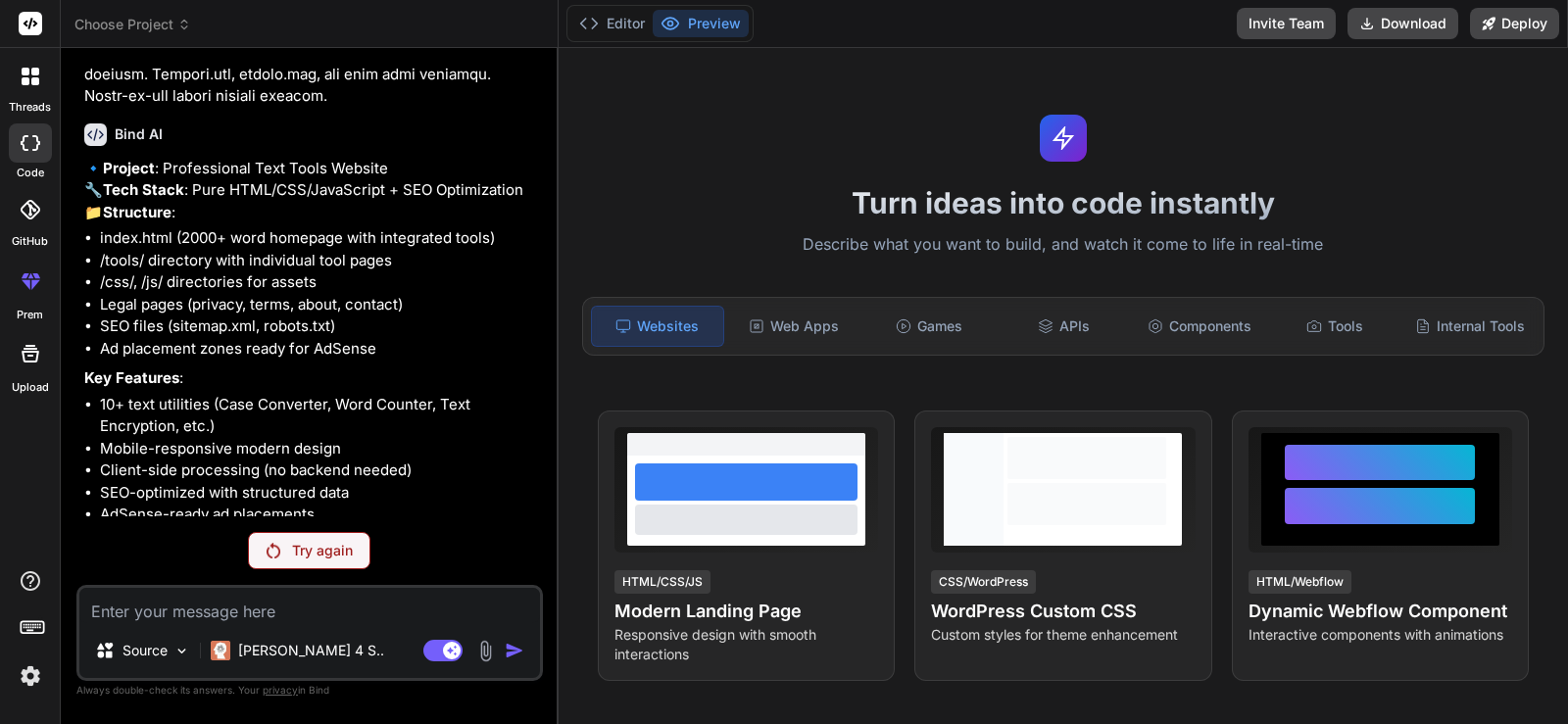
click at [115, 26] on span "Choose Project" at bounding box center [132, 25] width 117 height 20
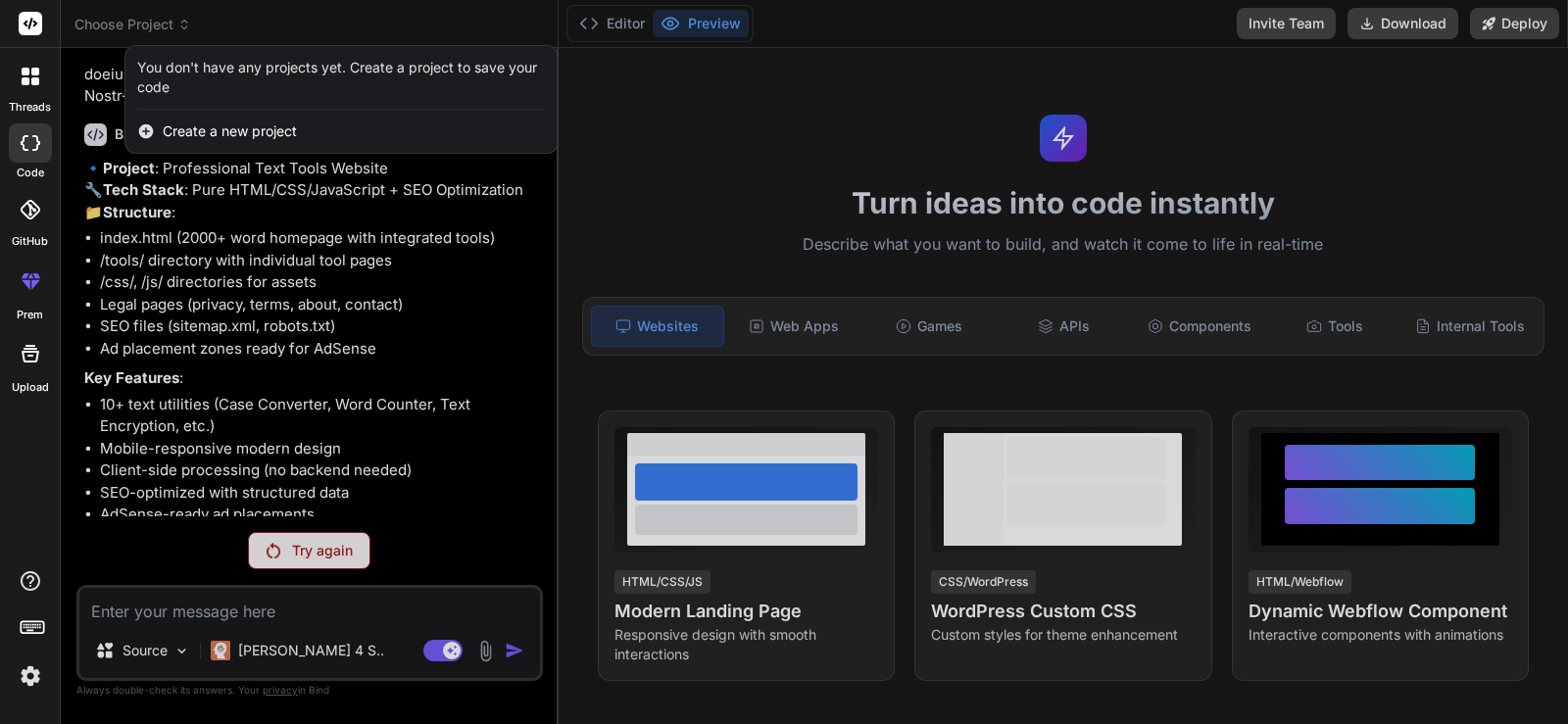
click at [197, 127] on span "Create a new project" at bounding box center [229, 131] width 134 height 20
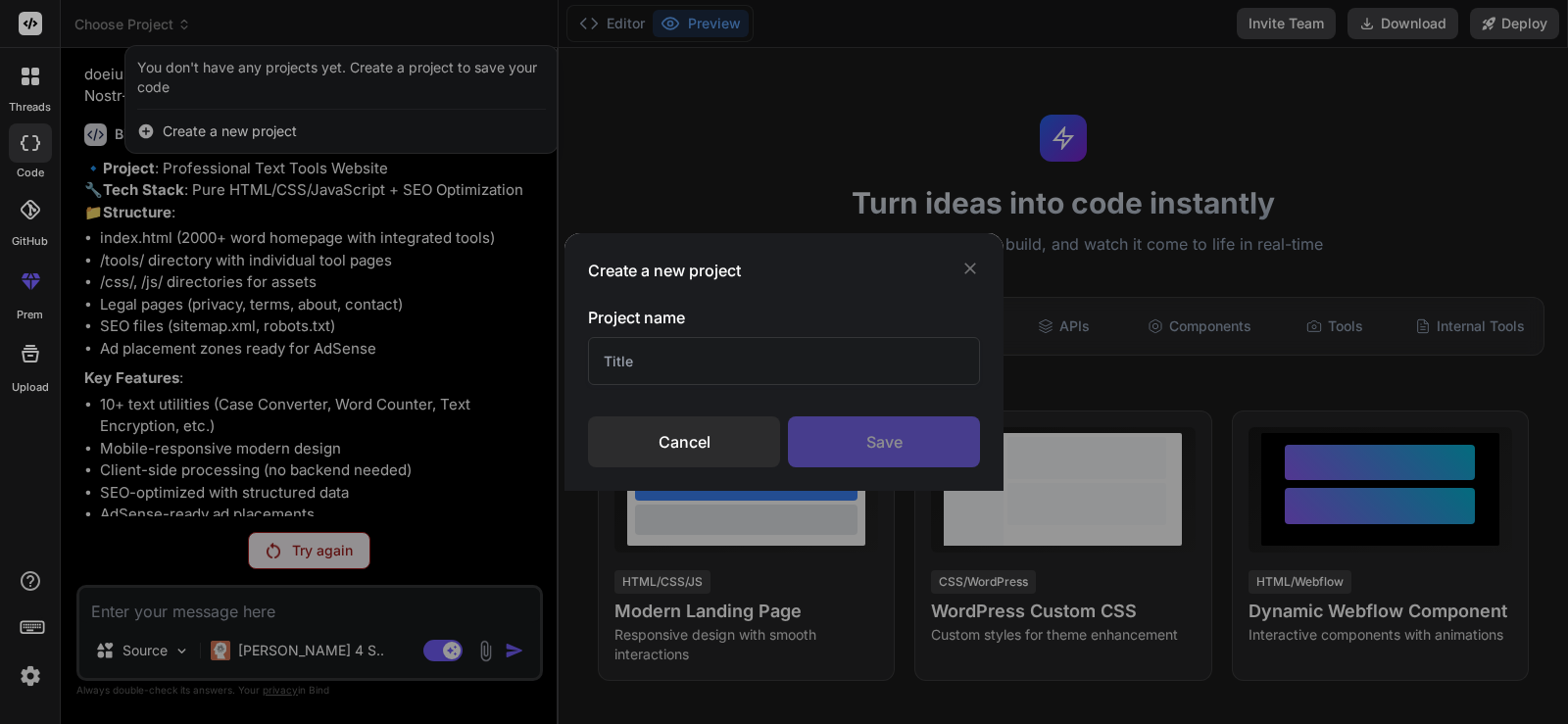
click at [678, 370] on input "text" at bounding box center [783, 361] width 392 height 48
type input "m"
click at [860, 445] on div "Save" at bounding box center [884, 441] width 192 height 51
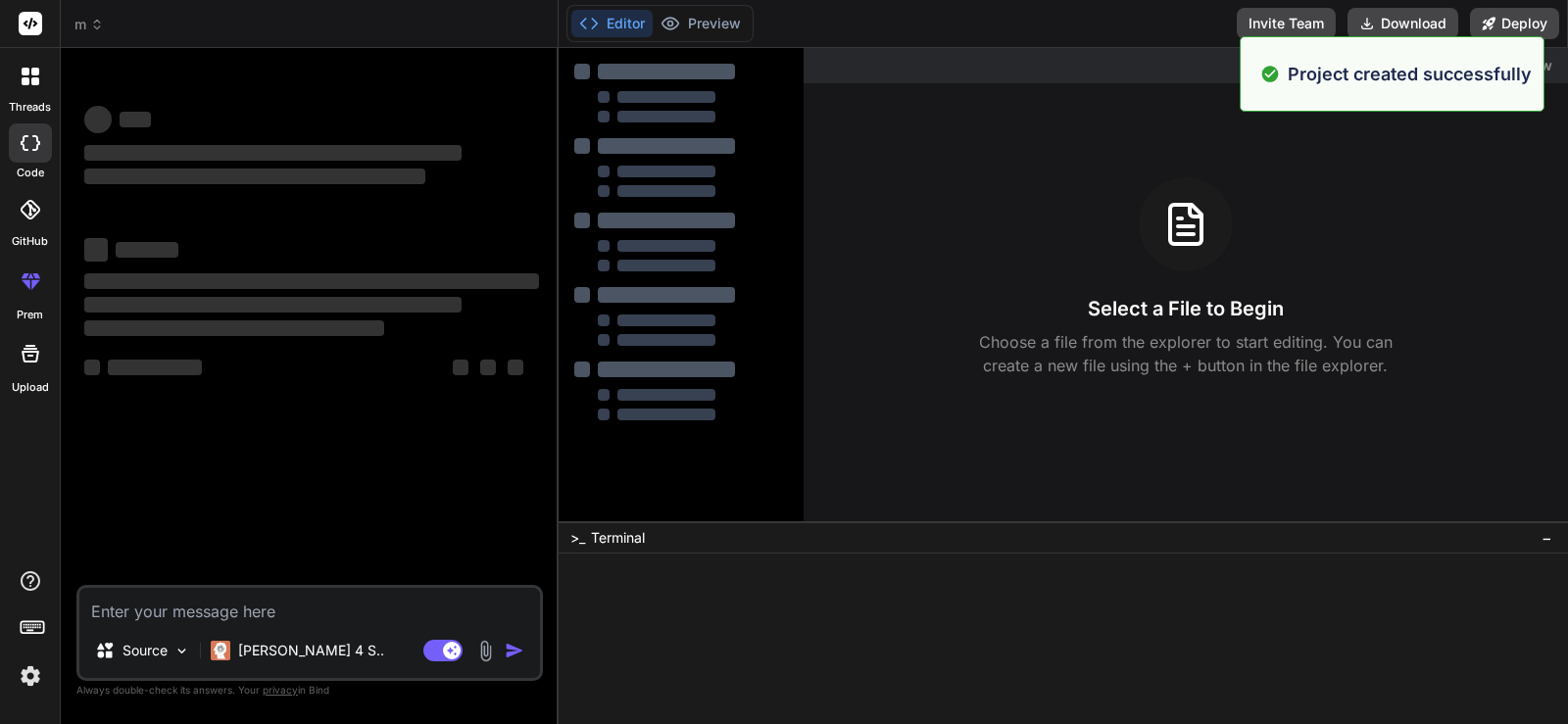
scroll to position [0, 0]
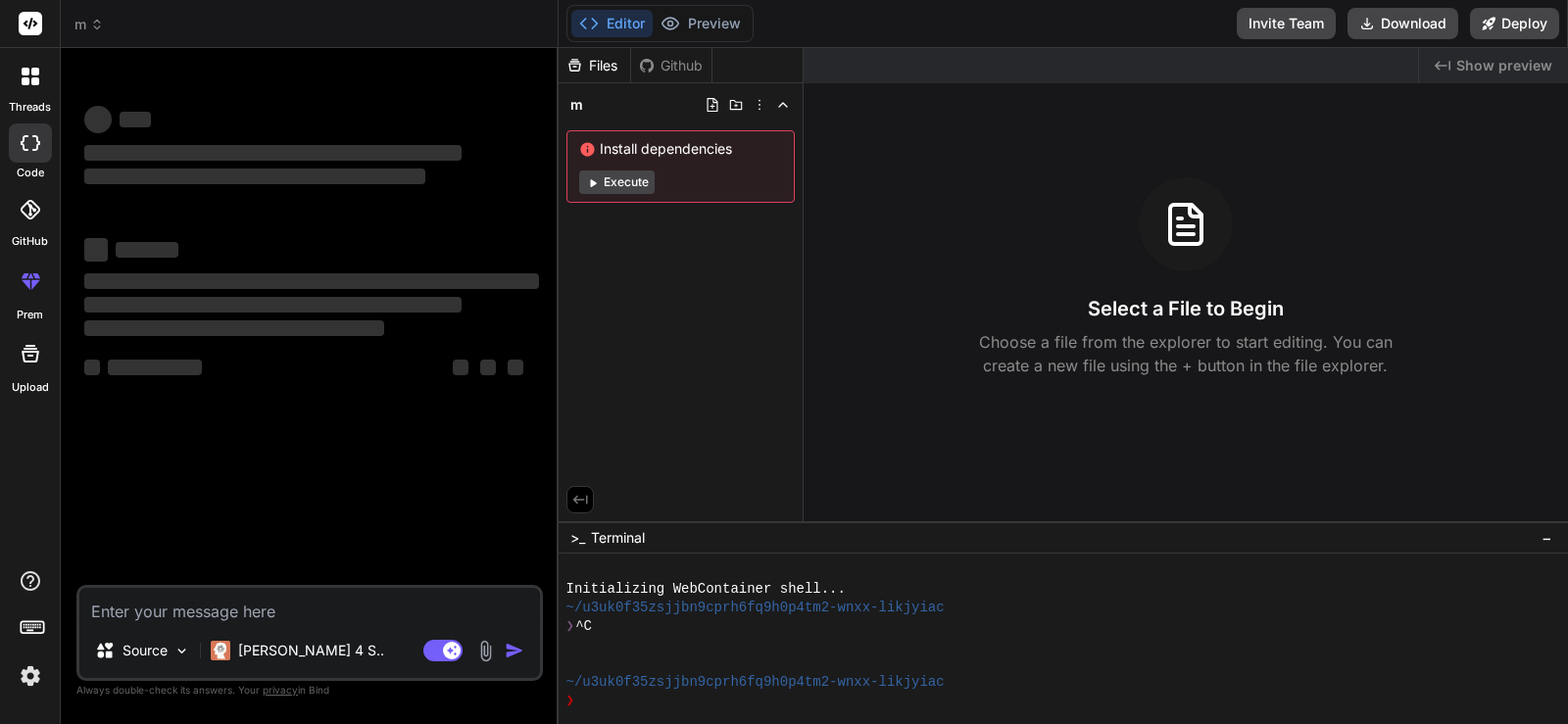
type textarea "x"
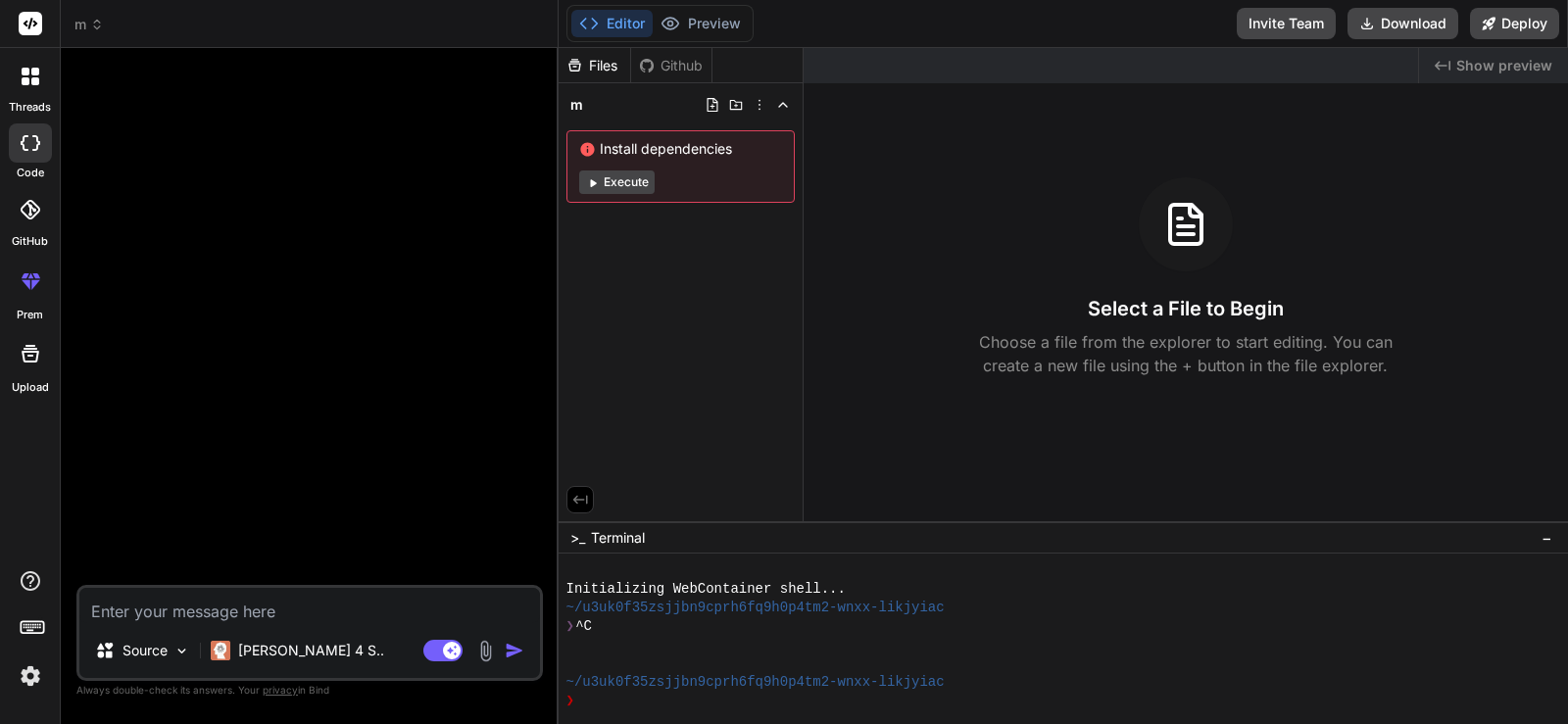
click at [401, 598] on textarea at bounding box center [310, 604] width 460 height 35
paste textarea ""Build me a professional Text Tools website that is lightweight, SEO-optimized,…"
type textarea ""Build me a professional Text Tools website that is lightweight, SEO-optimized,…"
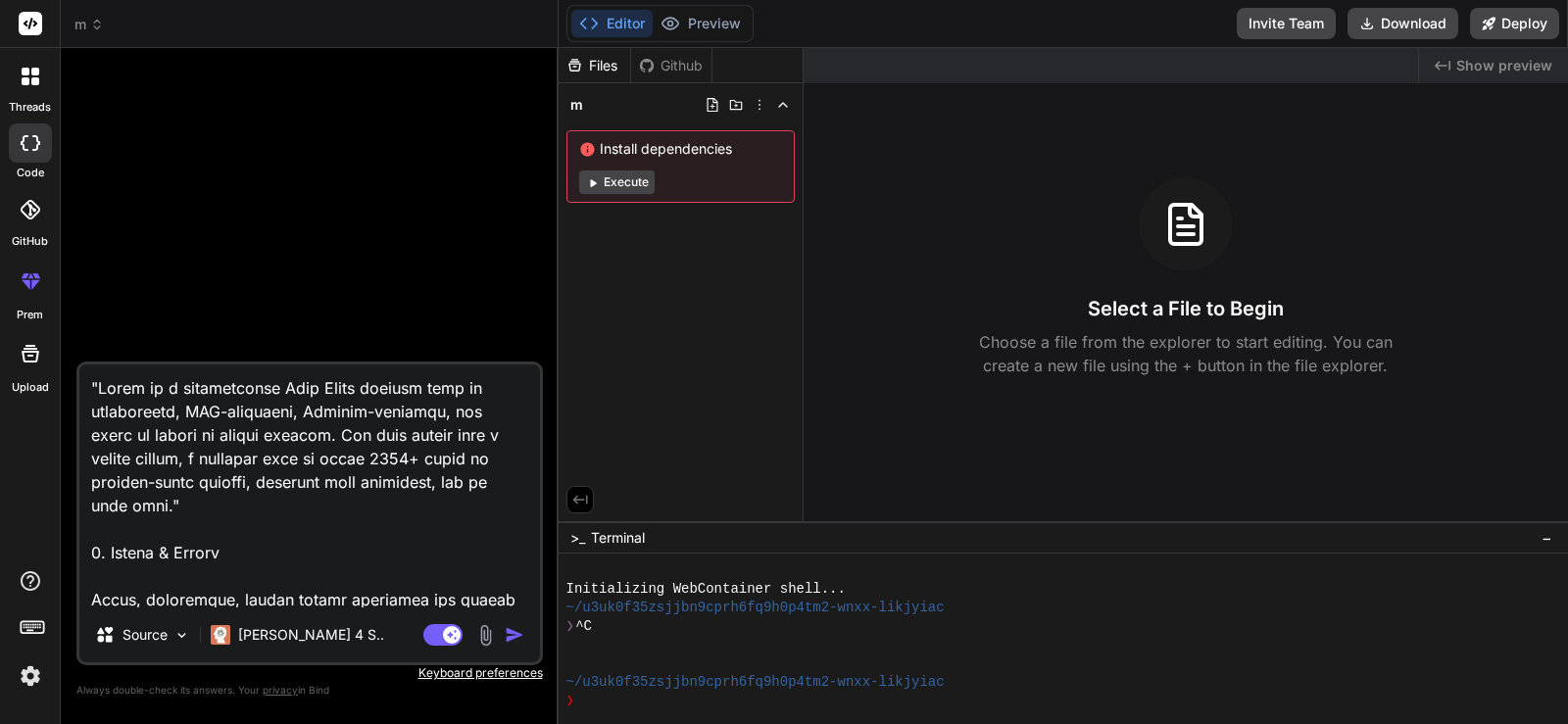
scroll to position [3269, 0]
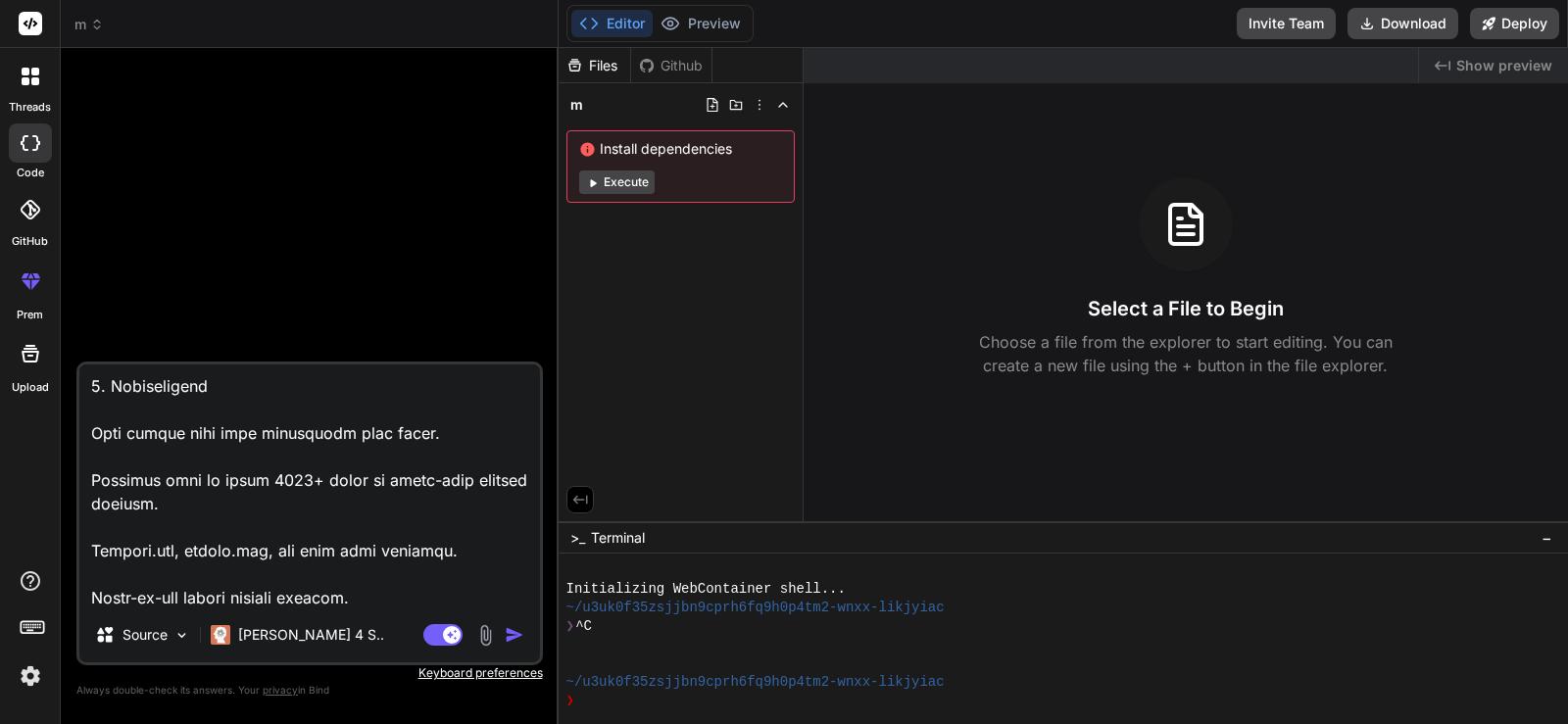
type textarea "x"
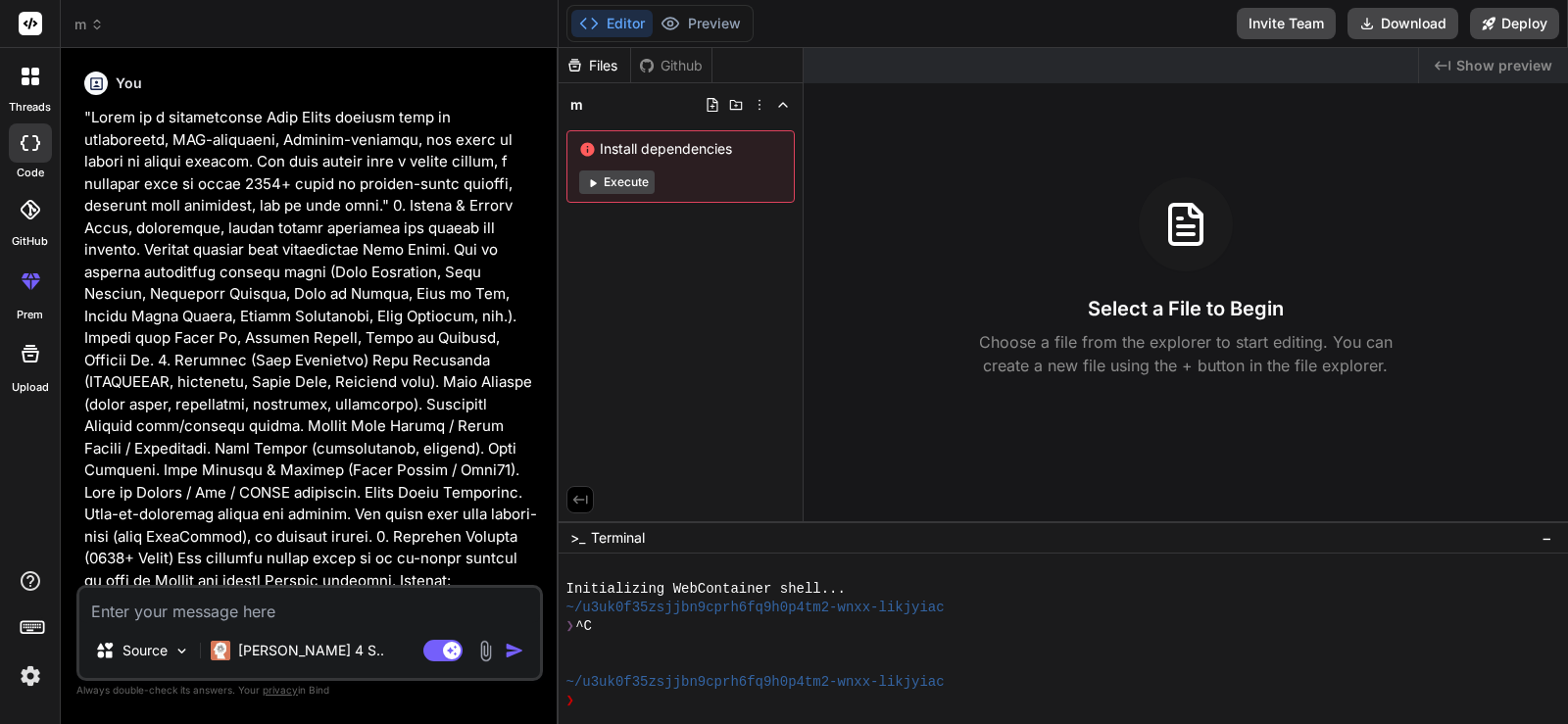
scroll to position [0, 0]
click at [393, 547] on p at bounding box center [312, 690] width 454 height 1168
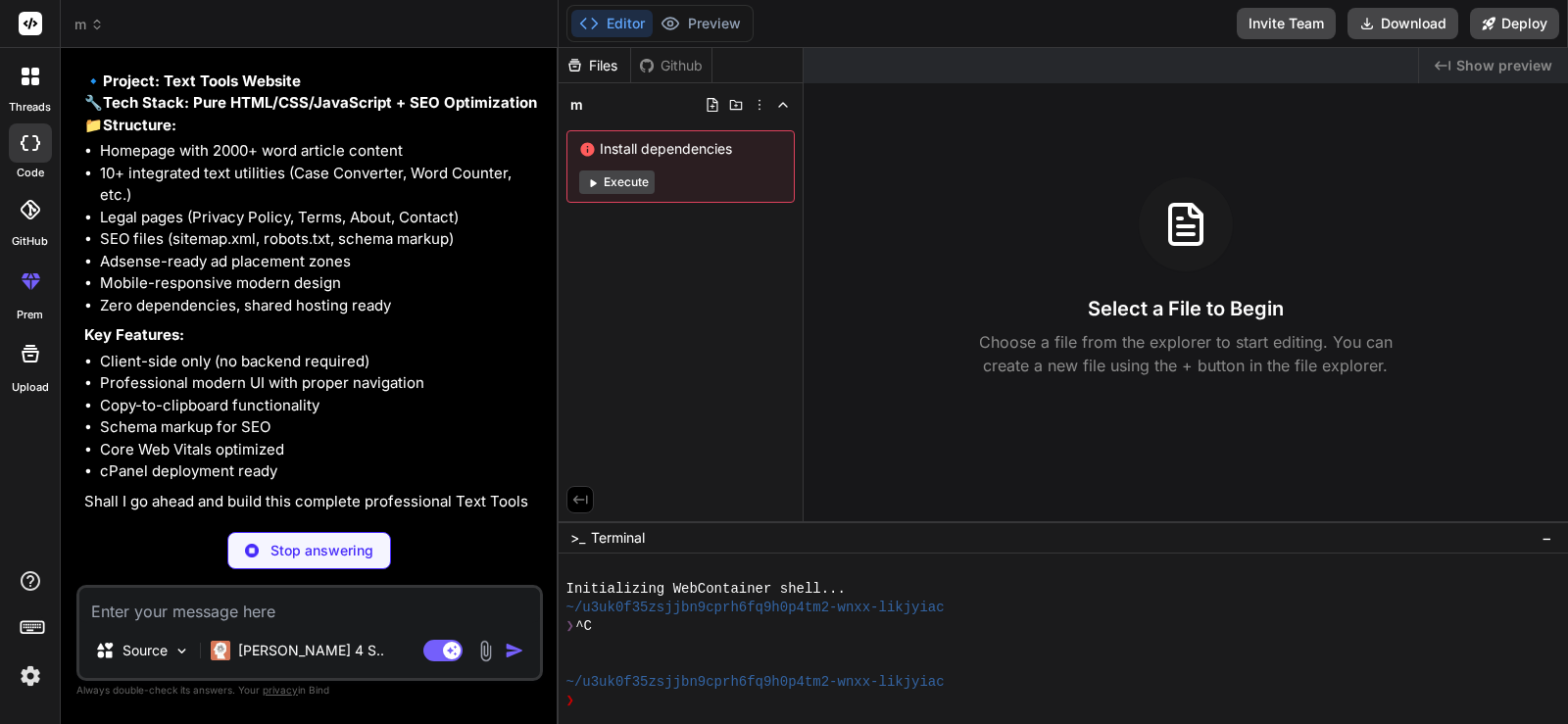
scroll to position [1209, 0]
type textarea "x"
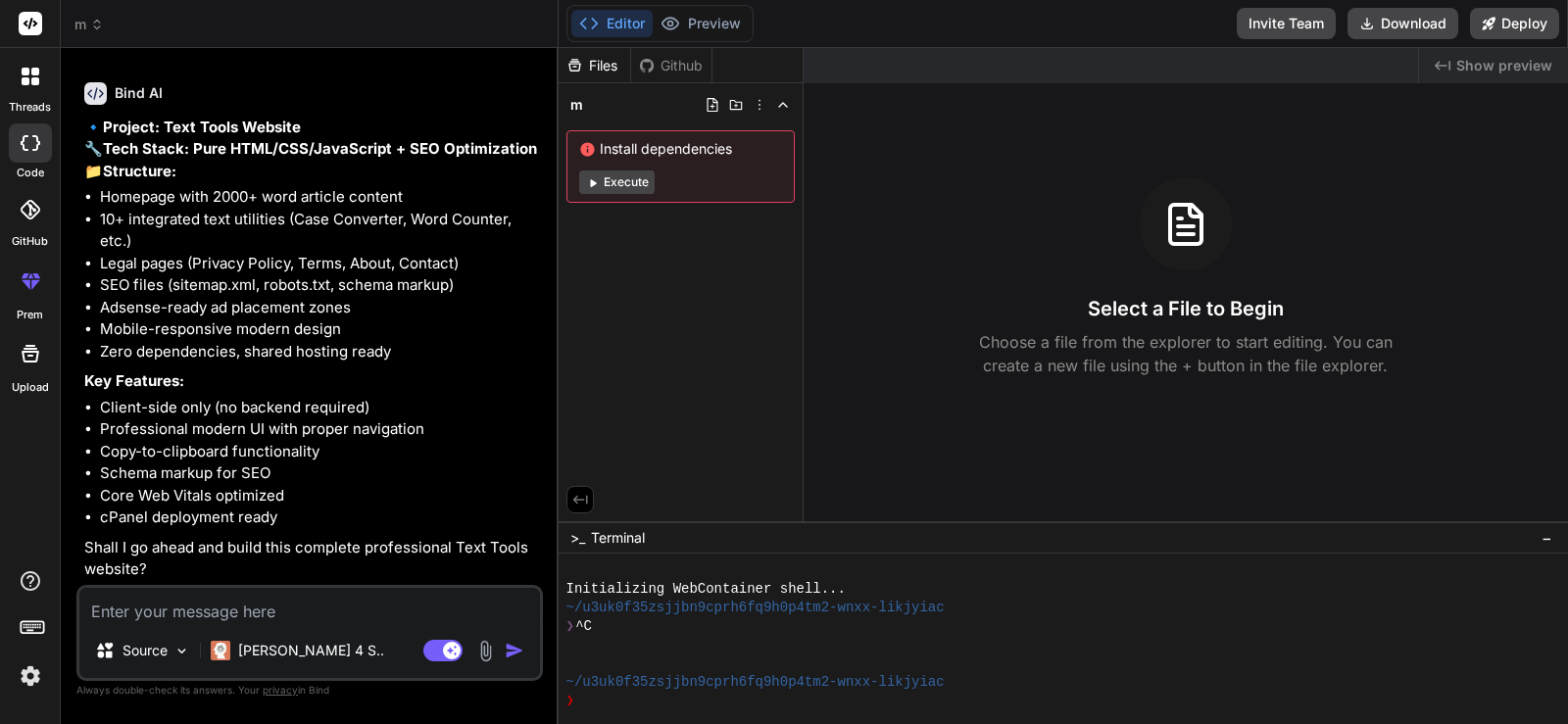
click at [305, 329] on li "Mobile-responsive modern design" at bounding box center [319, 330] width 439 height 23
click at [311, 592] on textarea at bounding box center [310, 604] width 460 height 35
type textarea "a"
type textarea "x"
type textarea "ad"
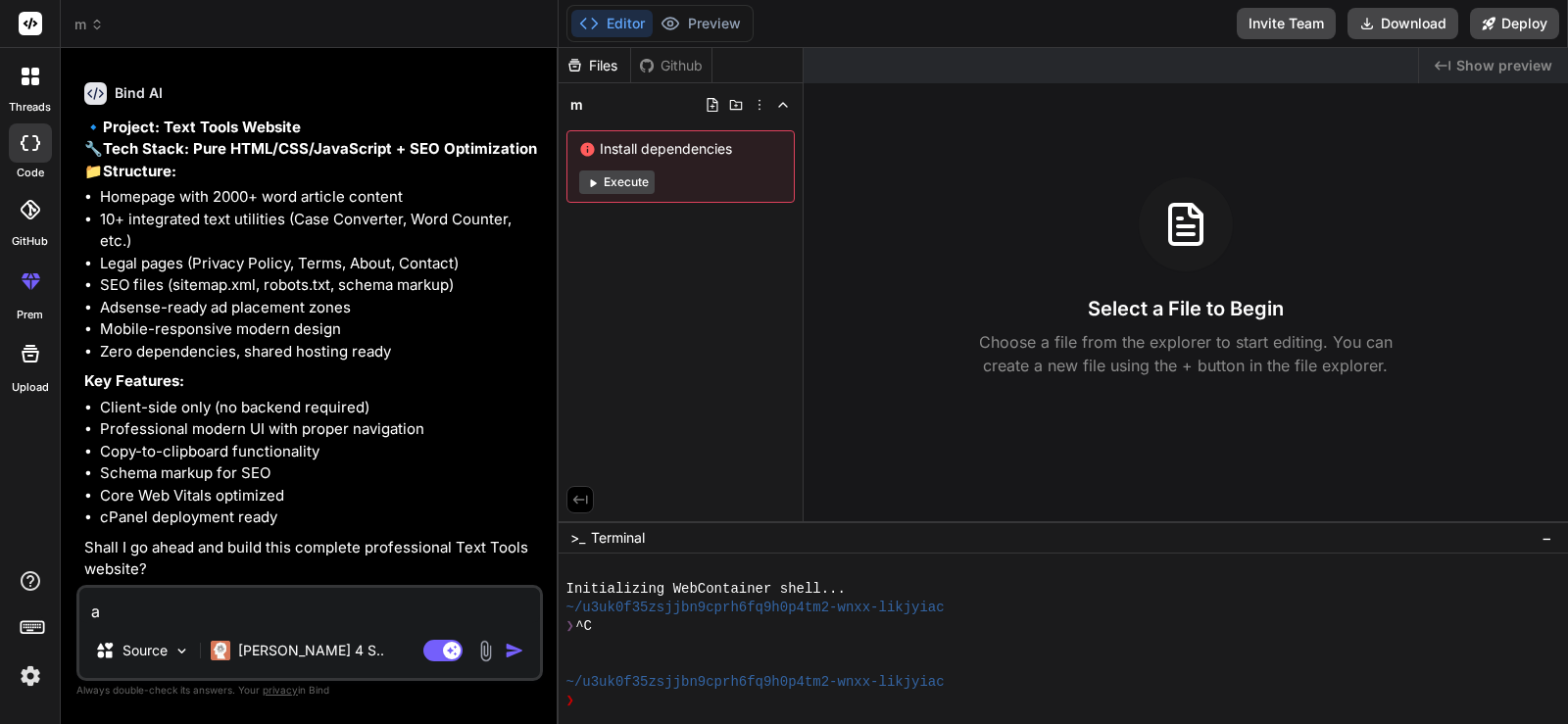
type textarea "x"
type textarea "add"
type textarea "x"
type textarea "add"
type textarea "x"
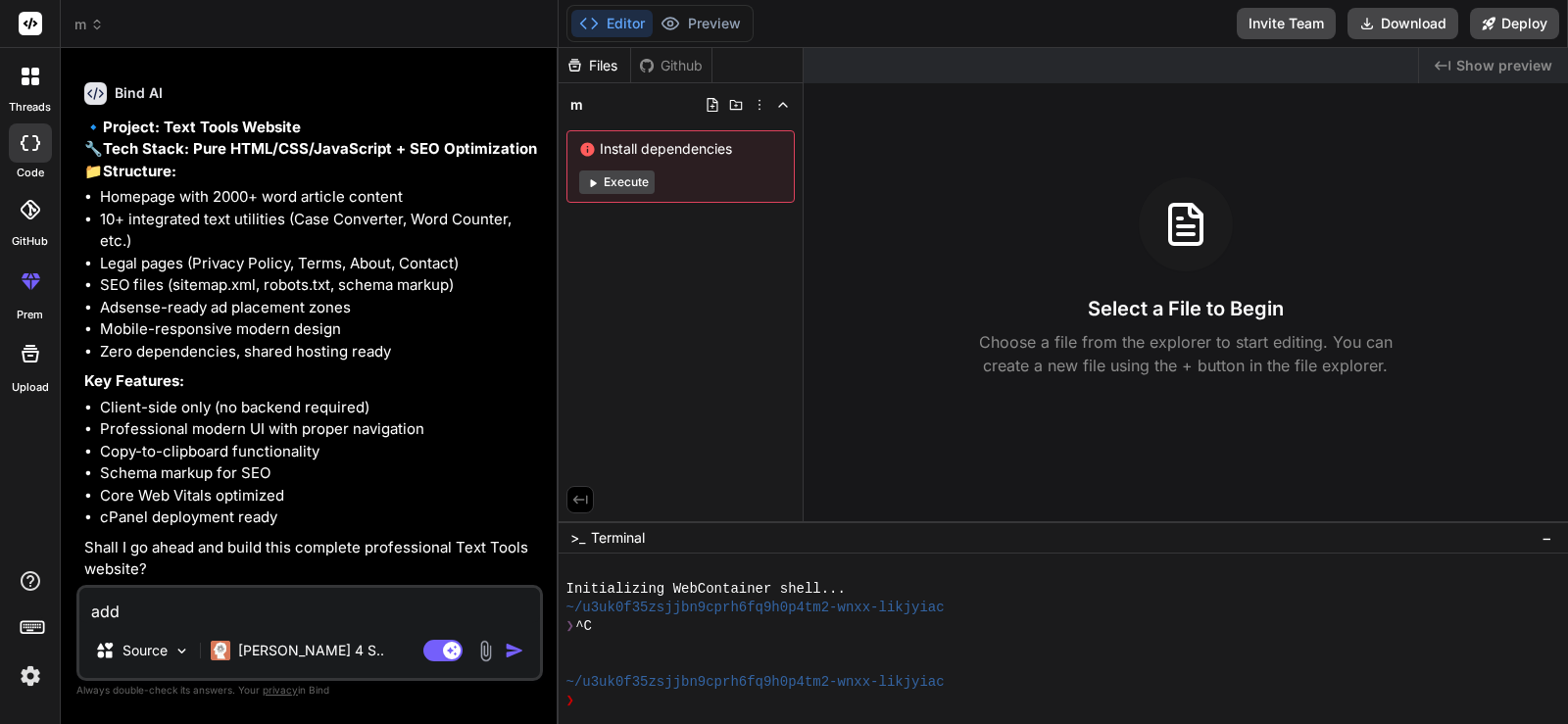
type textarea "add o"
type textarea "x"
type textarea "add on"
type textarea "x"
type textarea "add onl"
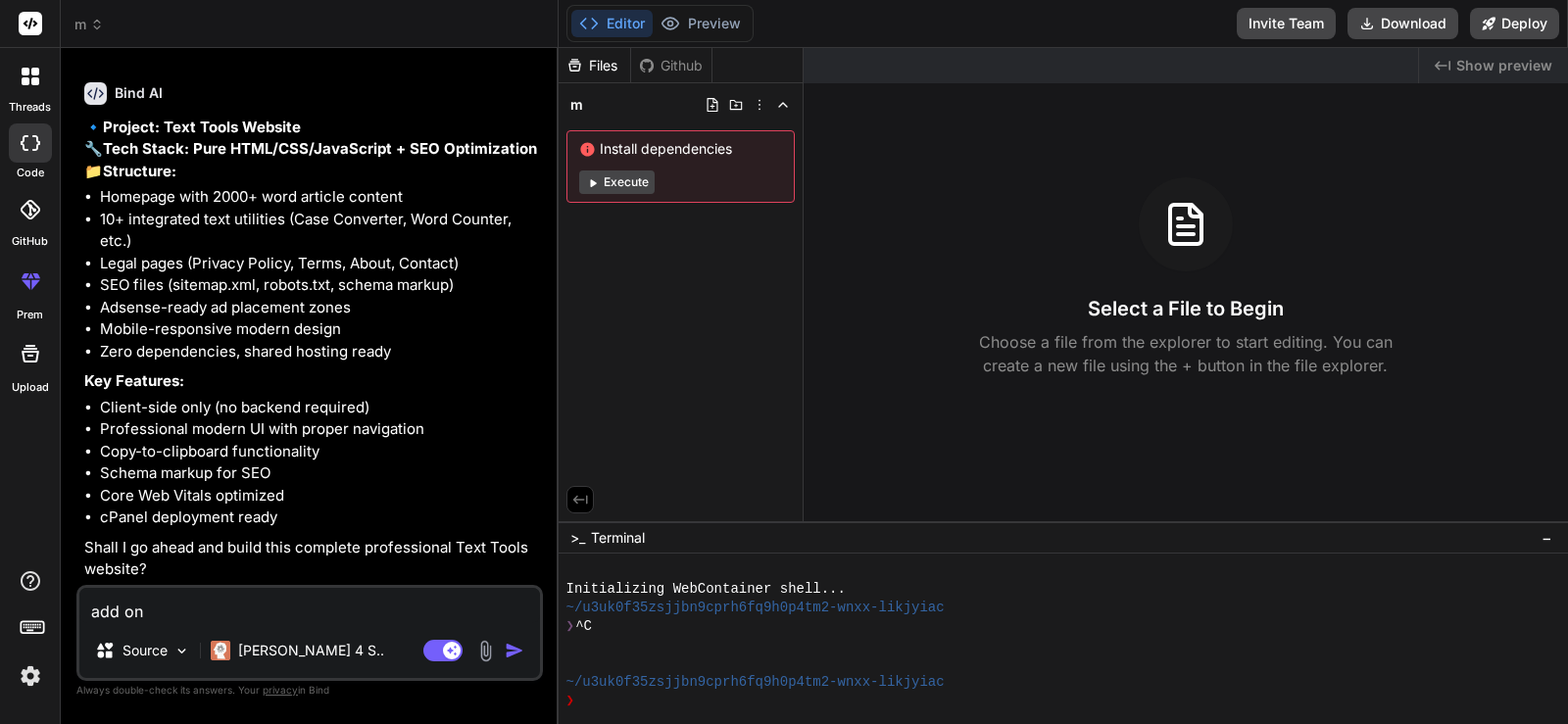
type textarea "x"
type textarea "add only"
type textarea "x"
type textarea "add only"
type textarea "x"
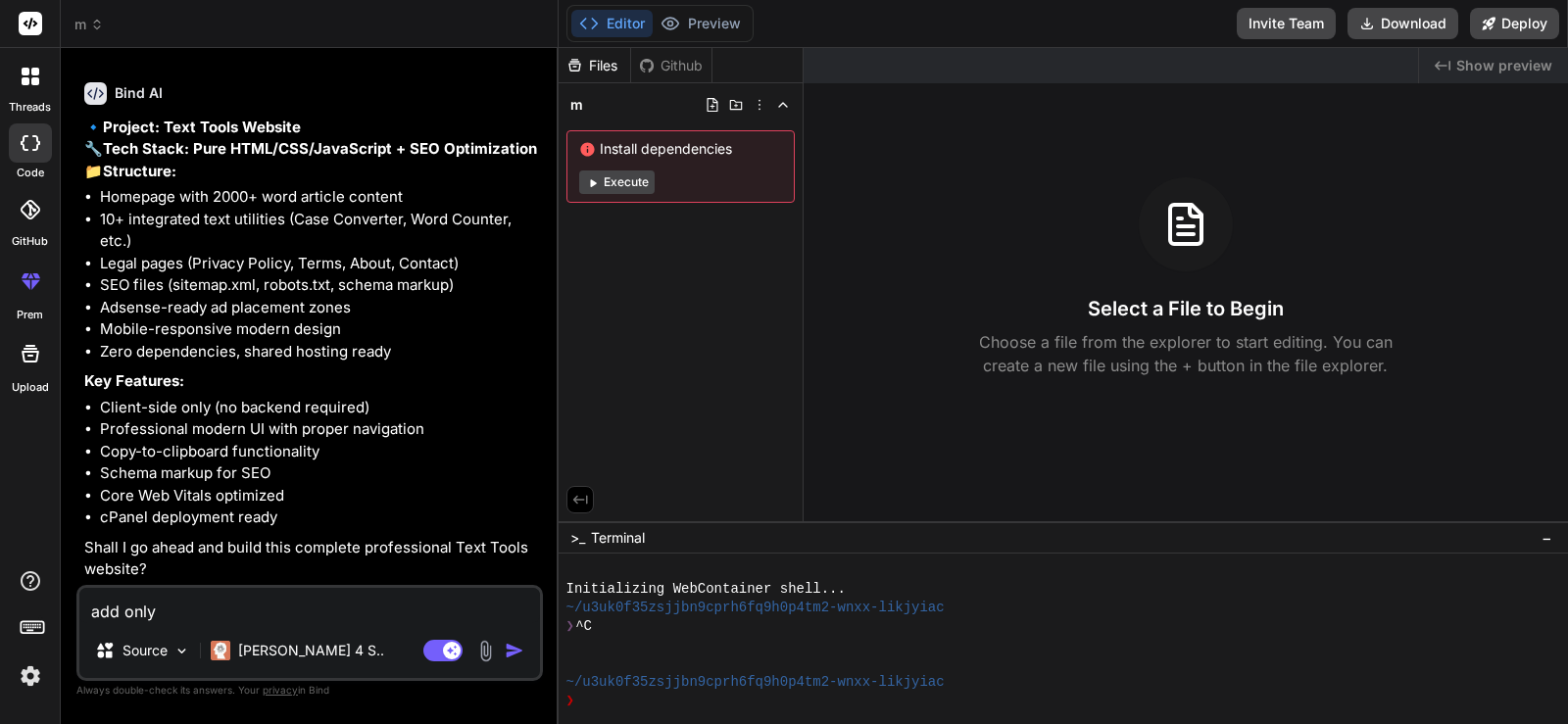
type textarea "add only 3"
type textarea "x"
type textarea "add only 3"
type textarea "x"
type textarea "add only 3 t"
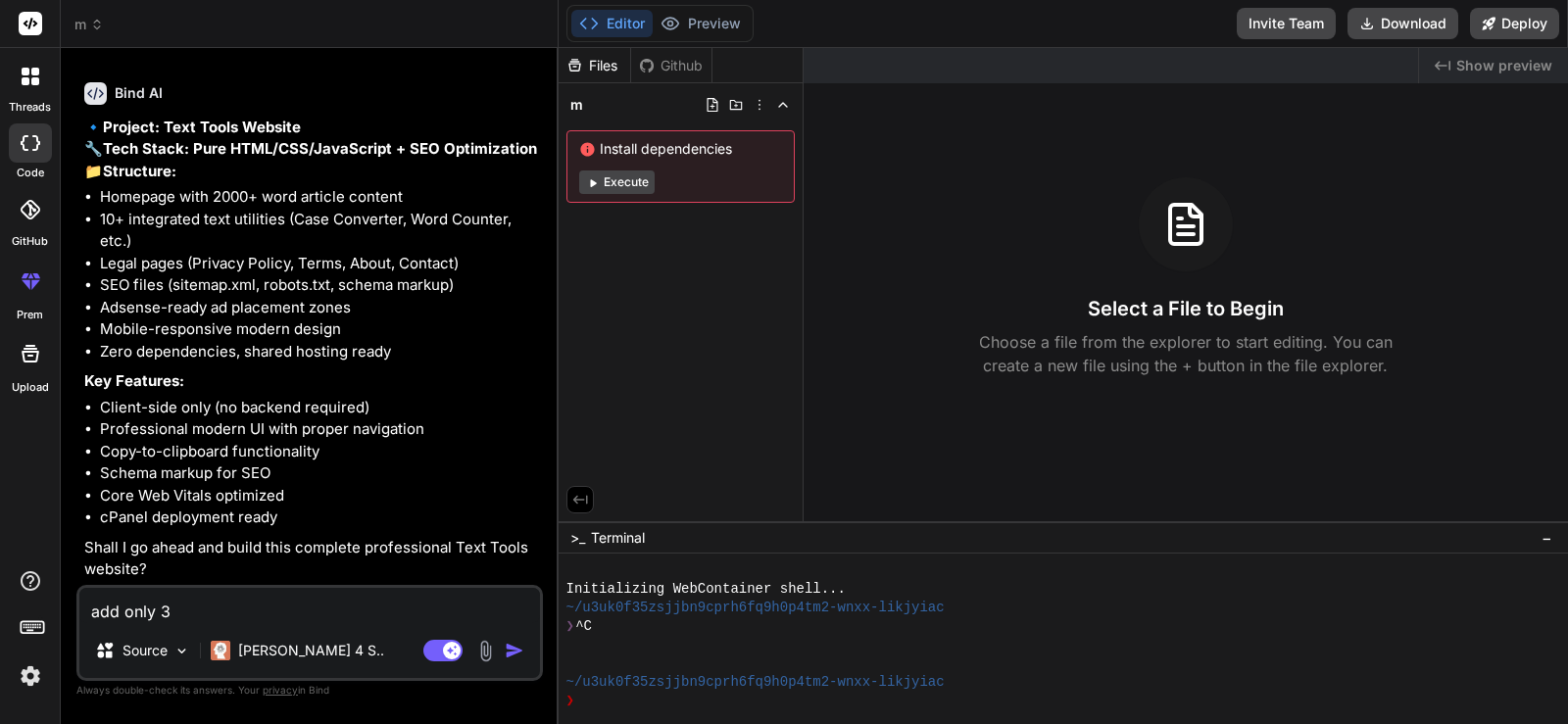
type textarea "x"
type textarea "add only 3 to"
type textarea "x"
type textarea "add only 3 too"
type textarea "x"
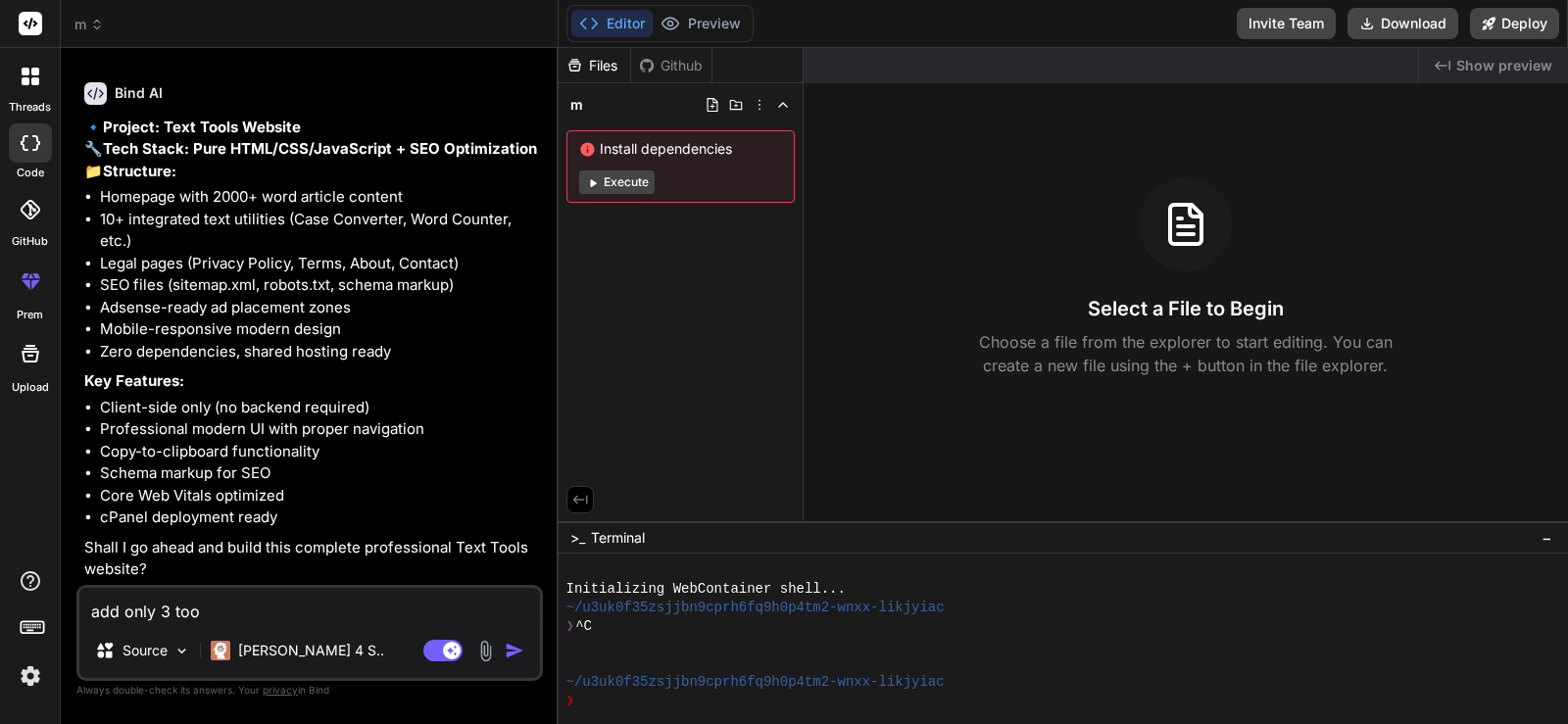
type textarea "add only 3 tool"
type textarea "x"
type textarea "add only 3 tools"
type textarea "x"
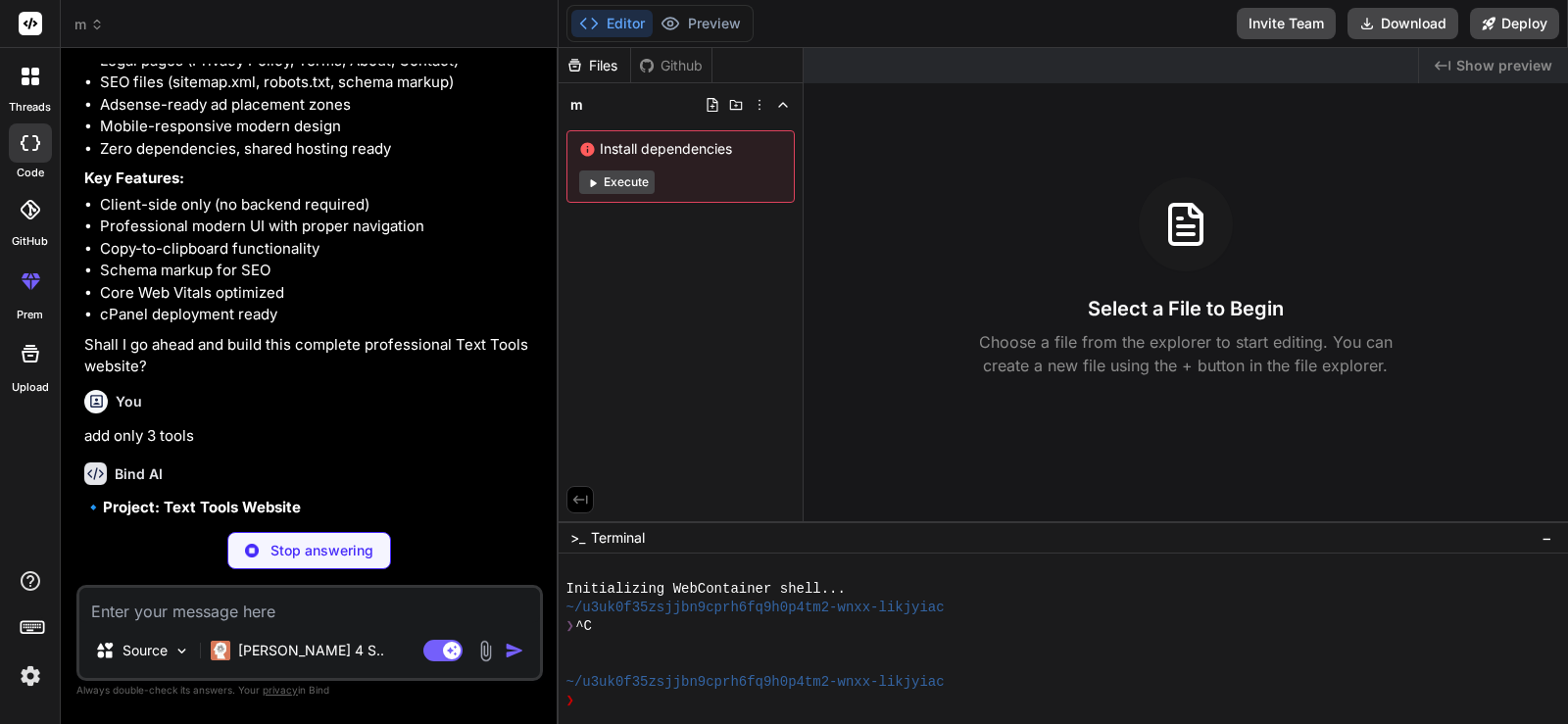
scroll to position [1411, 0]
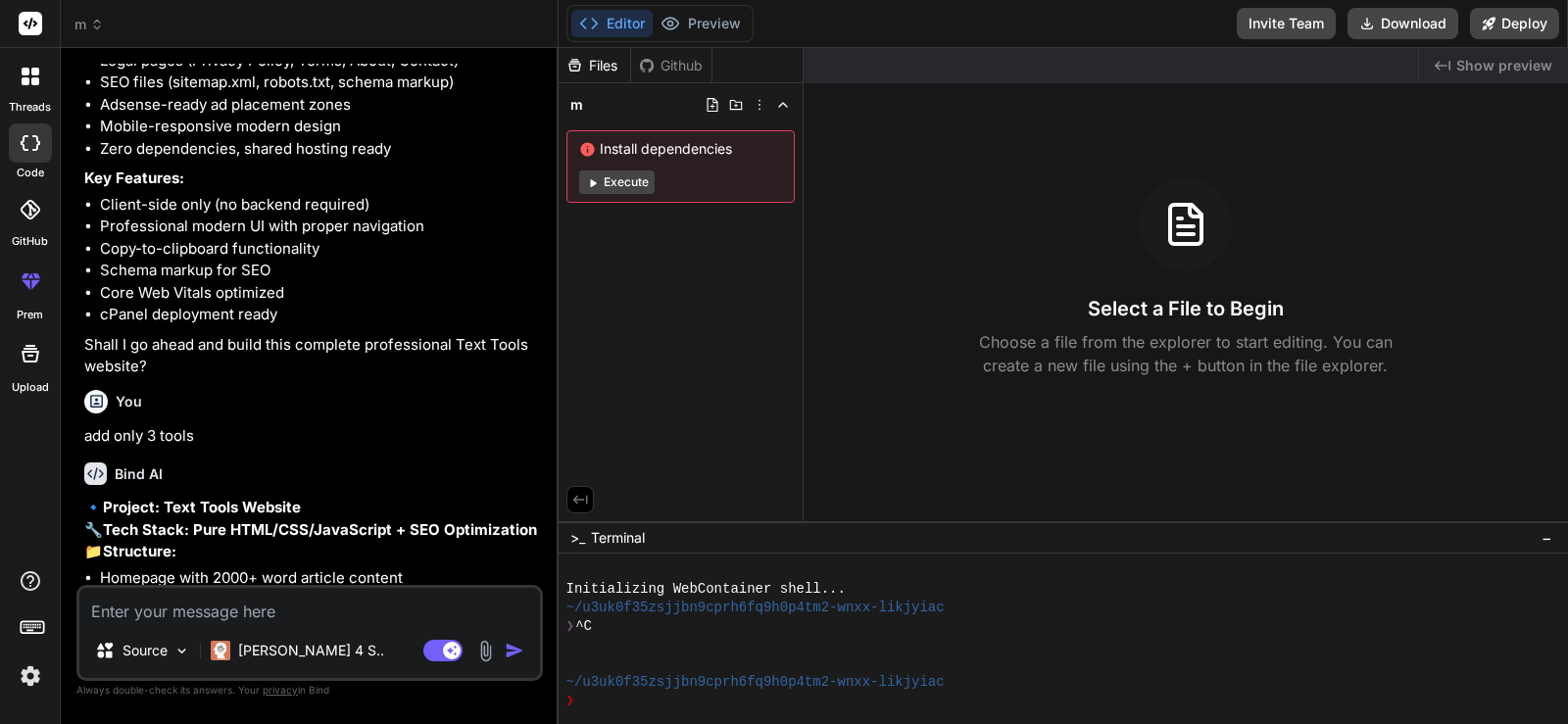
click at [384, 489] on div "Bind AI 🔹 Project: Text Tools Website 🔧 Tech Stack: Pure HTML/CSS/JavaScript + …" at bounding box center [312, 703] width 454 height 514
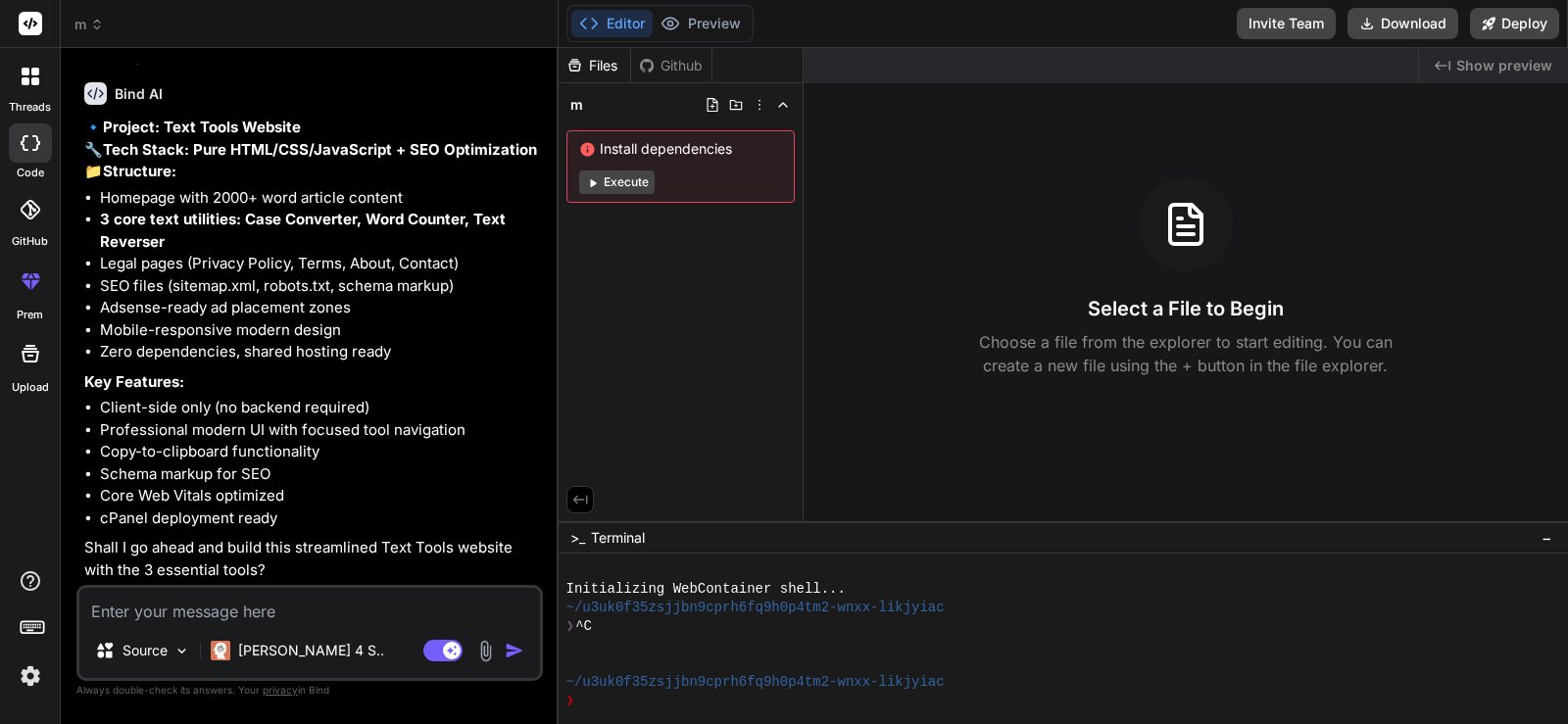
scroll to position [1835, 0]
click at [302, 633] on div "[PERSON_NAME] 4 S.." at bounding box center [298, 649] width 189 height 39
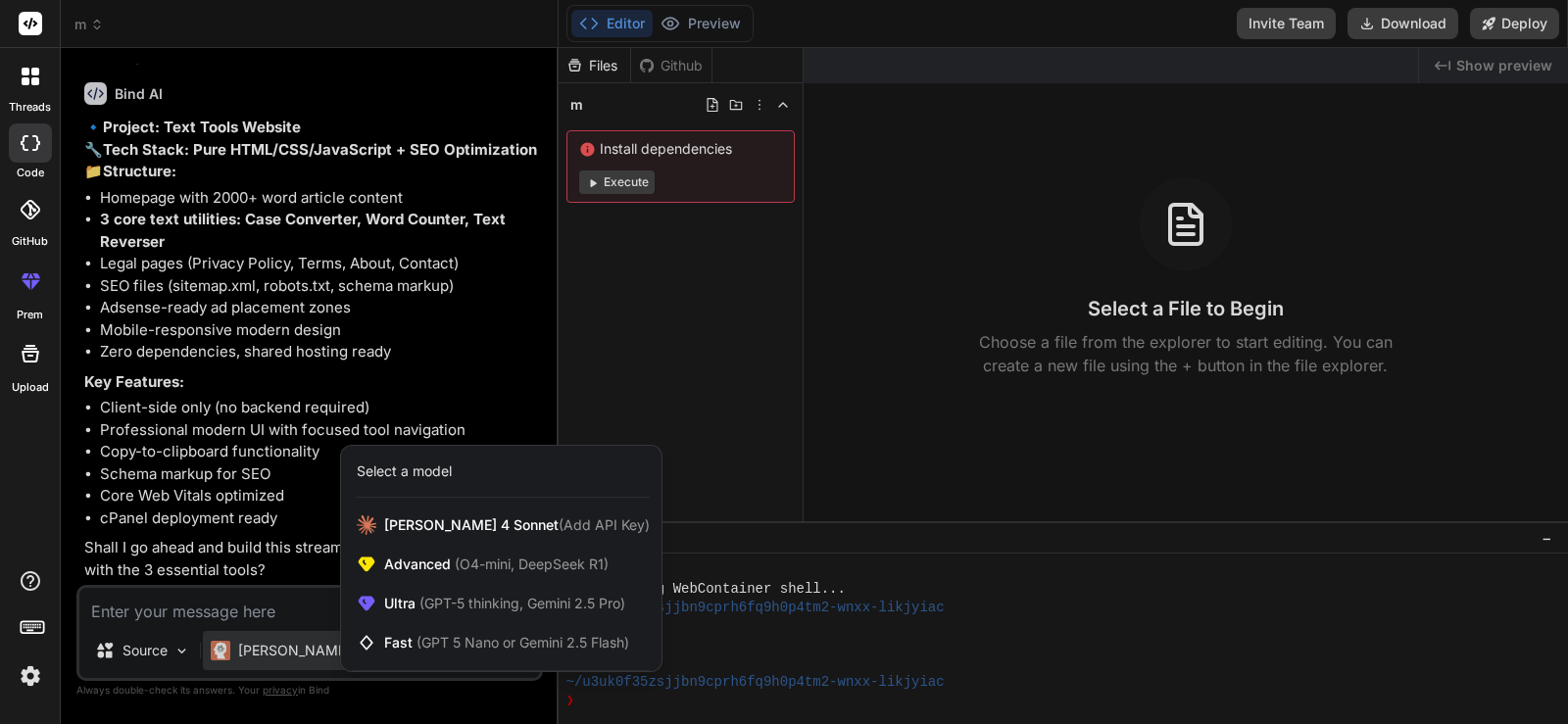
click at [276, 623] on div at bounding box center [784, 362] width 1568 height 724
type textarea "x"
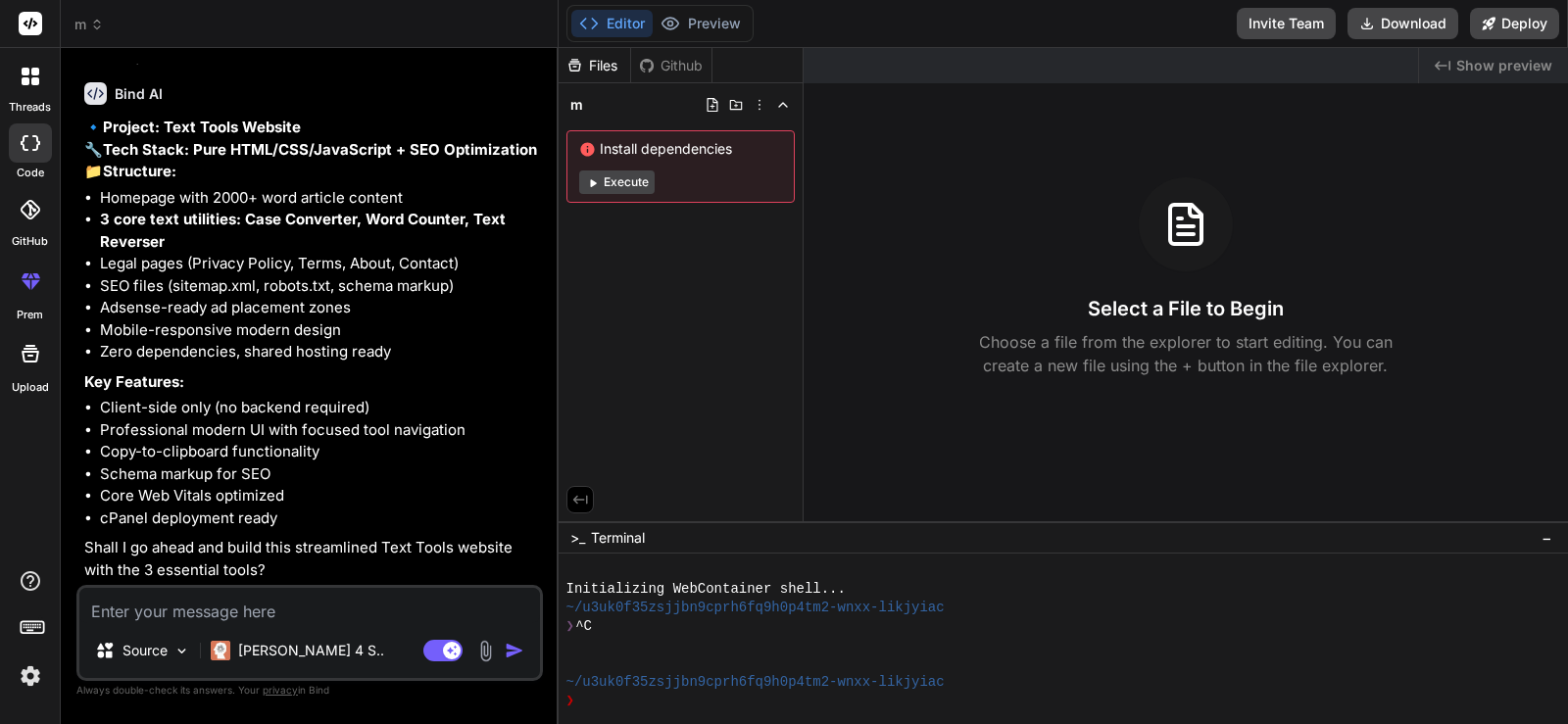
click at [276, 623] on div "Source Claude 4 S.. Agent Mode. When this toggle is activated, AI automatically…" at bounding box center [310, 632] width 466 height 96
click at [299, 616] on textarea at bounding box center [310, 604] width 460 height 35
type textarea "t"
type textarea "x"
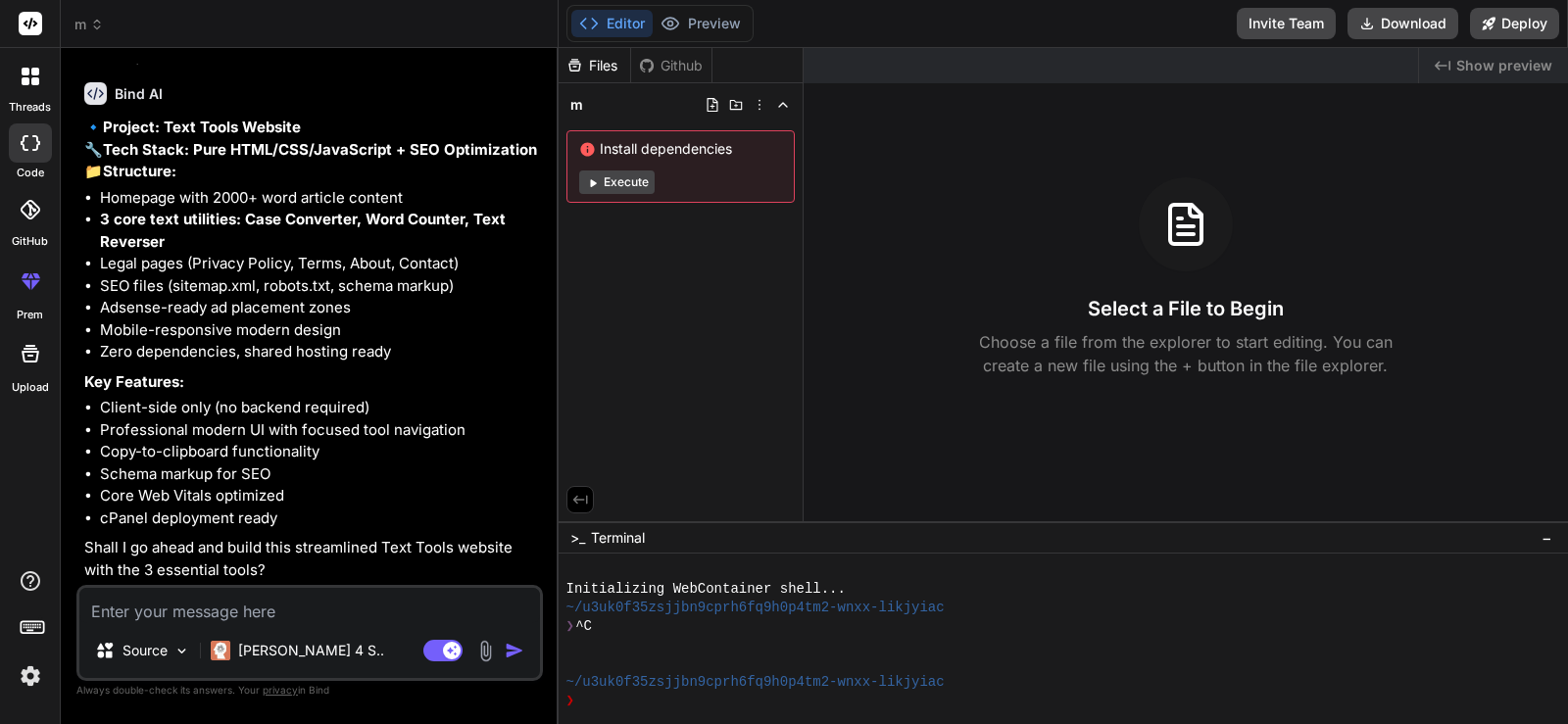
type textarea "y"
type textarea "x"
type textarea "yw"
type textarea "x"
type textarea "yws"
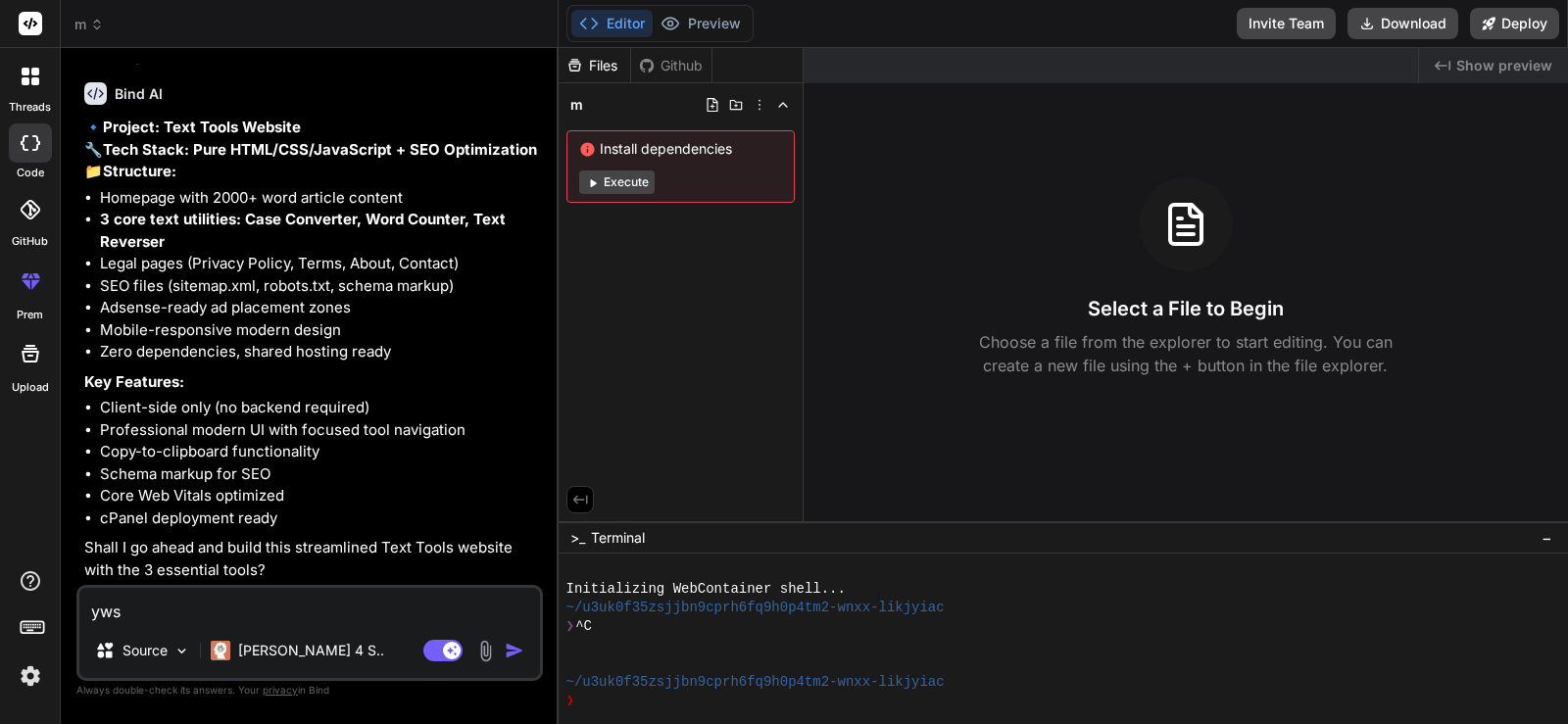
type textarea "x"
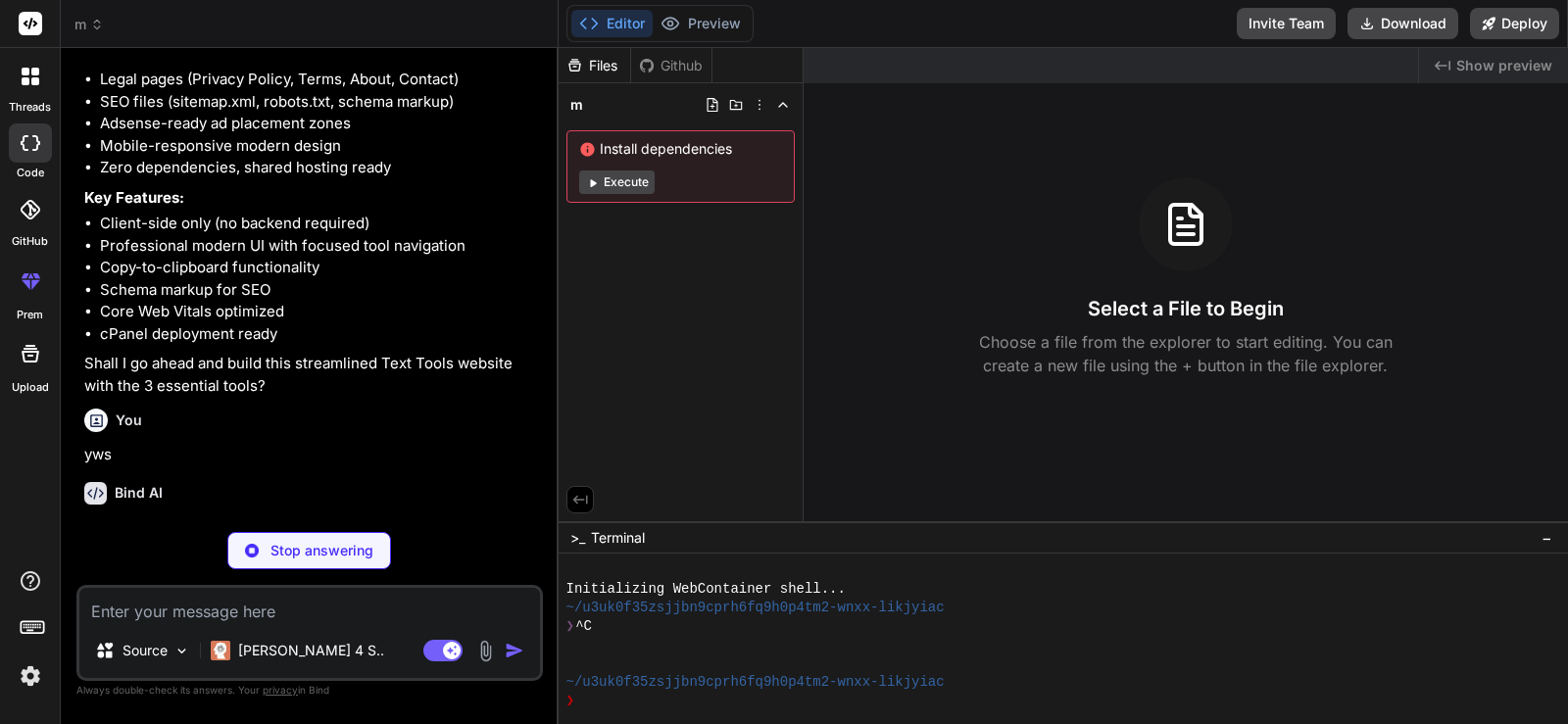
scroll to position [2040, 0]
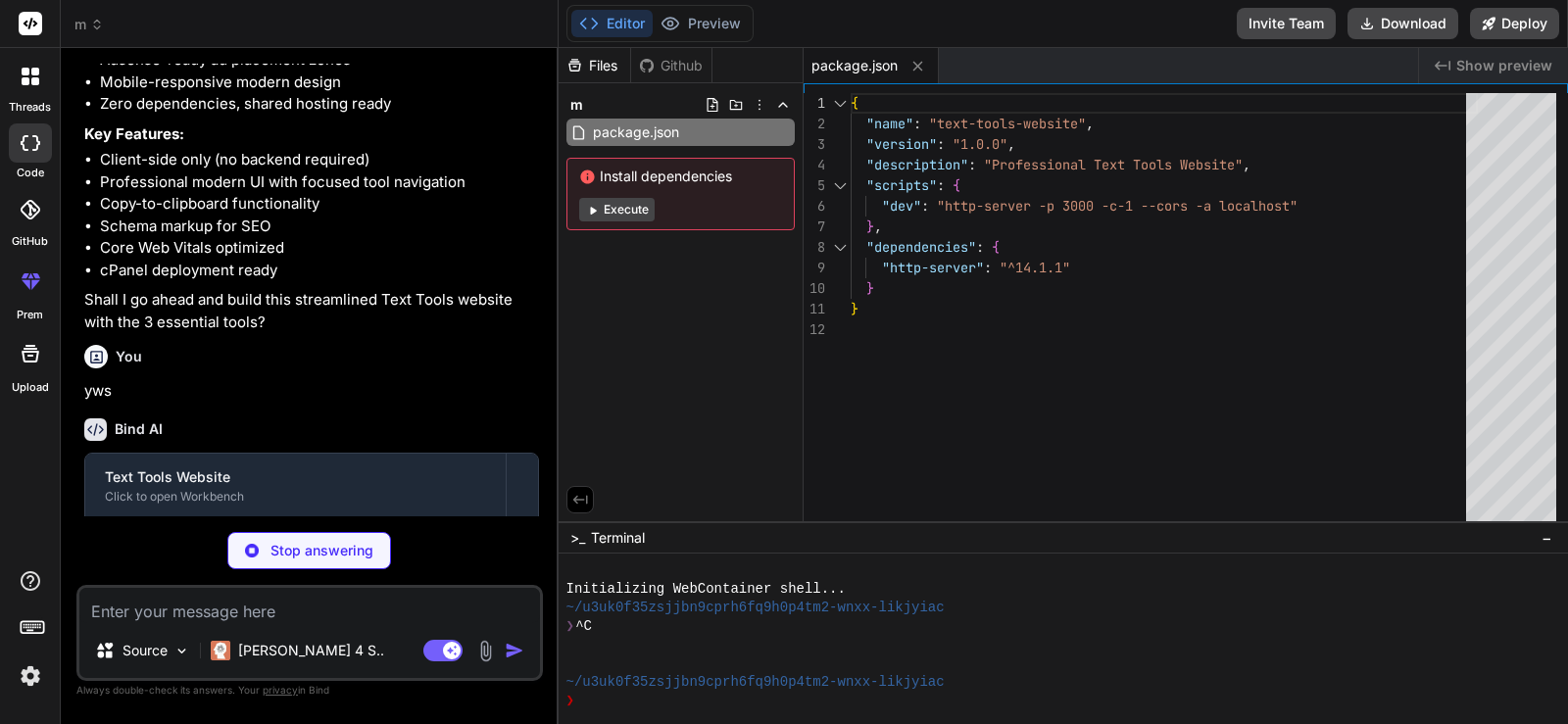
type textarea "x"
type textarea "</html>"
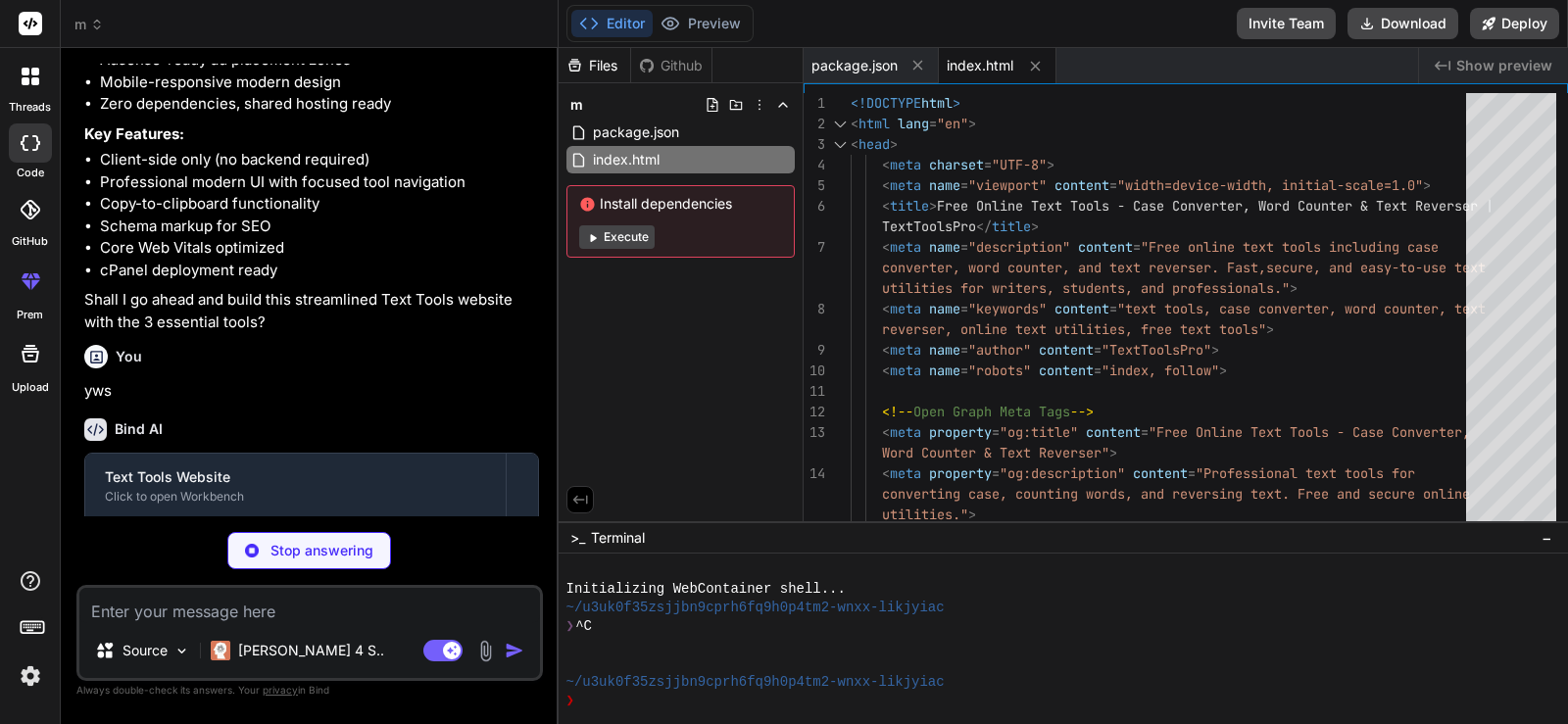
type textarea "x"
type textarea "} .footer-content { grid-template-columns: 1fr; gap: 30px; } }"
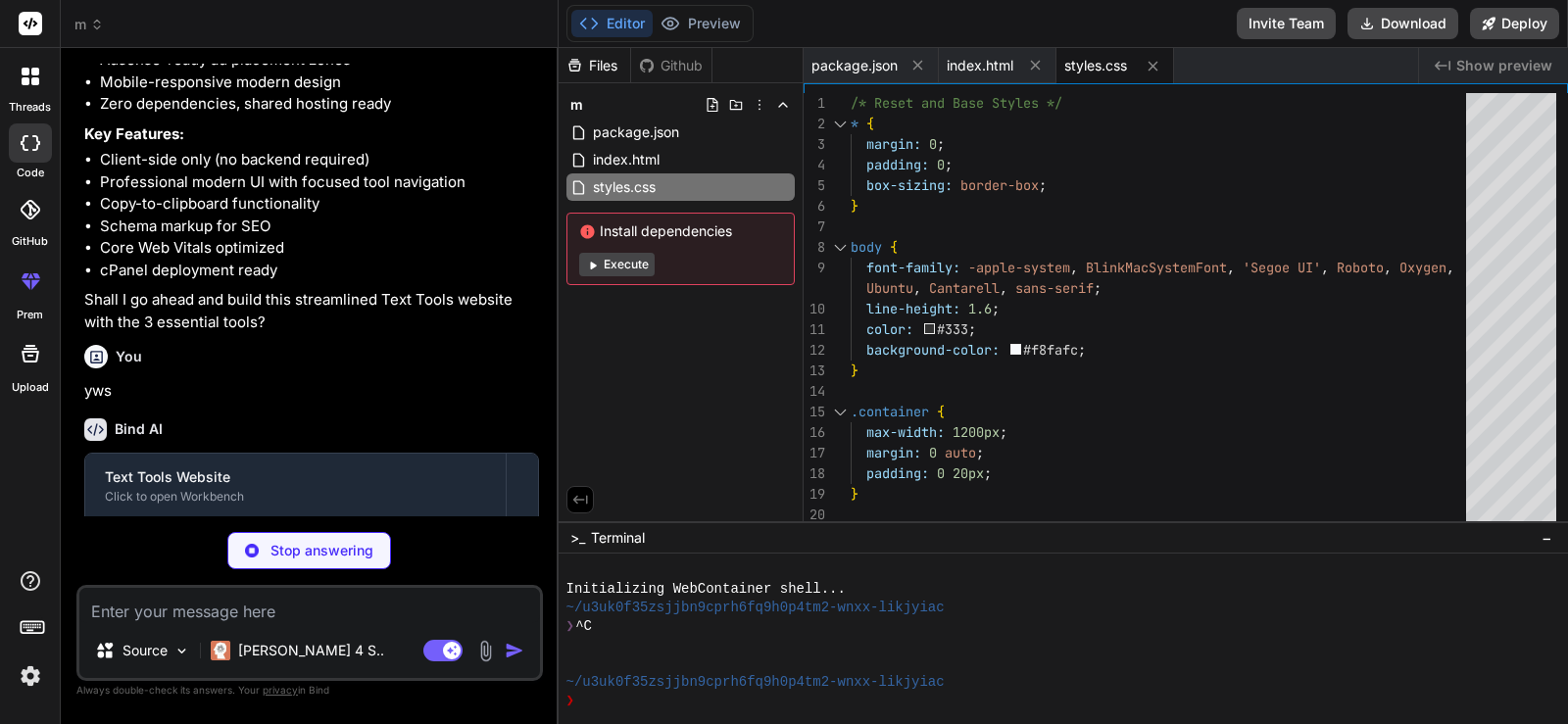
type textarea "x"
type textarea "}); } }); } // Initialize auto-save document.addEventListener('DOMContentLoaded…"
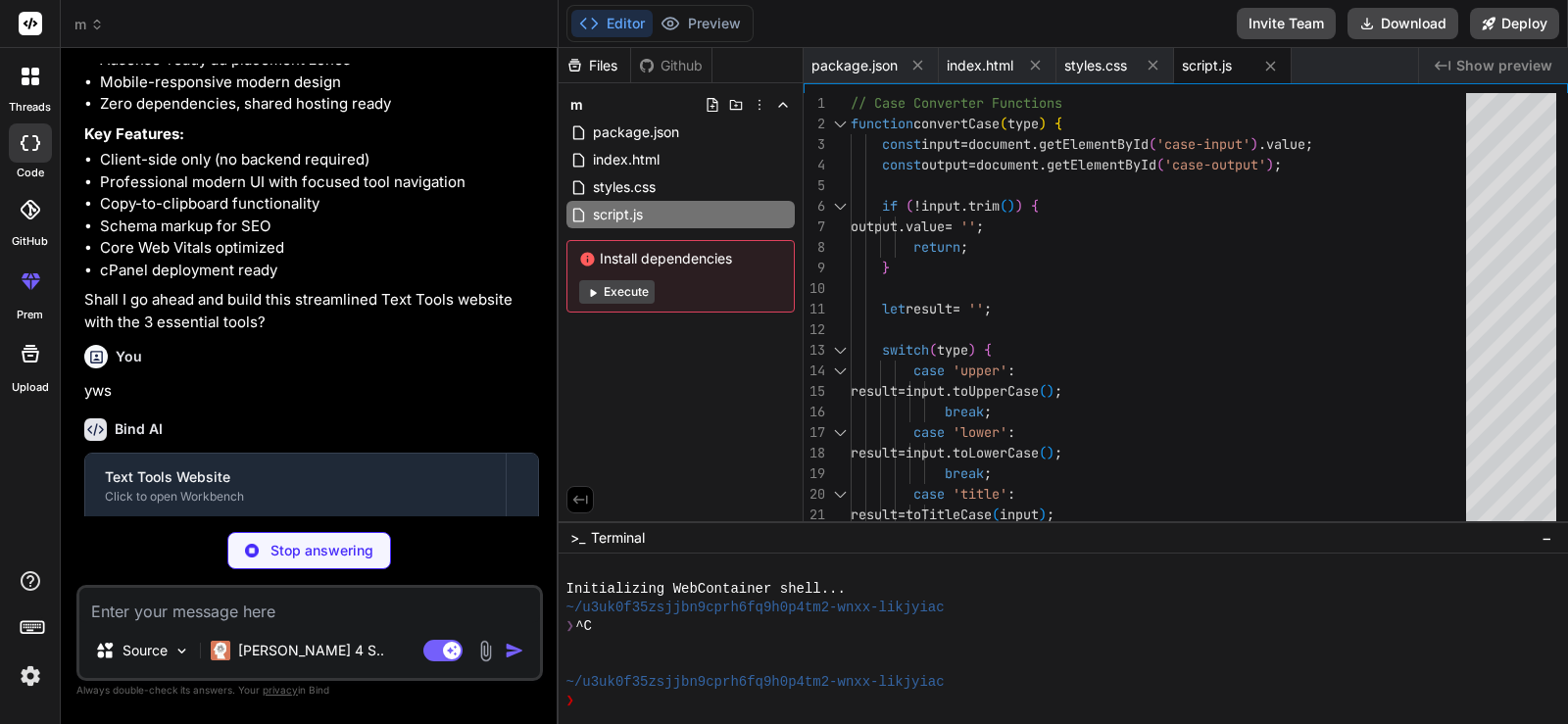
type textarea "x"
type textarea ".about-content li { margin-bottom: 0.5rem; color: #4b5563; } </style> </body> <…"
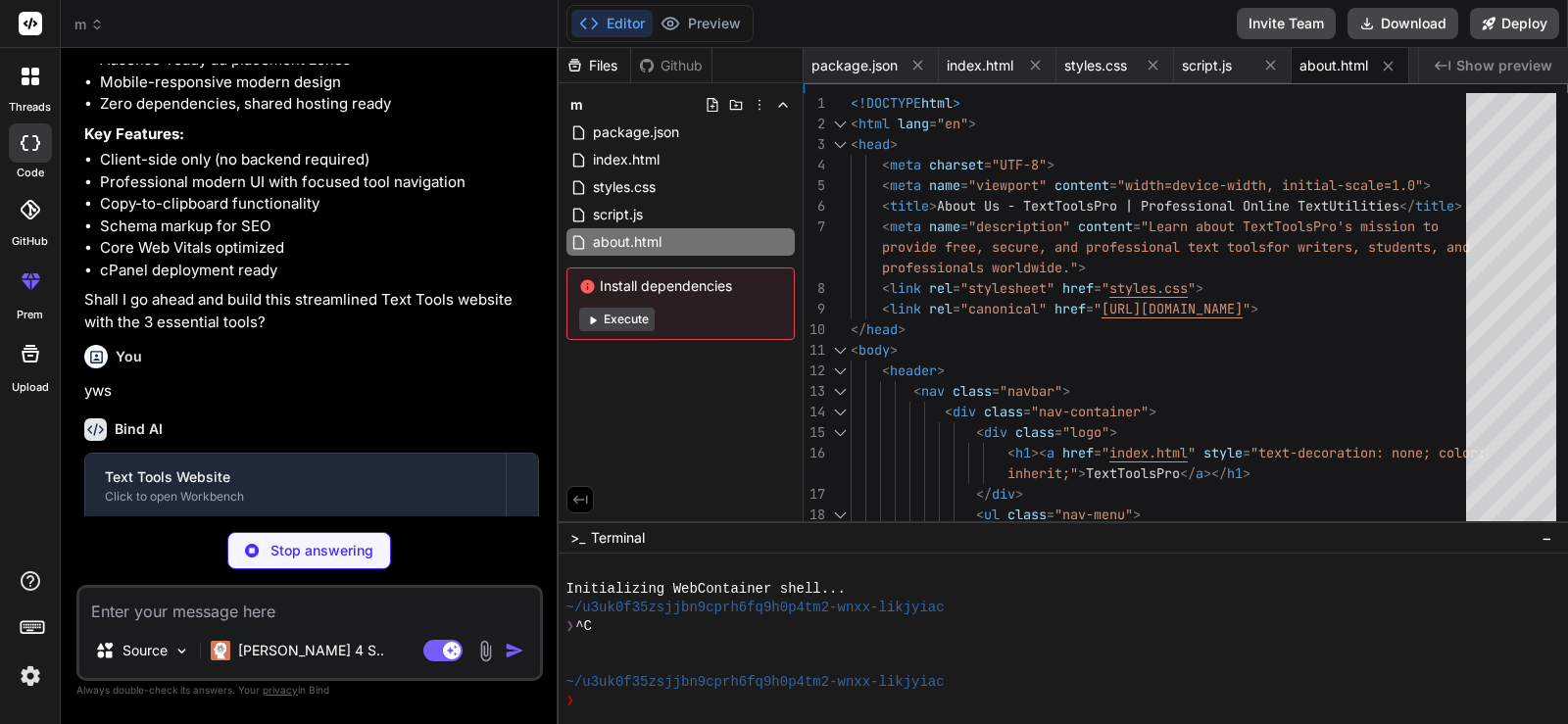
type textarea "x"
type textarea "please email us at [EMAIL_ADDRESS][DOMAIN_NAME]'); // Reset form this.reset(); …"
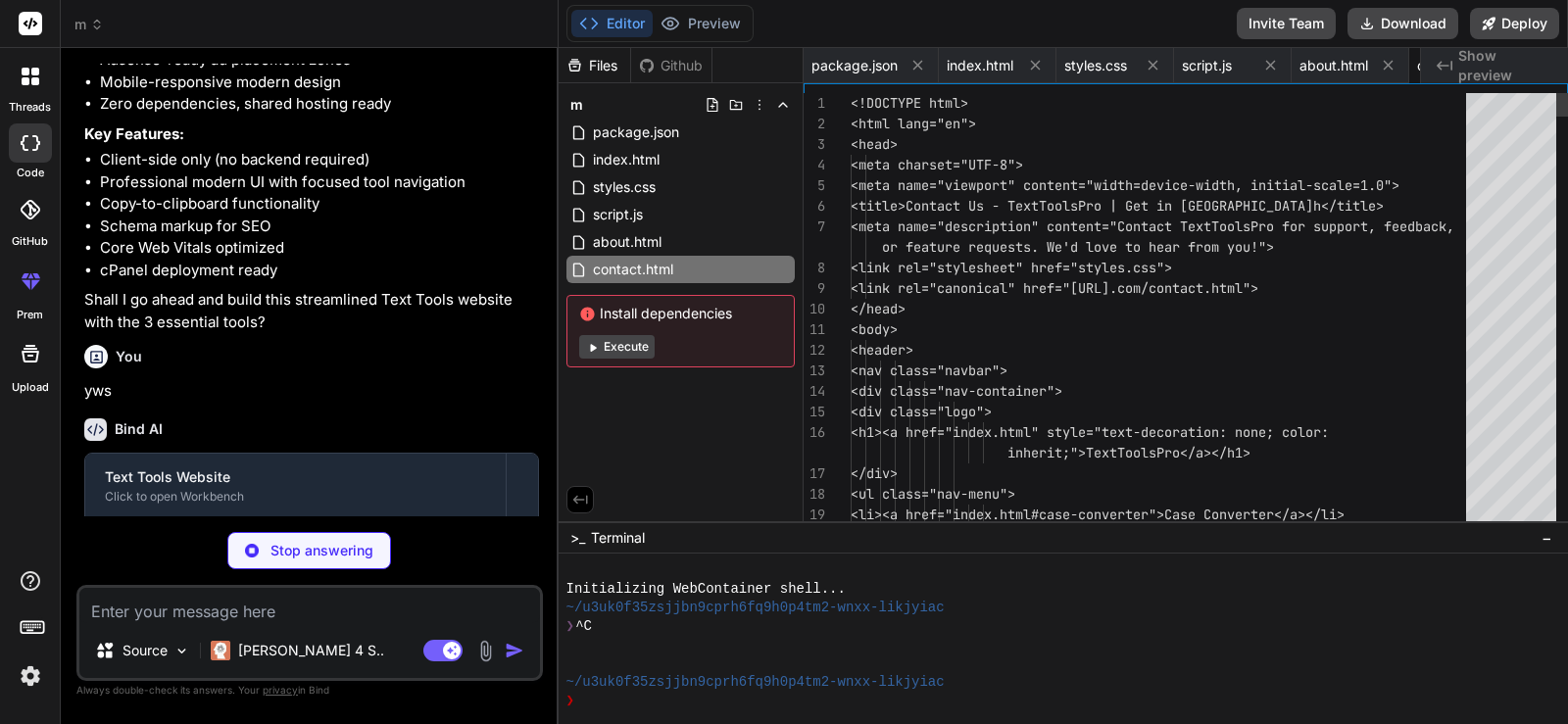
scroll to position [0, 119]
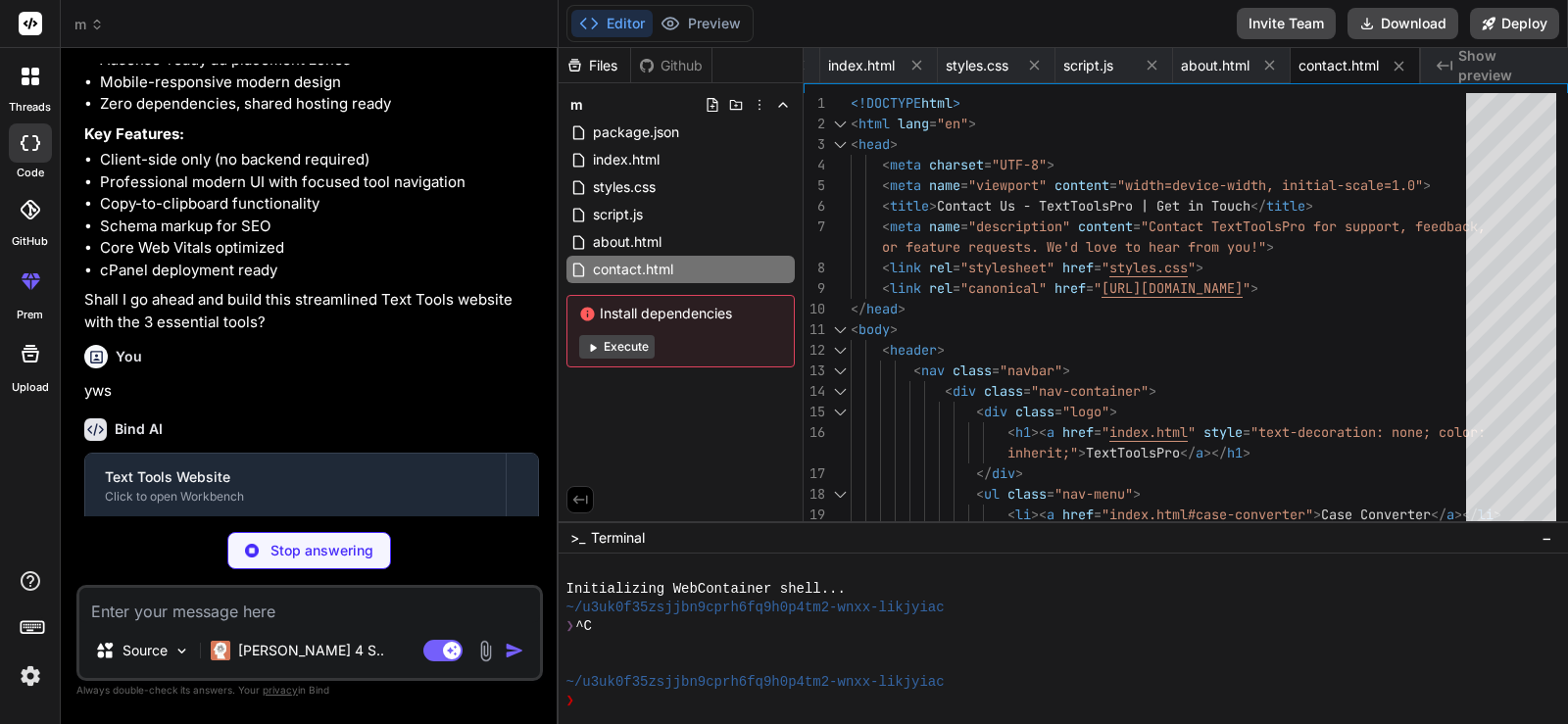
type textarea "x"
type textarea "</html>"
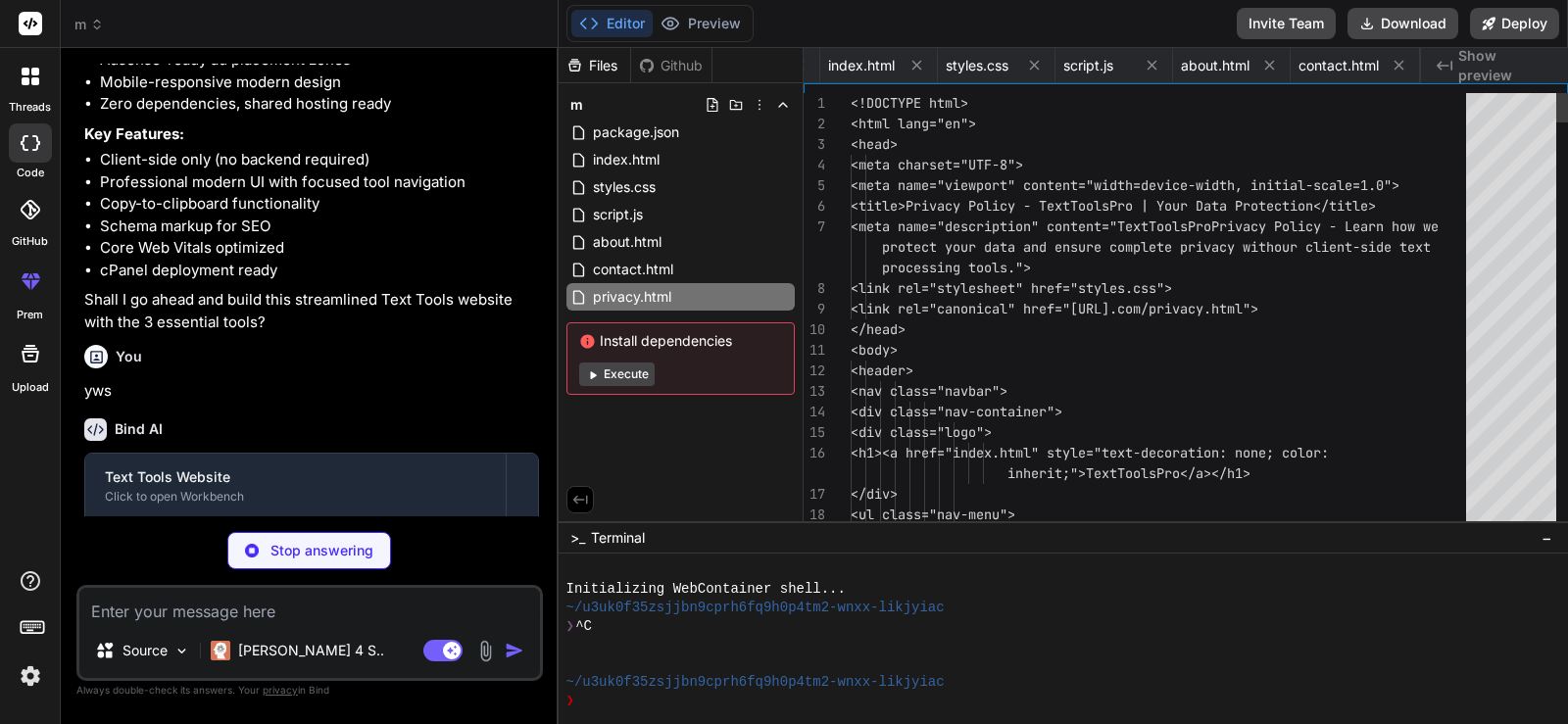
scroll to position [0, 247]
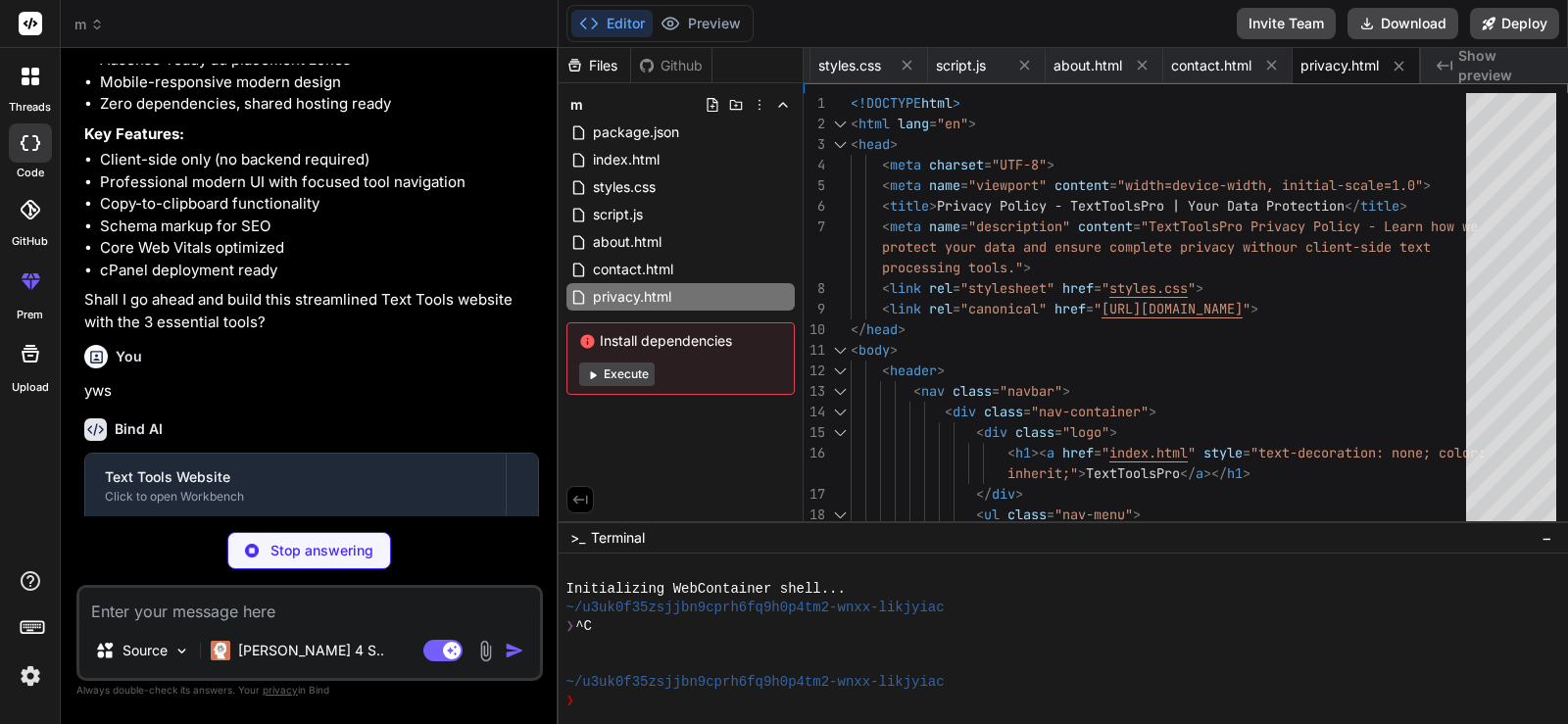
type textarea "x"
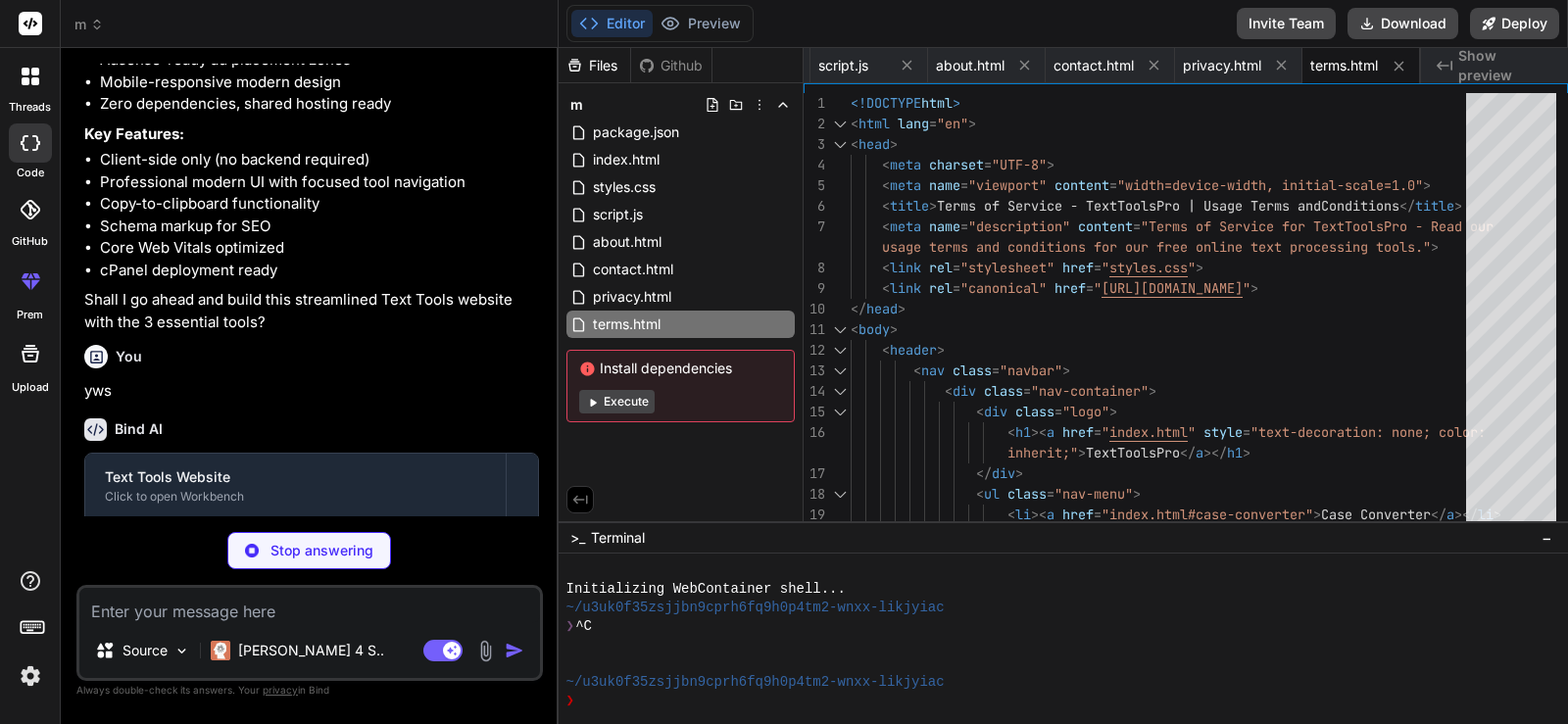
type textarea "x"
type textarea "<priority>0.6</priority> </url> </urlset>"
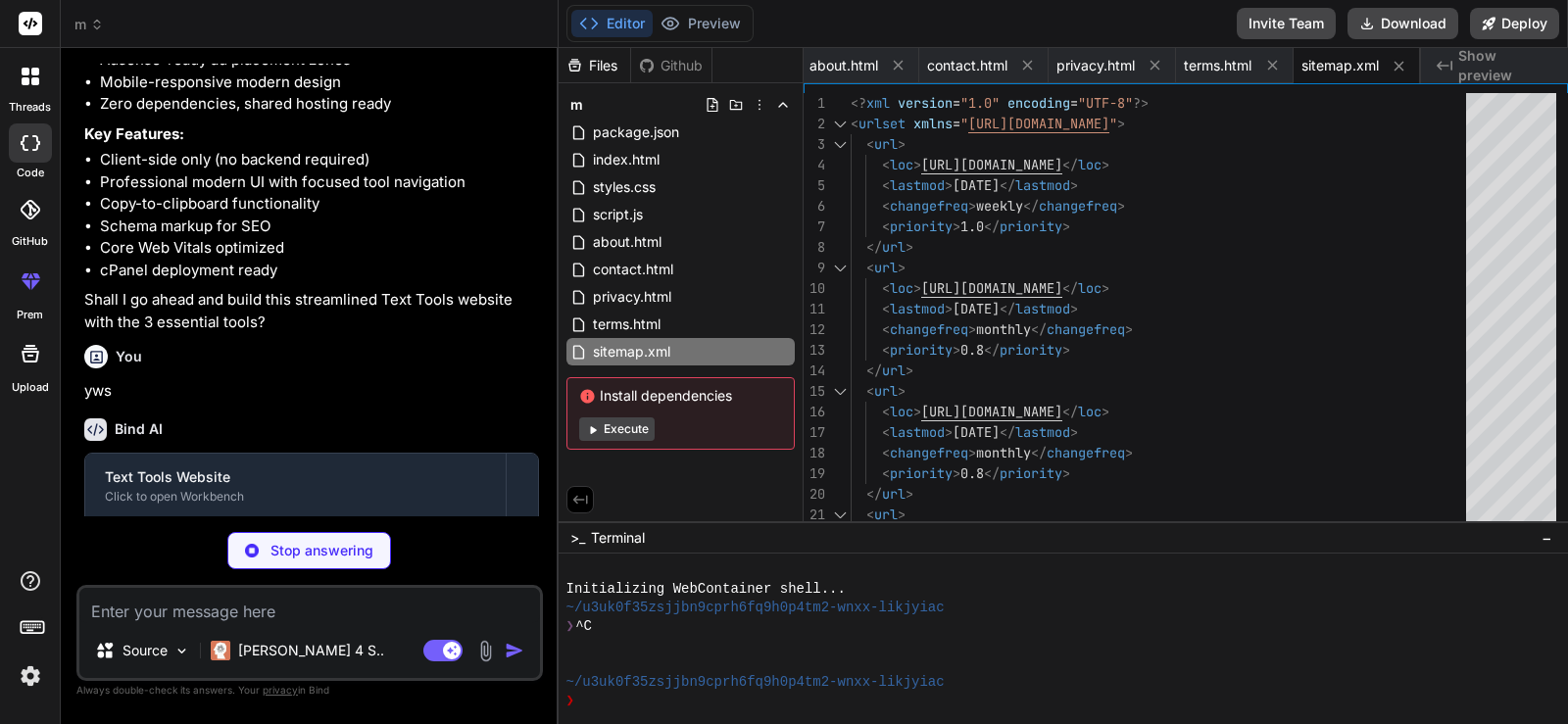
type textarea "x"
type textarea "Disallow: /.env # SEO optimization Crawl-delay: 1"
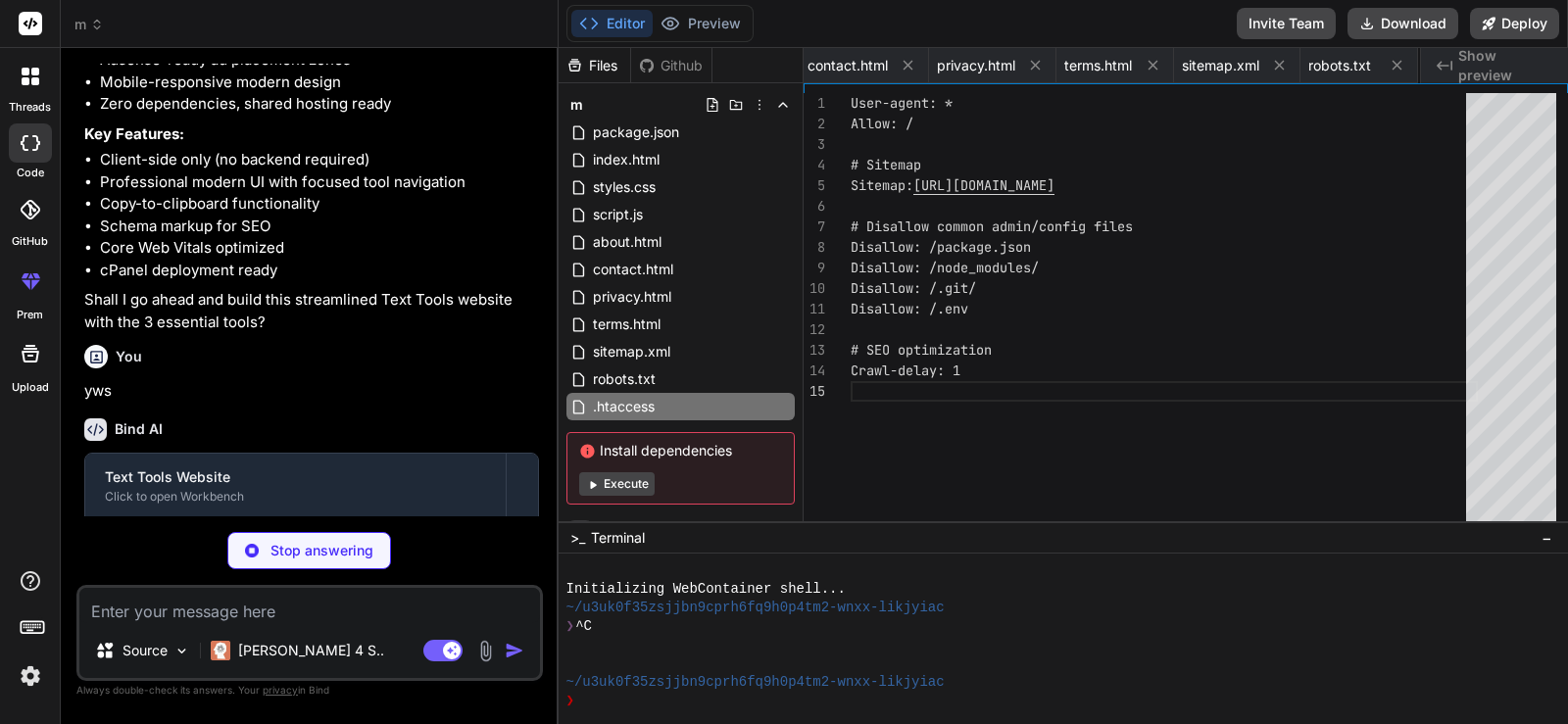
type textarea "x"
type textarea "# ErrorDocument 500 /500.html"
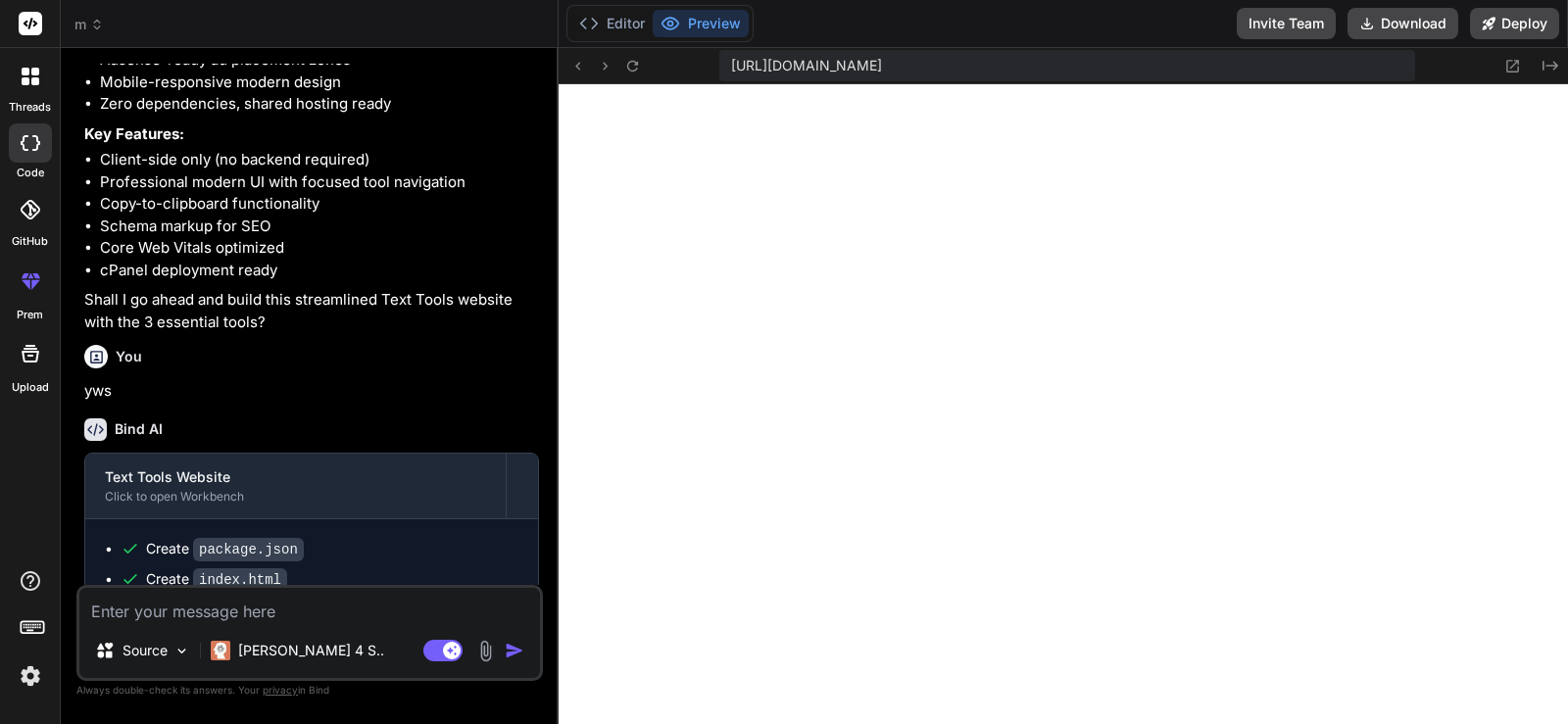
scroll to position [1600, 0]
click at [1404, 15] on button "Download" at bounding box center [1402, 23] width 111 height 31
click at [498, 611] on textarea at bounding box center [310, 604] width 460 height 35
click at [413, 441] on div "Bind AI" at bounding box center [312, 429] width 454 height 23
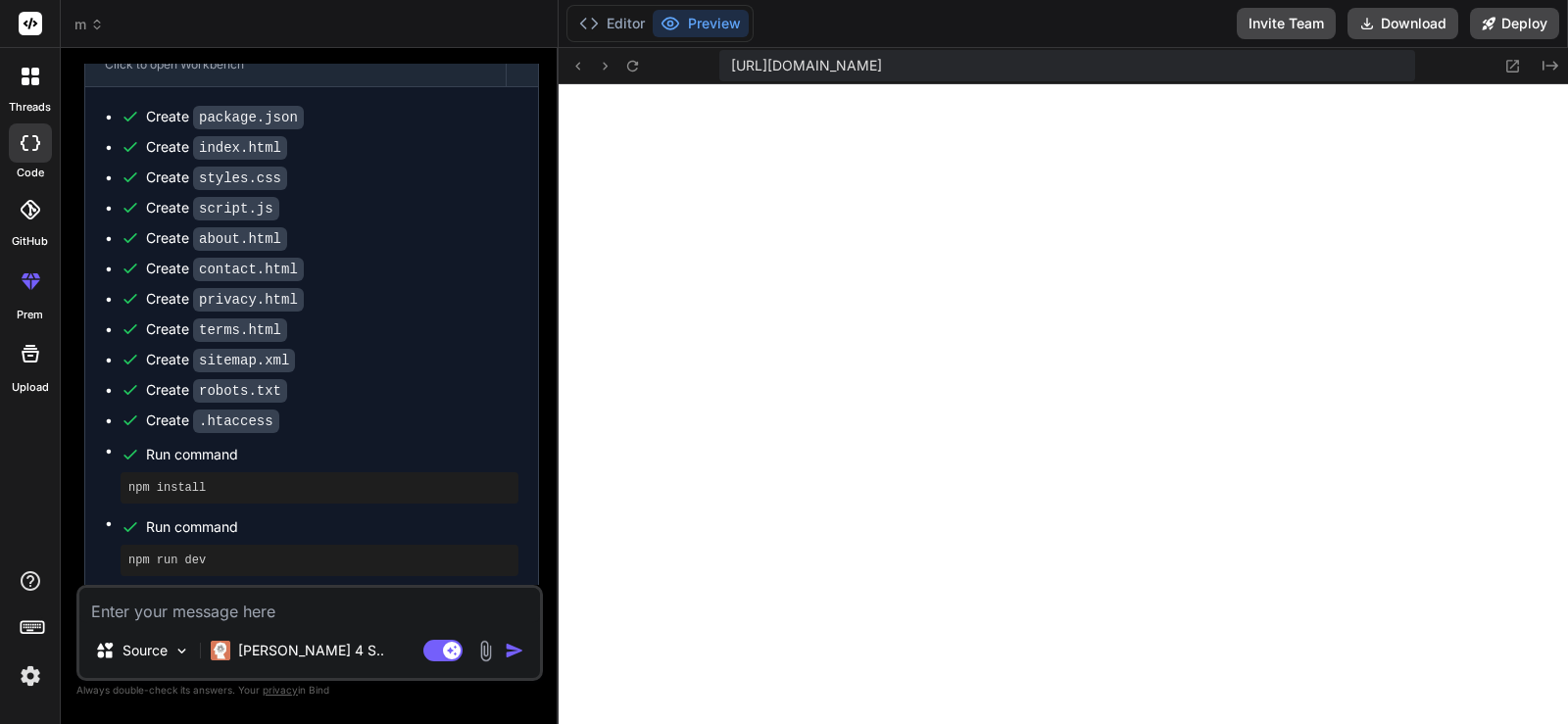
scroll to position [2527, 0]
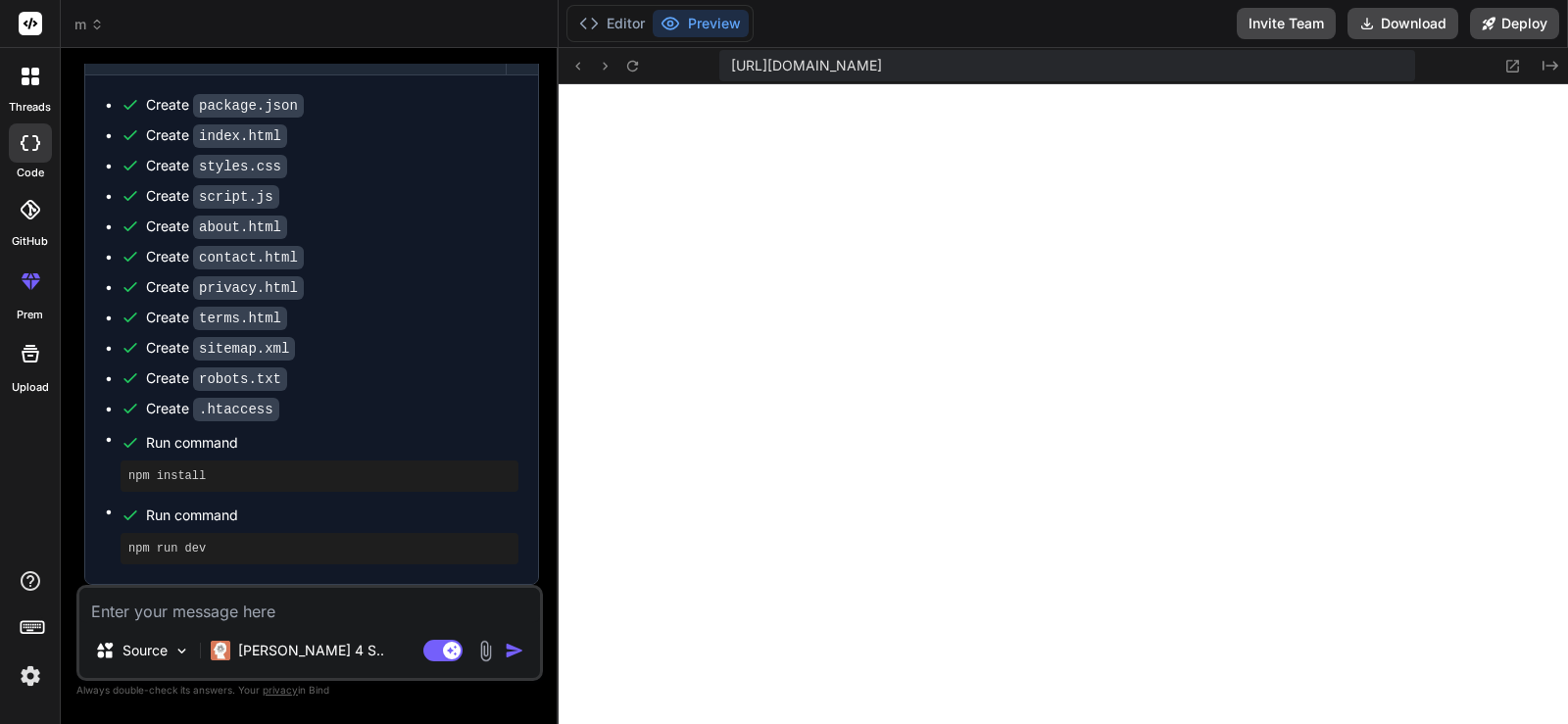
click at [423, 603] on textarea at bounding box center [310, 604] width 460 height 35
click at [292, 643] on p "[PERSON_NAME] 4 S.." at bounding box center [311, 650] width 146 height 20
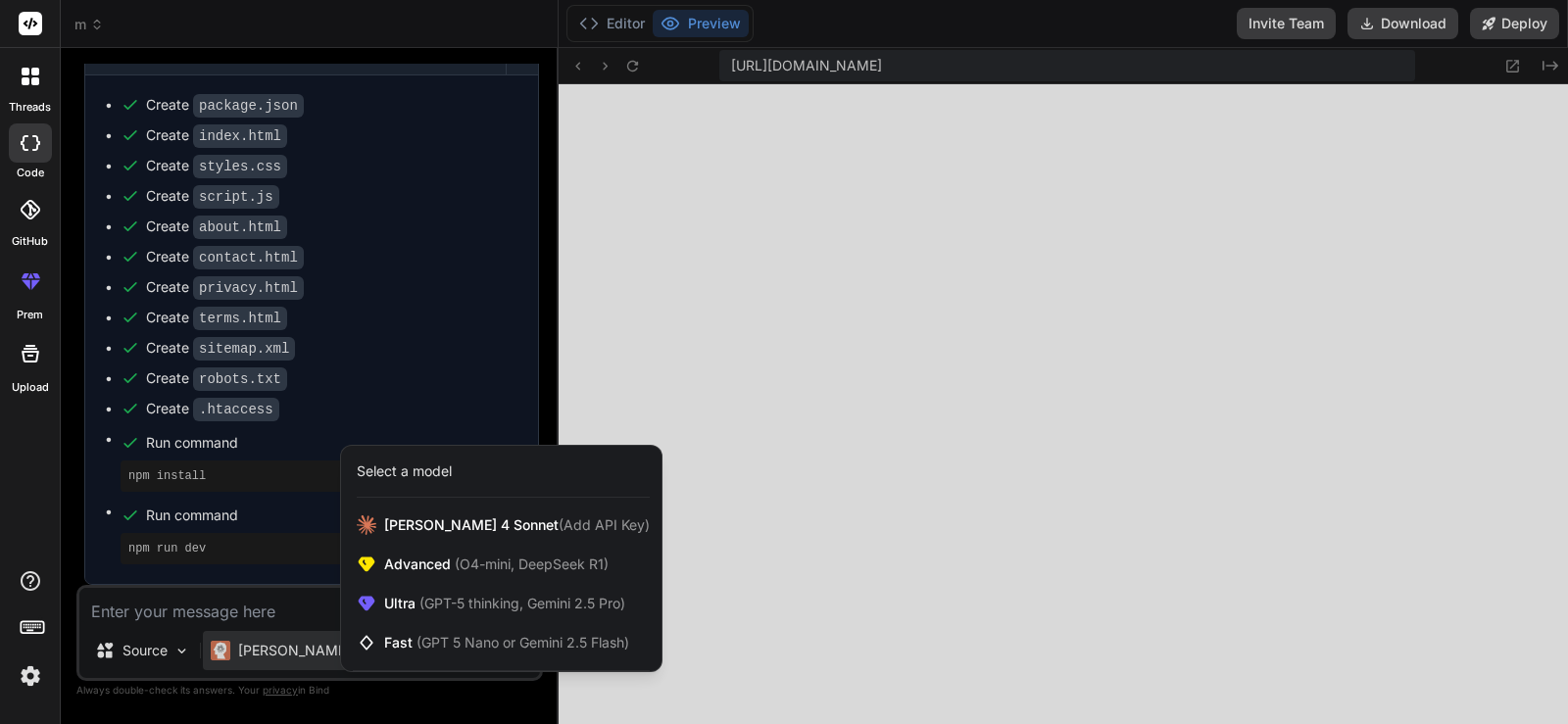
click at [291, 643] on div at bounding box center [784, 362] width 1568 height 724
type textarea "x"
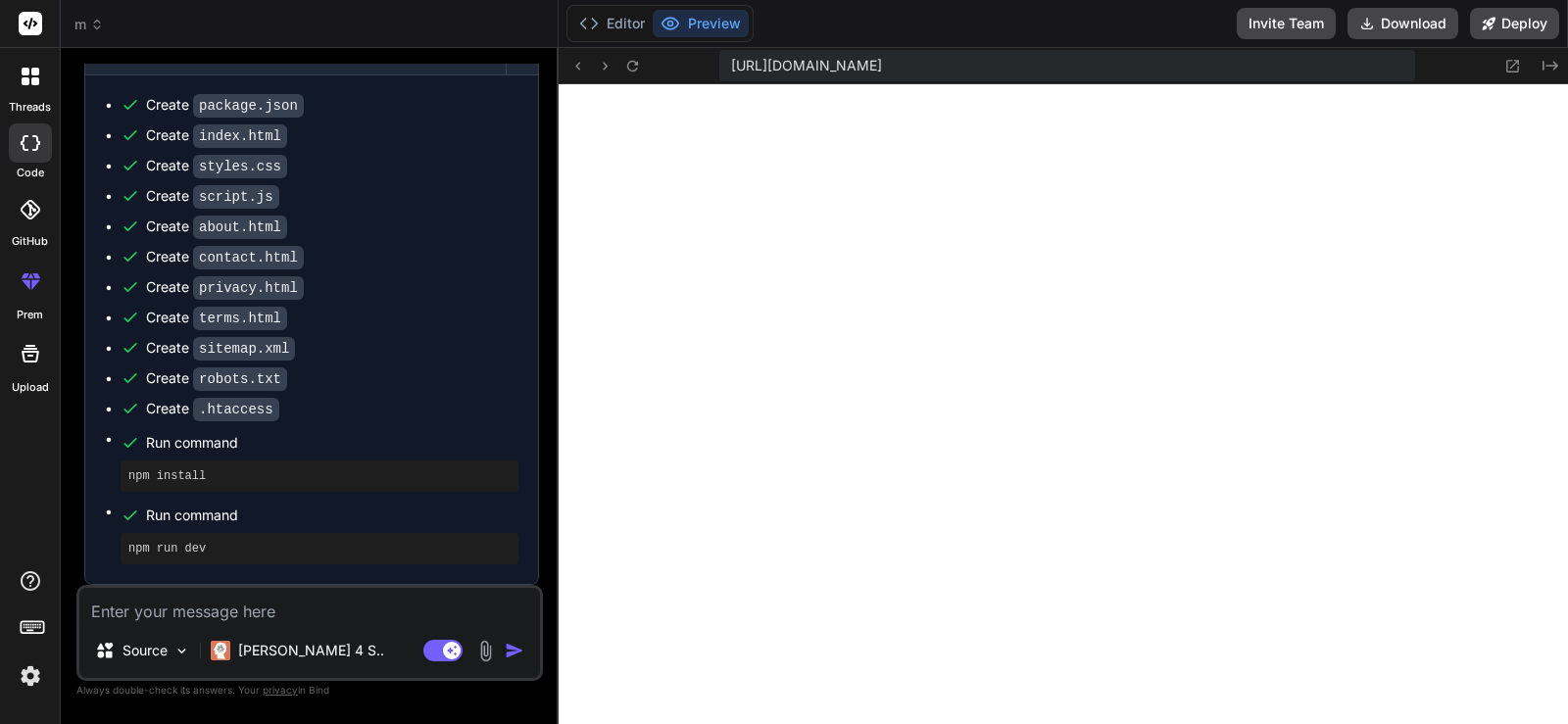
click at [284, 600] on textarea at bounding box center [310, 604] width 460 height 35
type textarea "c"
type textarea "x"
type textarea "ca"
type textarea "x"
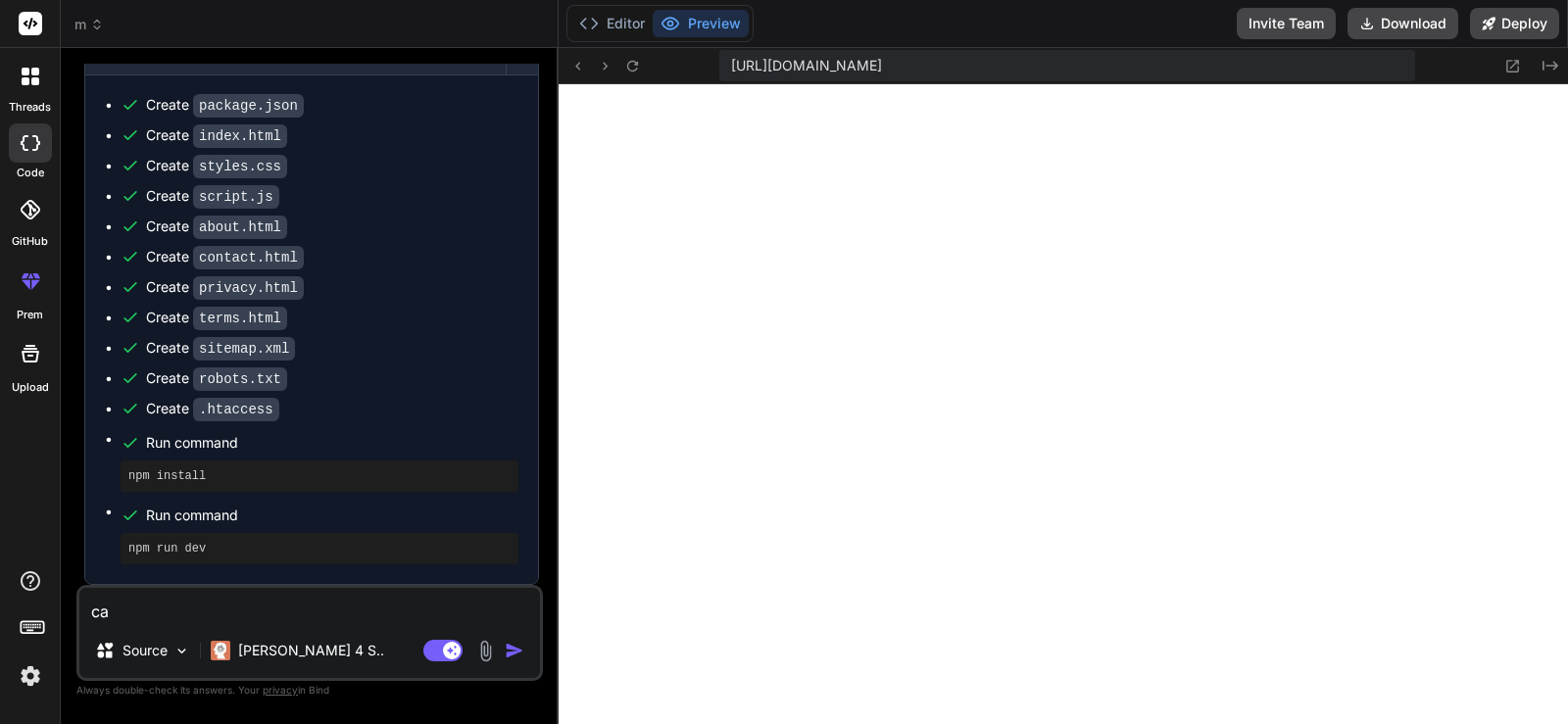
type textarea "can"
type textarea "x"
type textarea "can"
type textarea "x"
type textarea "can y"
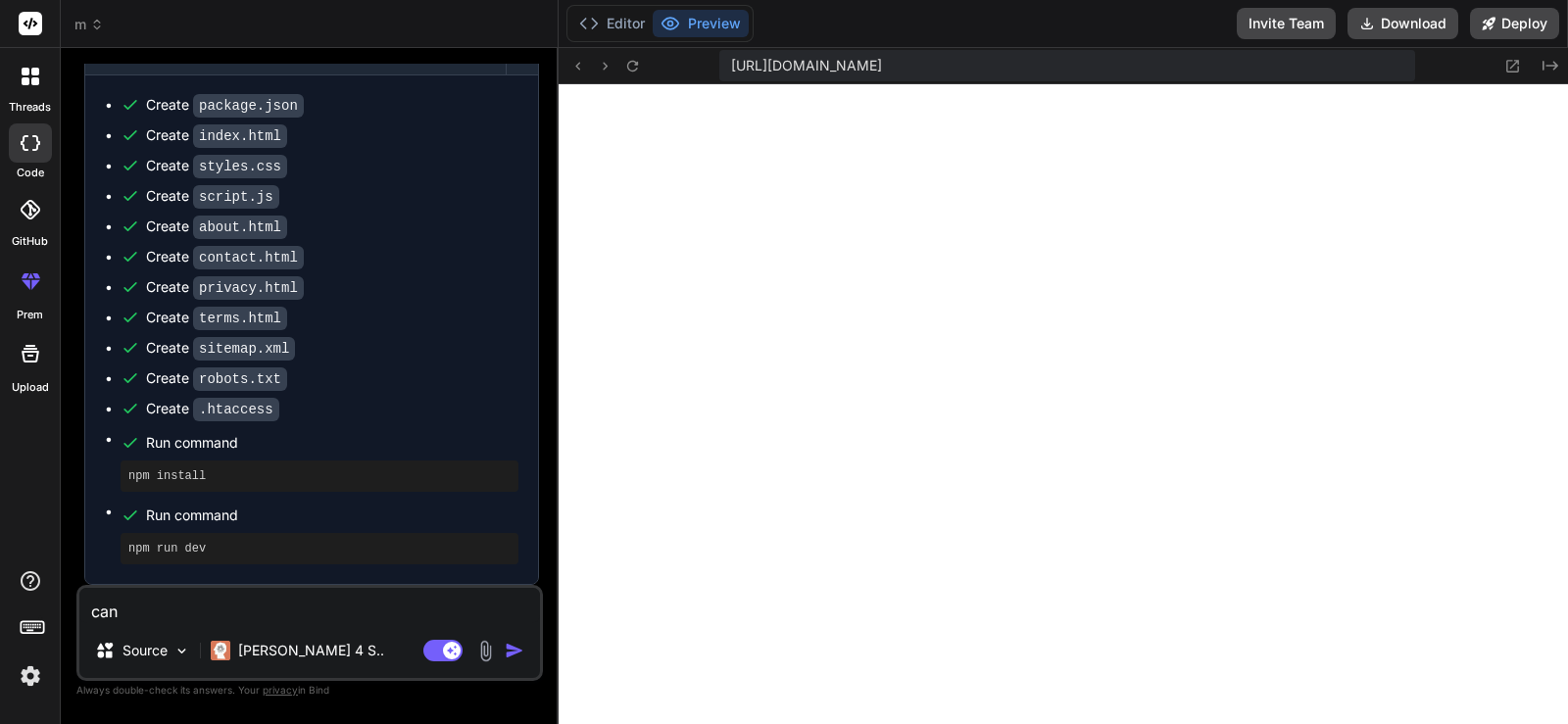
type textarea "x"
type textarea "can yo"
type textarea "x"
type textarea "can you"
type textarea "x"
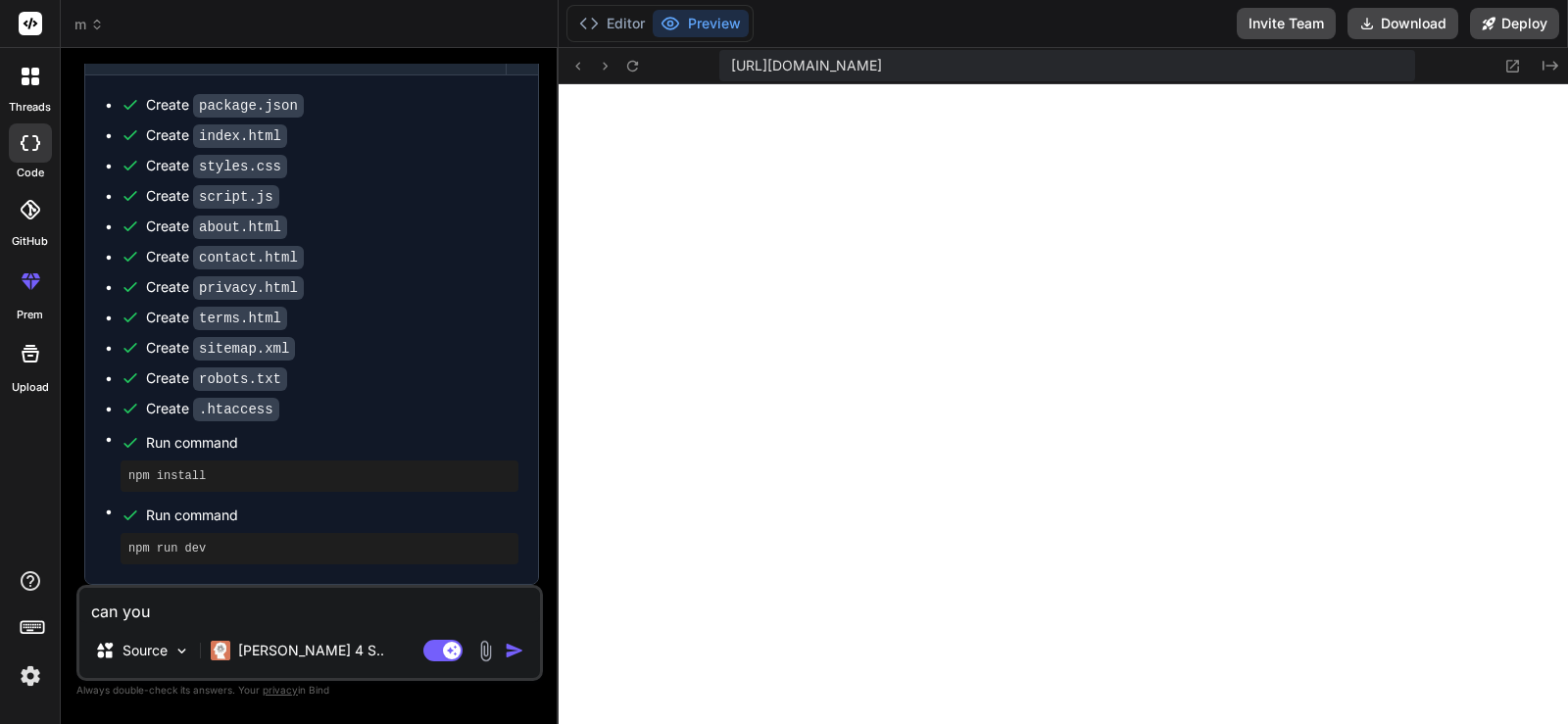
type textarea "can you"
type textarea "x"
type textarea "can you a"
type textarea "x"
type textarea "can you ad"
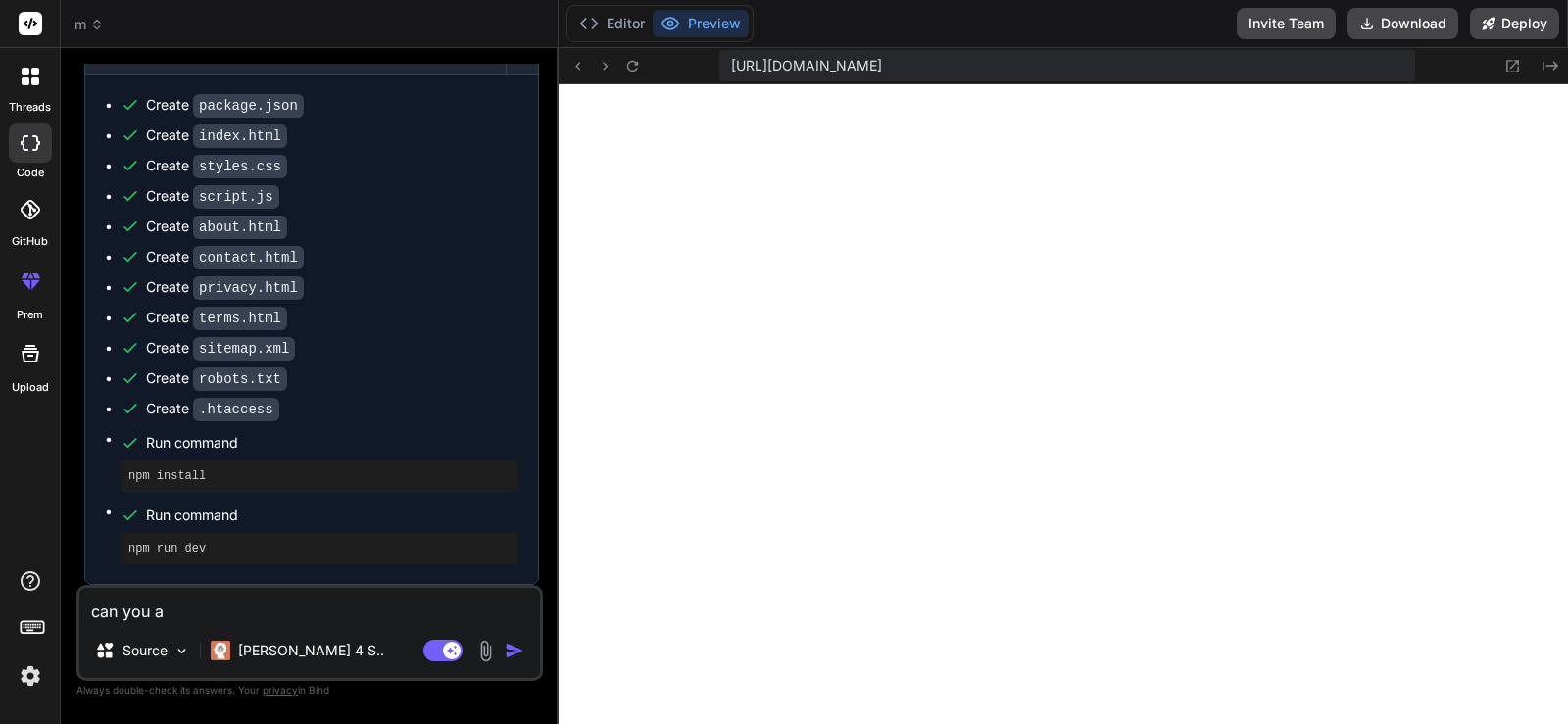
type textarea "x"
type textarea "can you add"
type textarea "x"
type textarea "can you add"
type textarea "x"
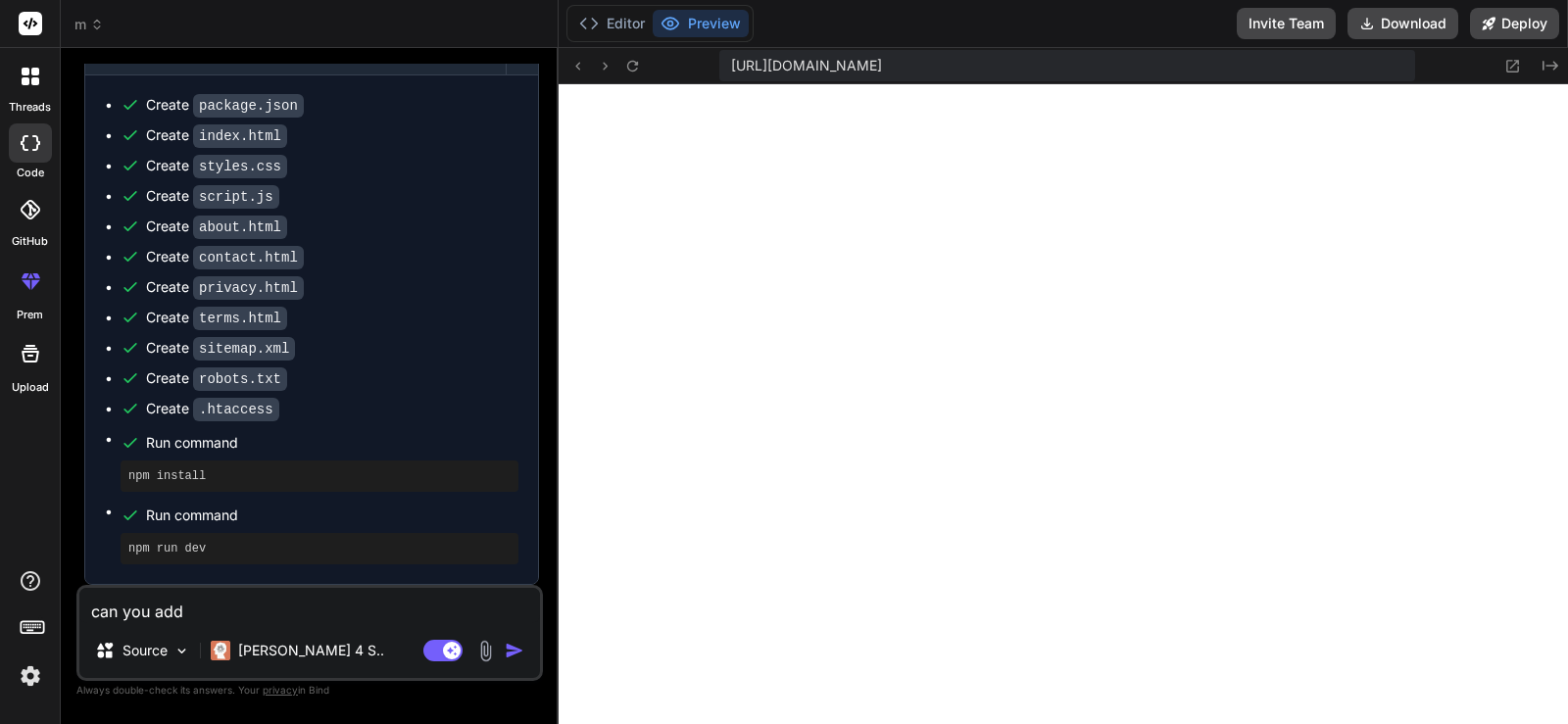
type textarea "can you add 1"
type textarea "x"
type textarea "can you add 1"
type textarea "x"
type textarea "can you add 1 m"
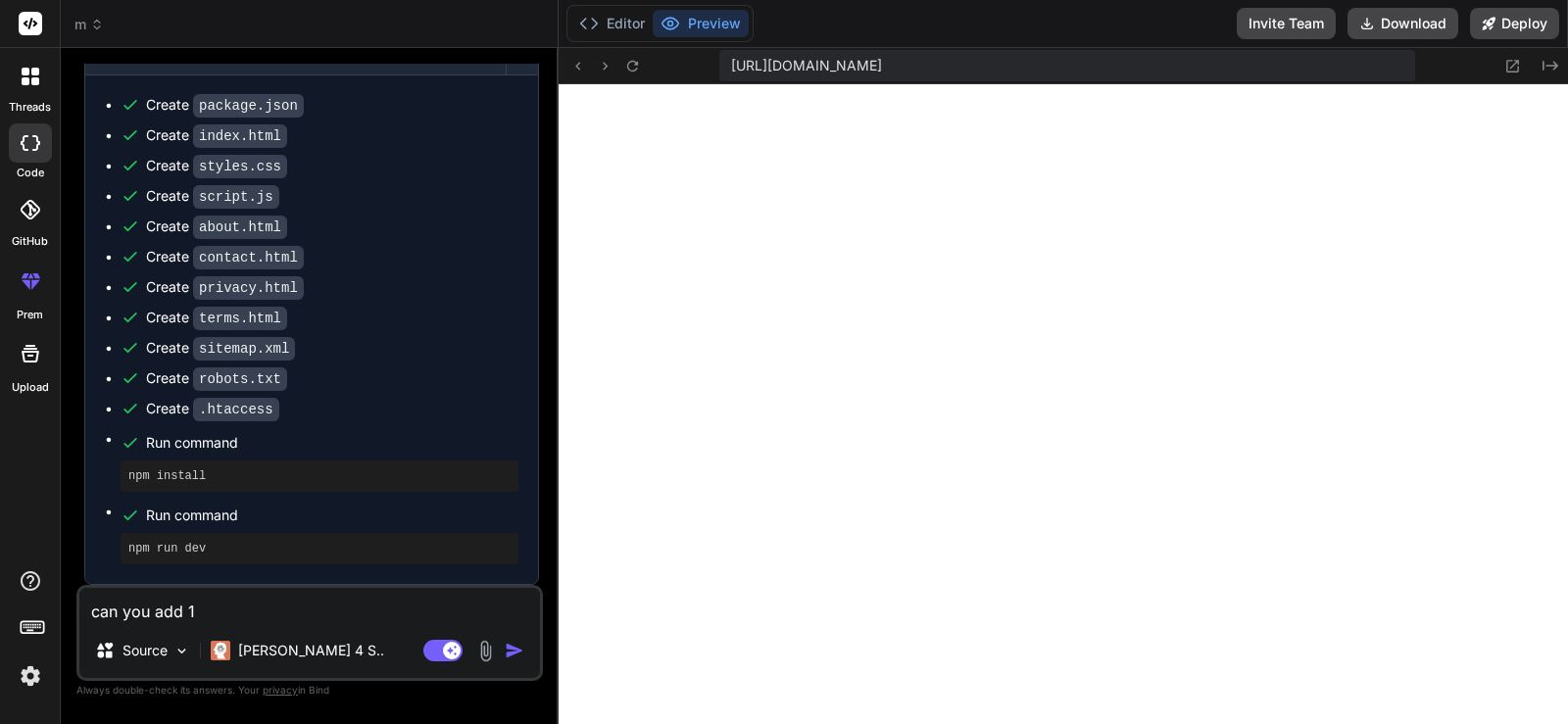
type textarea "x"
type textarea "can you add 1 mo"
type textarea "x"
type textarea "can you add 1 mor"
type textarea "x"
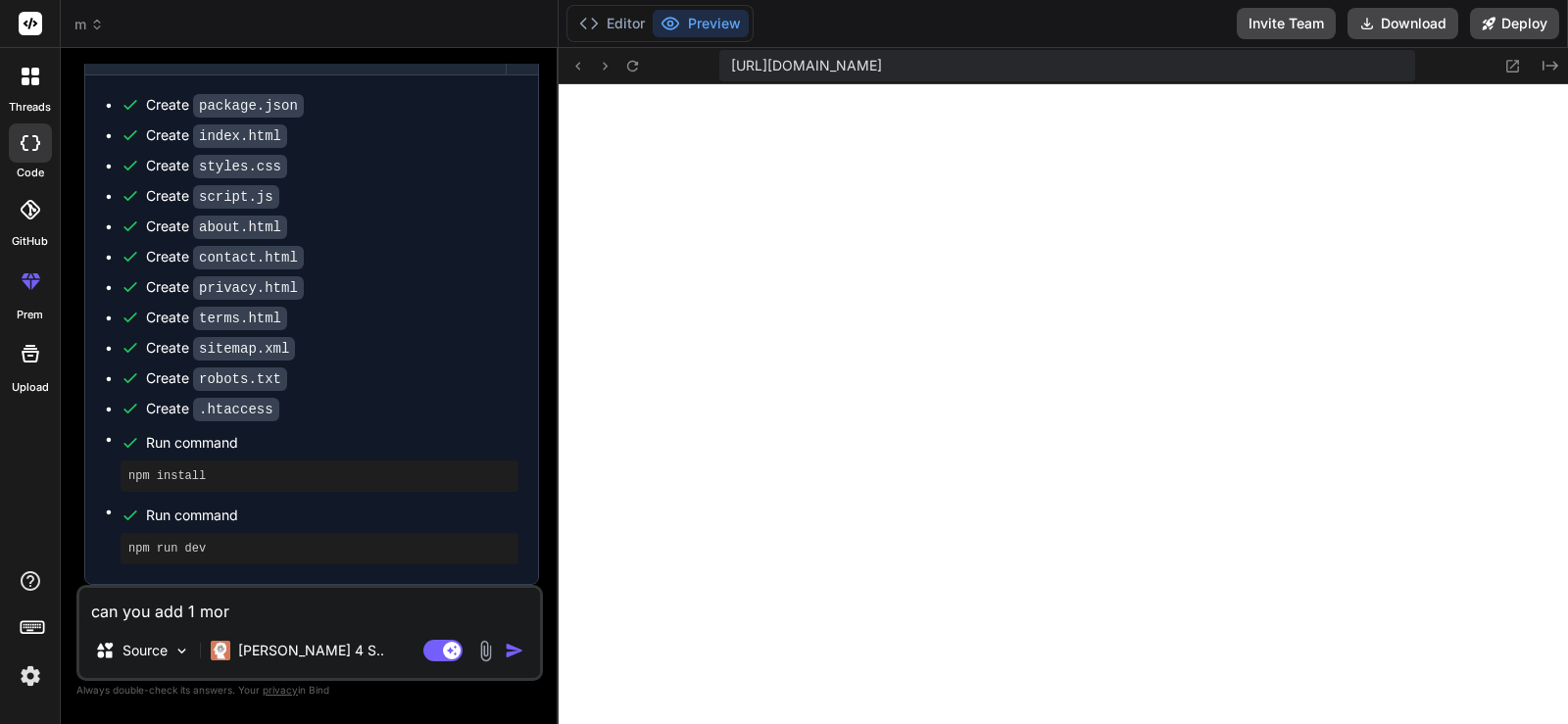
type textarea "can you add 1 more"
type textarea "x"
type textarea "can you add 1 more"
type textarea "x"
type textarea "can you add 1 more t"
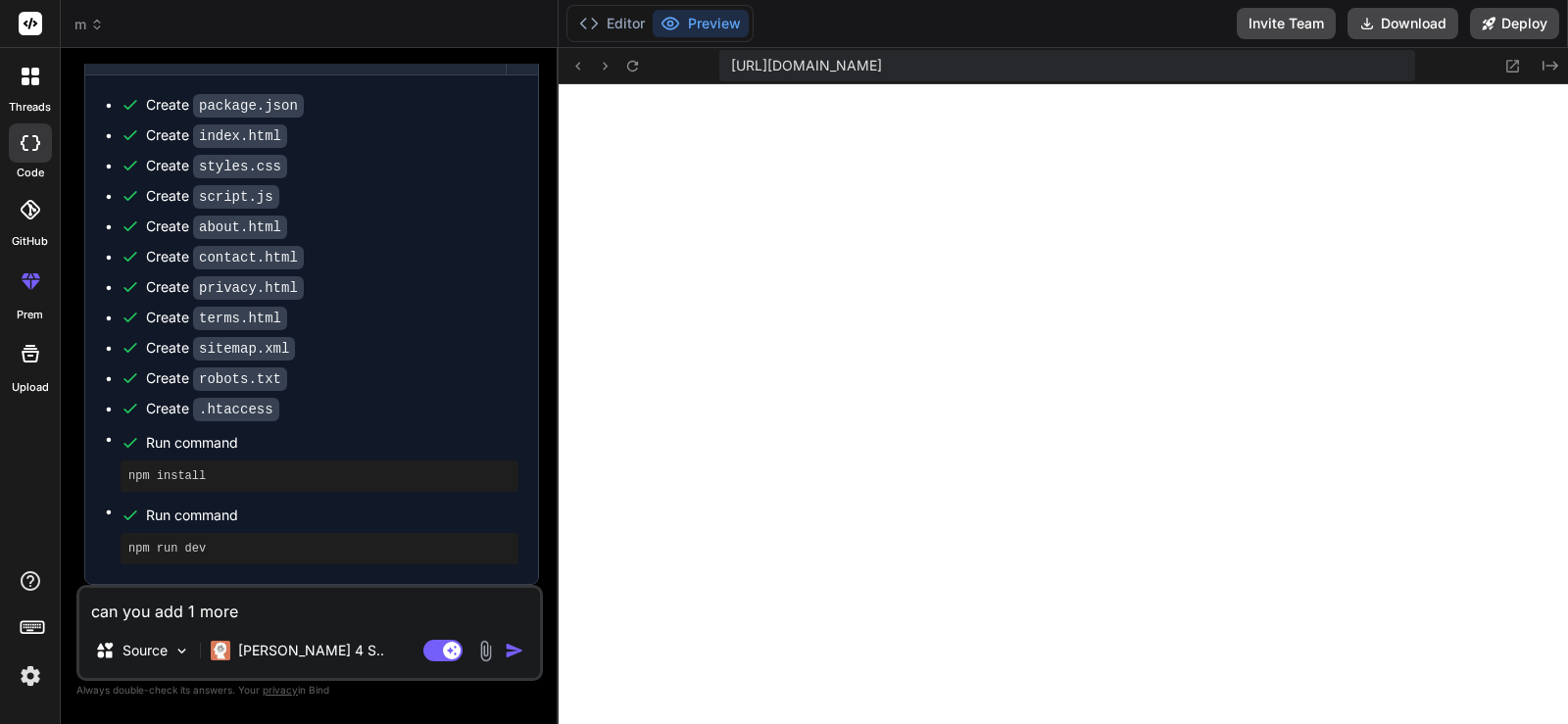
type textarea "x"
type textarea "can you add 1 more to"
type textarea "x"
type textarea "can you add 1 more too"
type textarea "x"
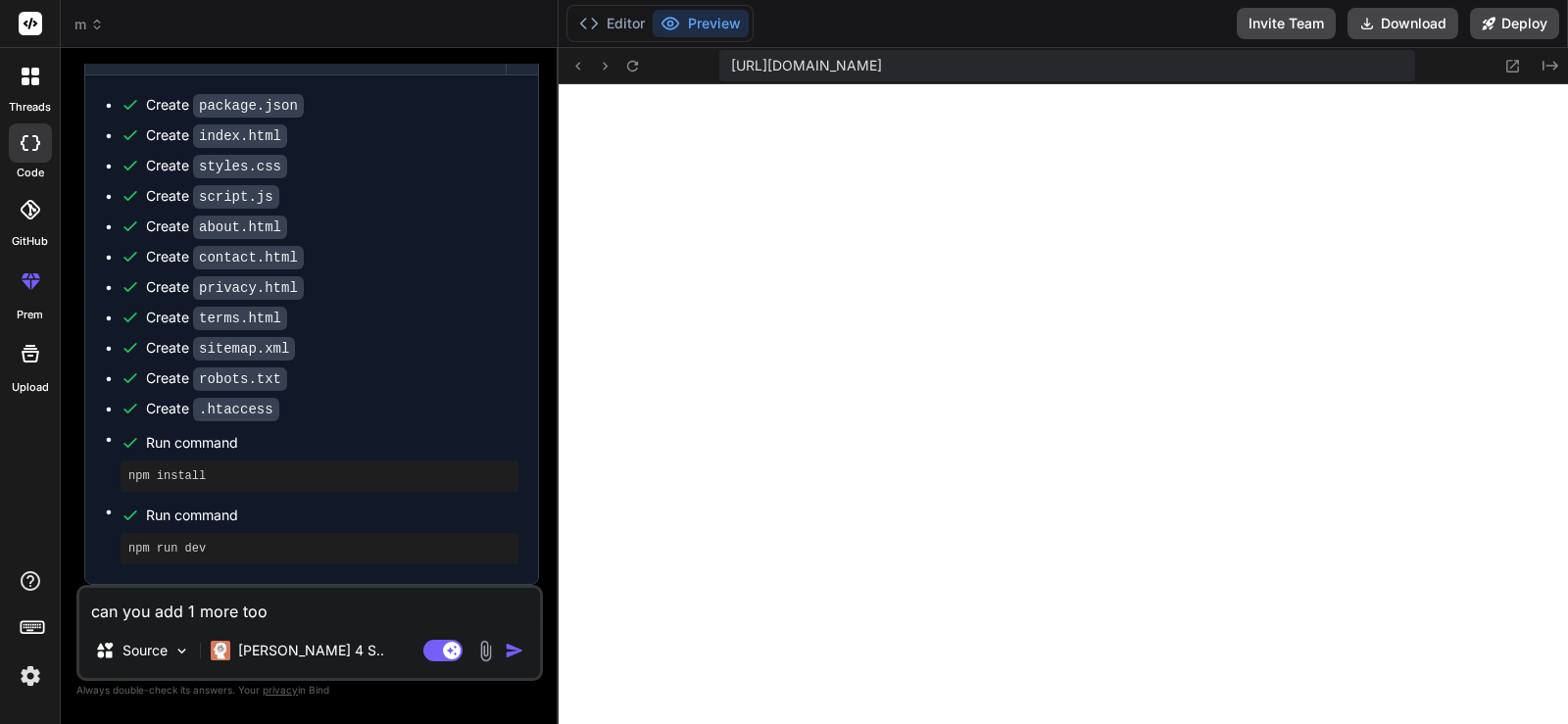
type textarea "can you add 1 more tool"
type textarea "x"
type textarea "can you add 1 more tool"
type textarea "x"
type textarea "can you add 1 more tool p"
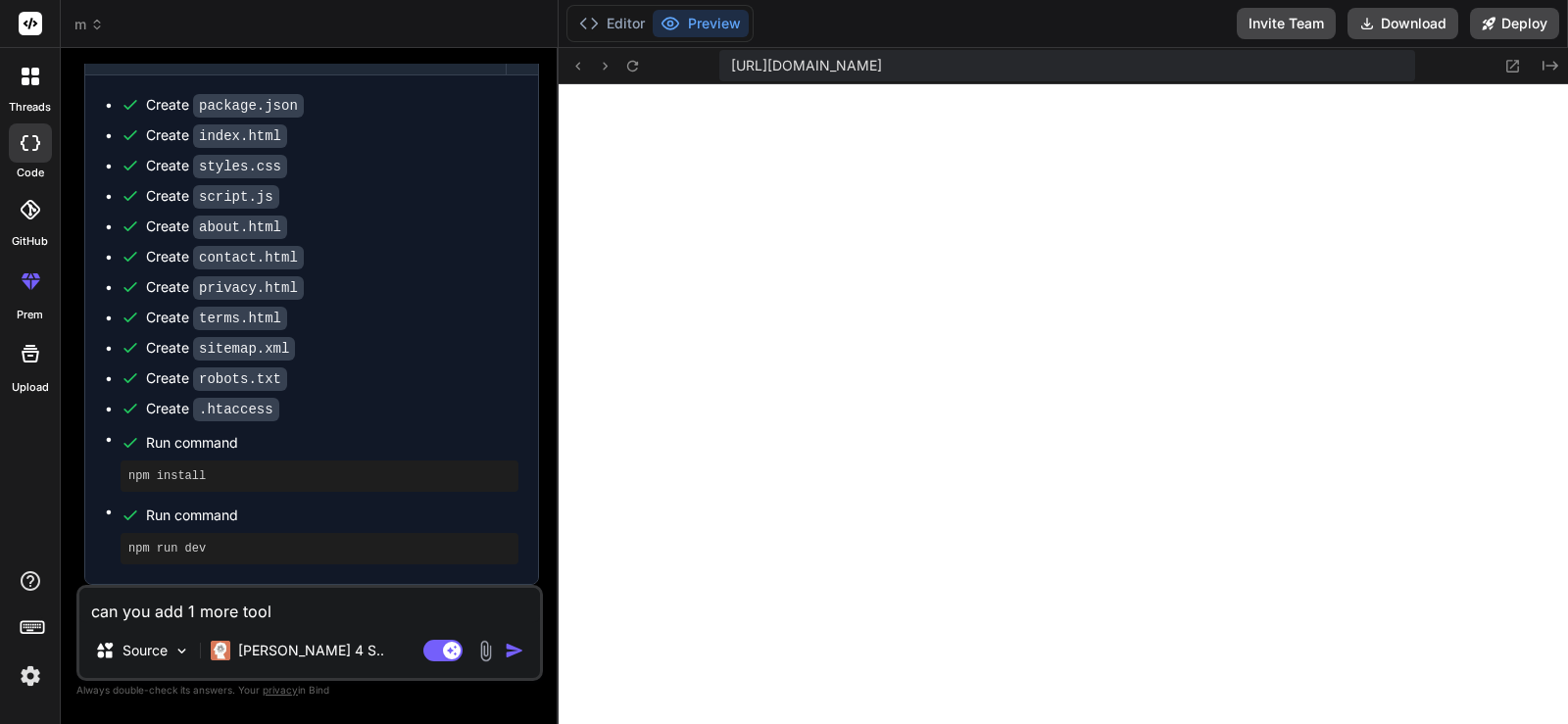
type textarea "x"
type textarea "can you add 1 more tool pl"
type textarea "x"
type textarea "can you add 1 more tool ple"
type textarea "x"
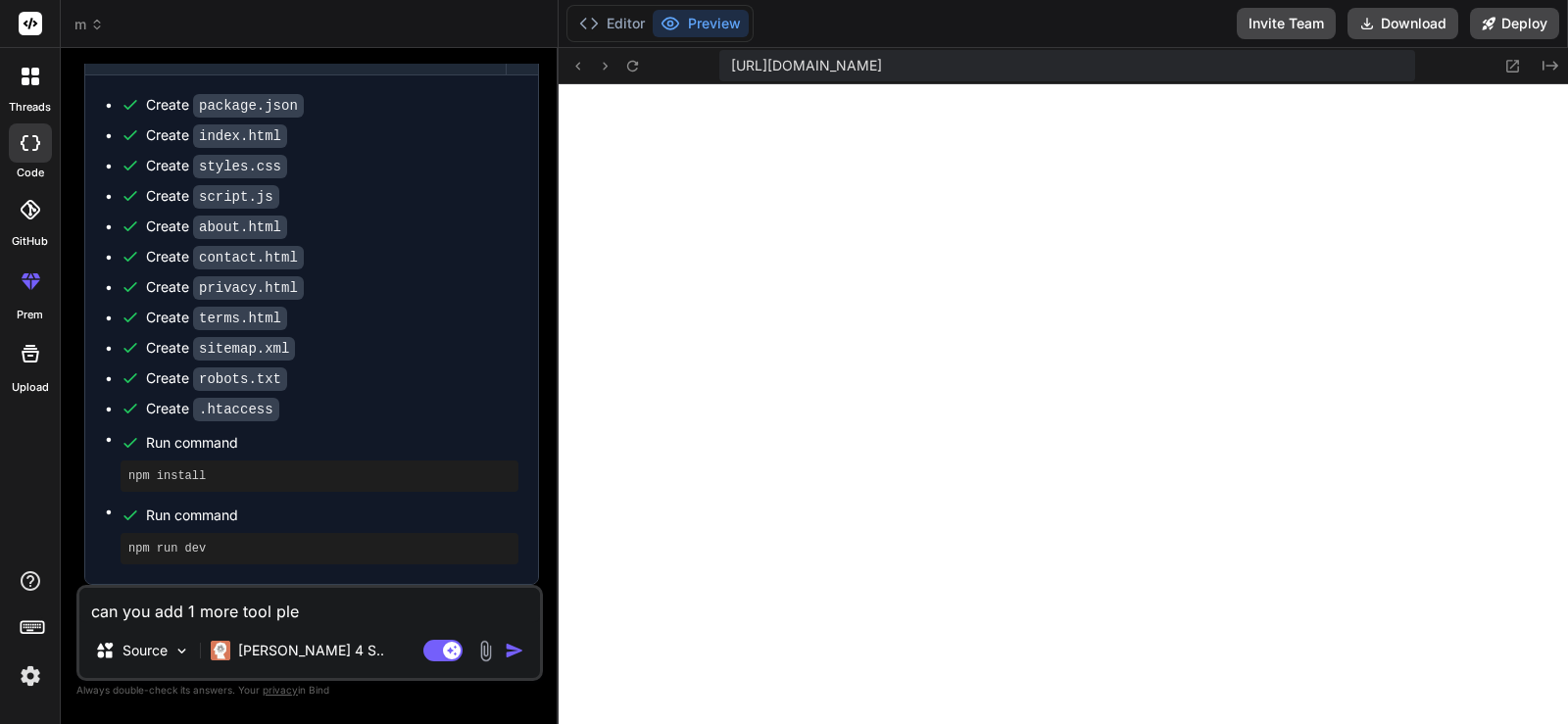
type textarea "can you add 1 more tool plea"
type textarea "x"
type textarea "can you add 1 more tool pleas"
type textarea "x"
type textarea "can you add 1 more tool please"
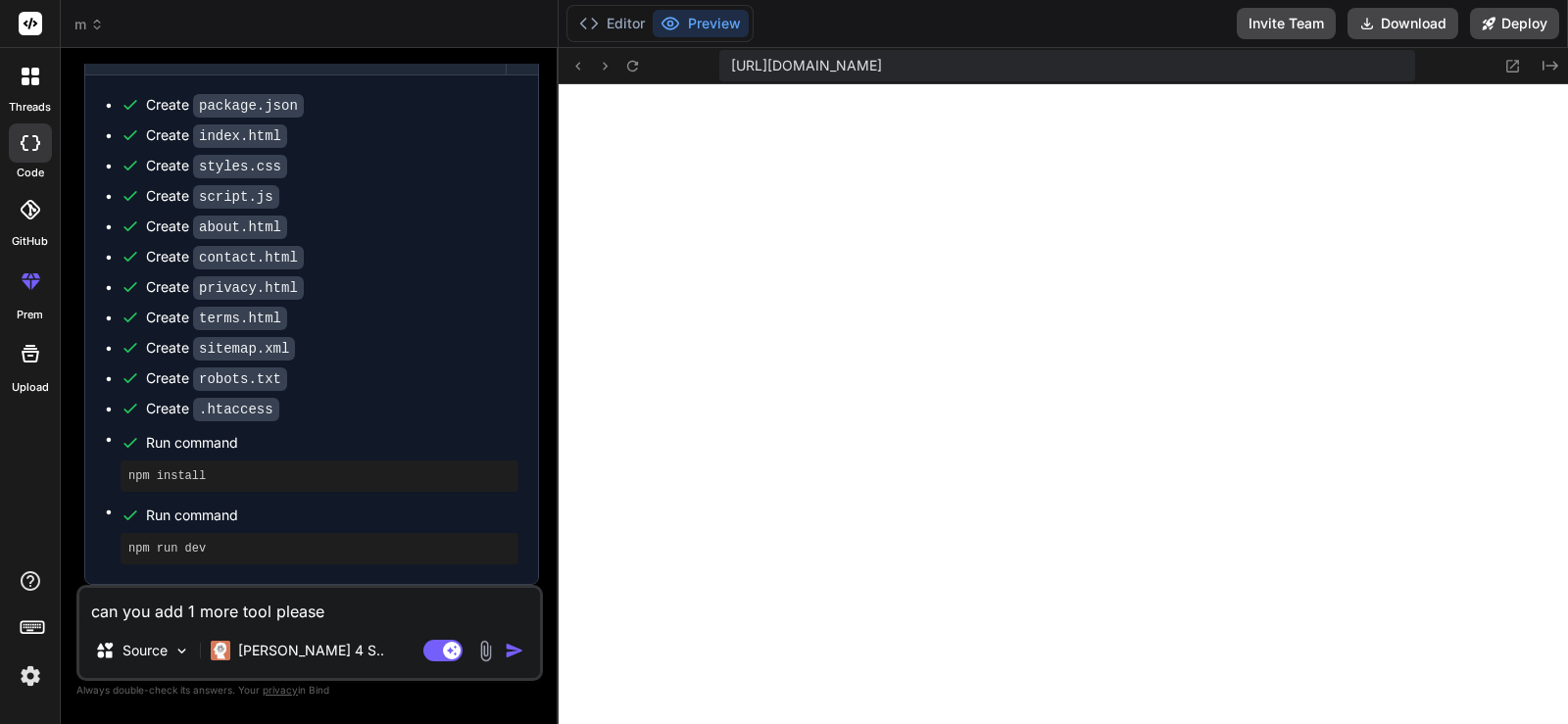
type textarea "x"
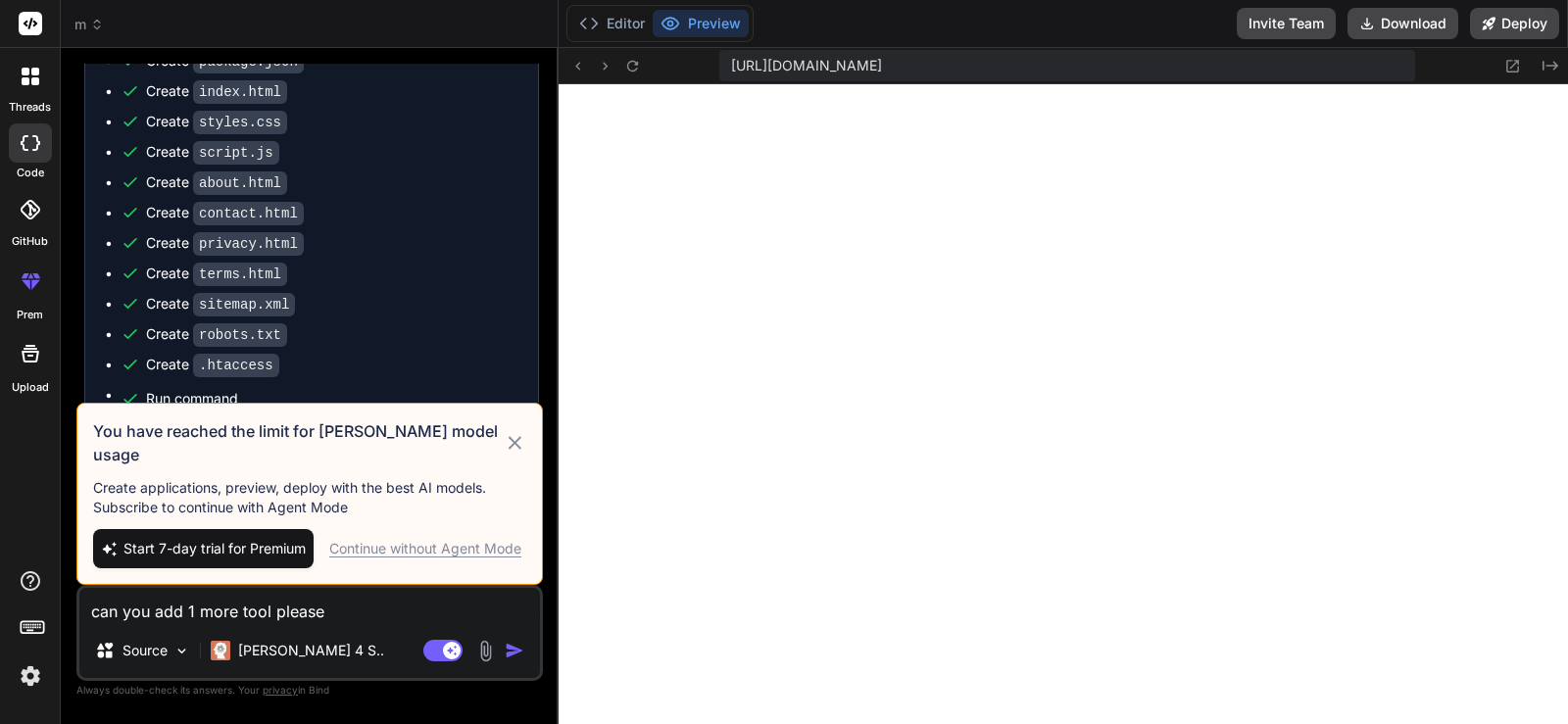
type textarea "can you add 1 more tool please"
click at [520, 445] on icon at bounding box center [515, 443] width 23 height 24
type textarea "x"
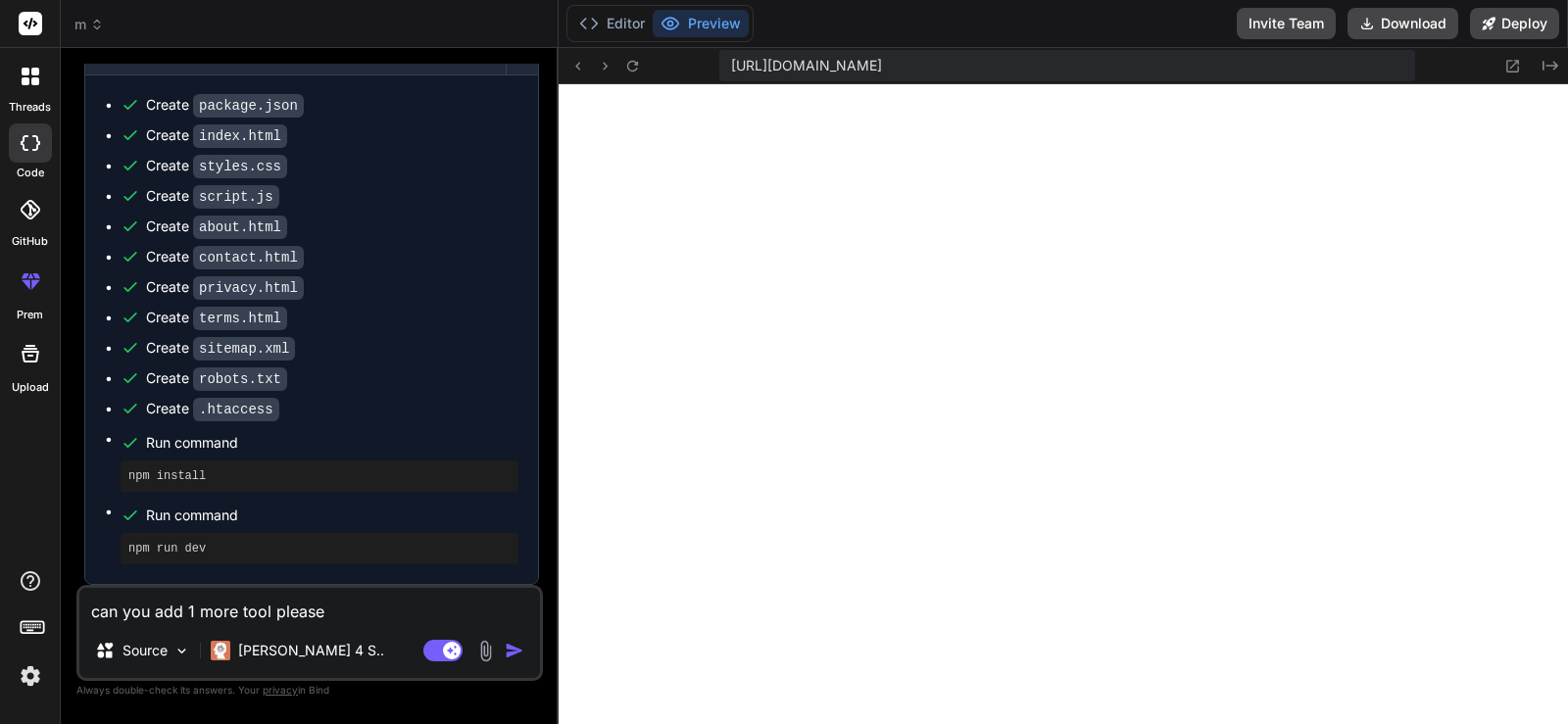
click at [19, 666] on img at bounding box center [30, 675] width 33 height 33
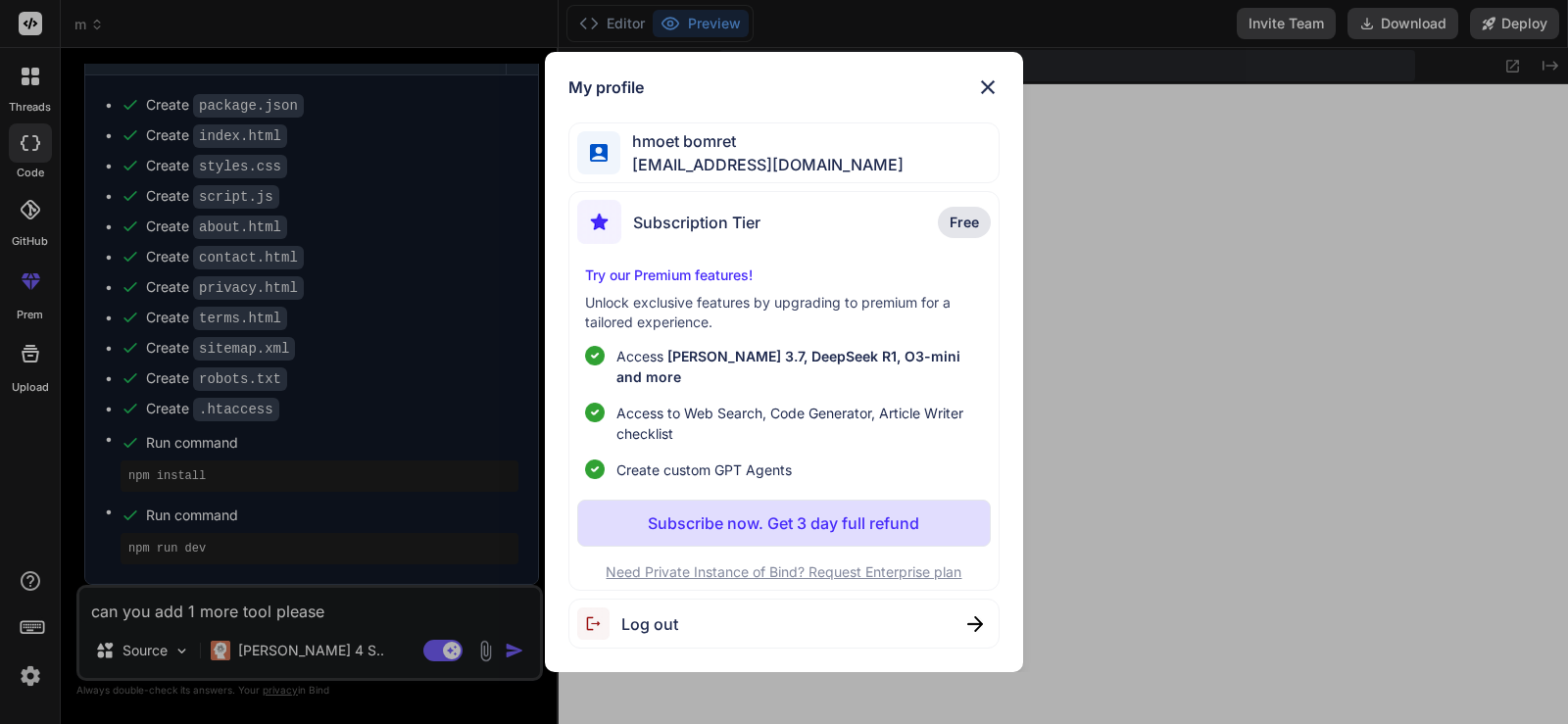
click at [981, 96] on img at bounding box center [988, 88] width 24 height 24
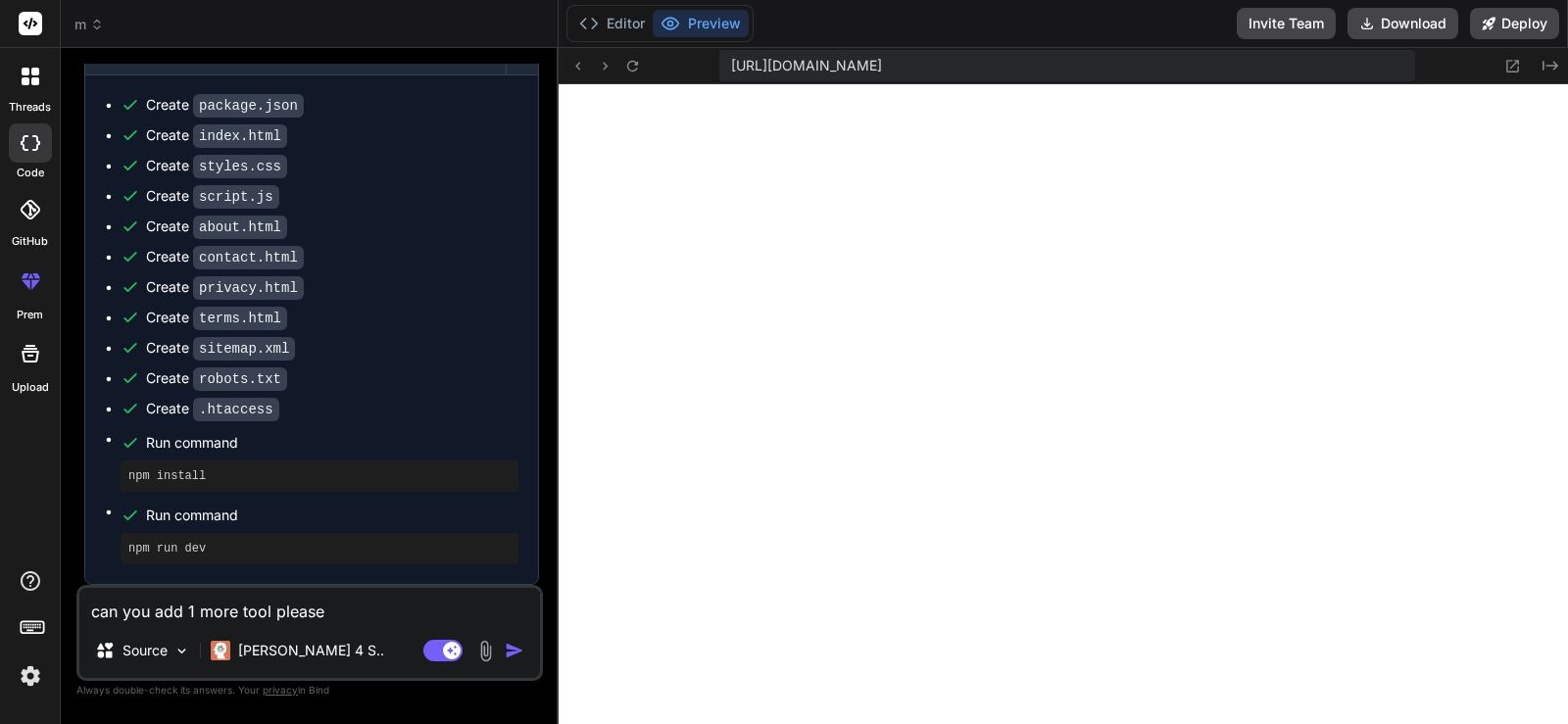
click at [26, 33] on rect at bounding box center [31, 24] width 24 height 24
click at [31, 26] on rect at bounding box center [31, 24] width 24 height 24
